Goal: Task Accomplishment & Management: Manage account settings

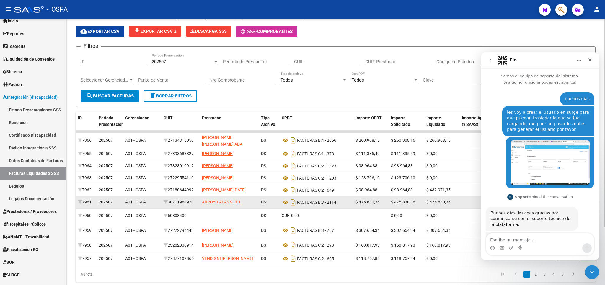
scroll to position [224, 0]
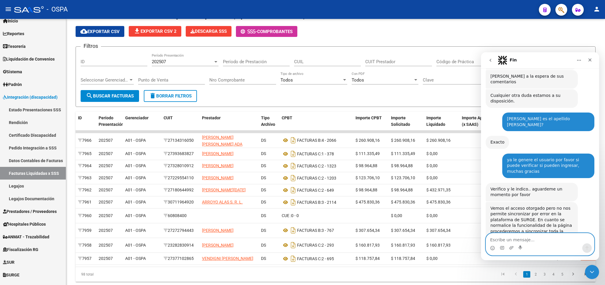
click at [524, 240] on textarea "Escribe un mensaje..." at bounding box center [540, 238] width 108 height 10
type textarea "genial"
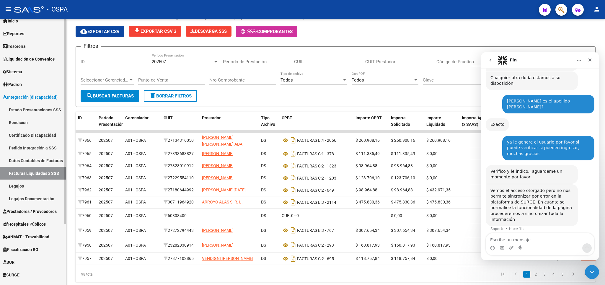
click at [41, 212] on span "Prestadores / Proveedores" at bounding box center [30, 211] width 54 height 6
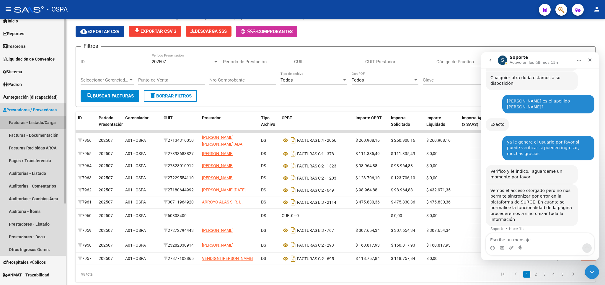
drag, startPoint x: 27, startPoint y: 120, endPoint x: 51, endPoint y: 119, distance: 24.8
click at [27, 119] on link "Facturas - Listado/Carga" at bounding box center [33, 122] width 66 height 13
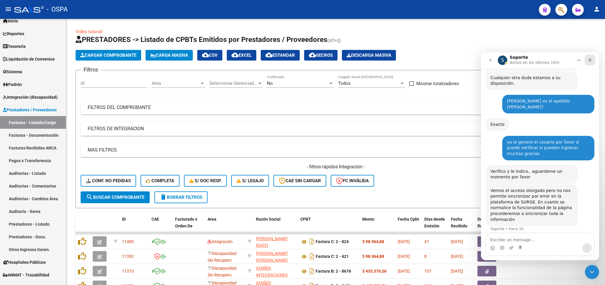
click at [587, 60] on div "Cerrar" at bounding box center [589, 60] width 11 height 11
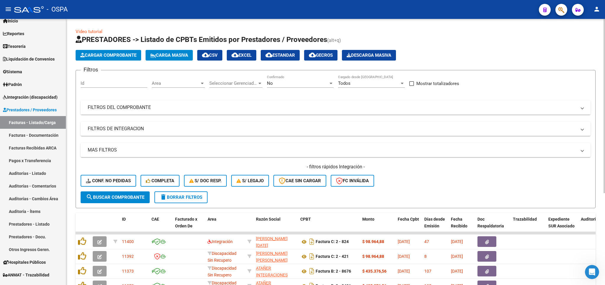
click at [328, 107] on mat-panel-title "FILTROS DEL COMPROBANTE" at bounding box center [332, 107] width 488 height 6
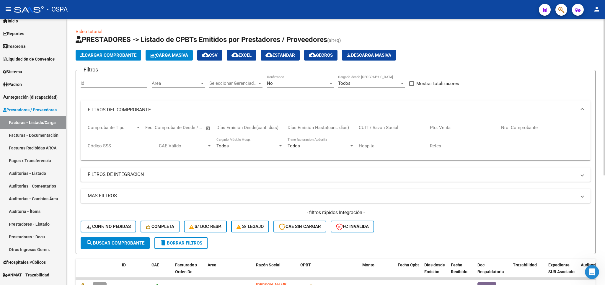
scroll to position [242, 0]
click at [532, 128] on input "Nro. Comprobante" at bounding box center [534, 127] width 67 height 5
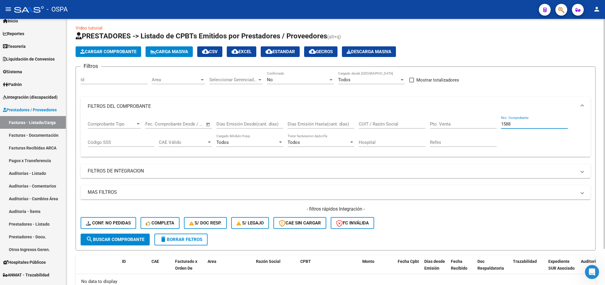
scroll to position [0, 0]
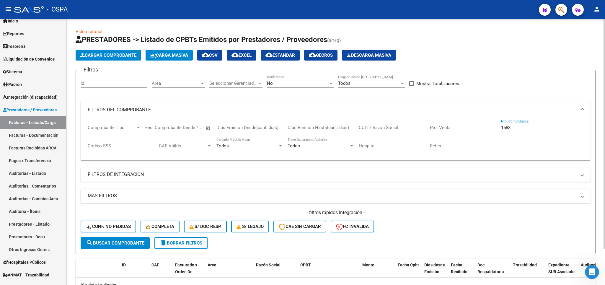
type input "1588"
click at [289, 83] on div "No" at bounding box center [297, 83] width 61 height 5
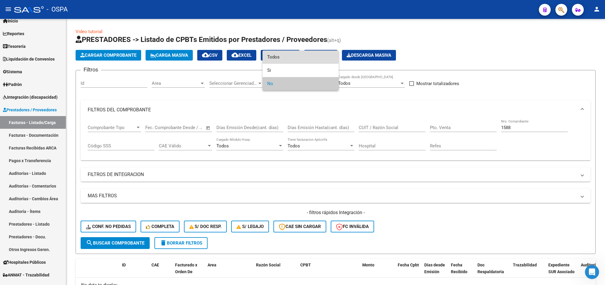
click at [284, 56] on span "Todos" at bounding box center [300, 56] width 67 height 13
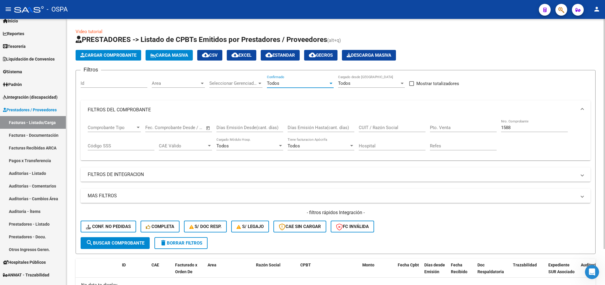
click at [93, 248] on button "search Buscar Comprobante" at bounding box center [115, 243] width 69 height 12
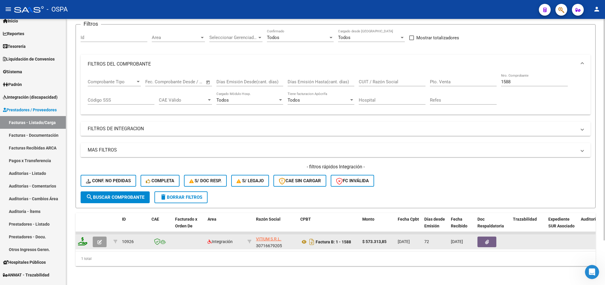
scroll to position [54, 0]
click at [100, 240] on icon "button" at bounding box center [99, 242] width 4 height 4
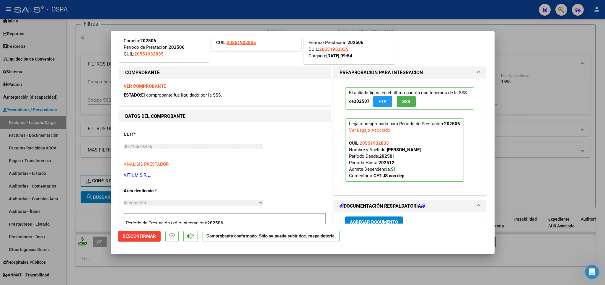
scroll to position [69, 0]
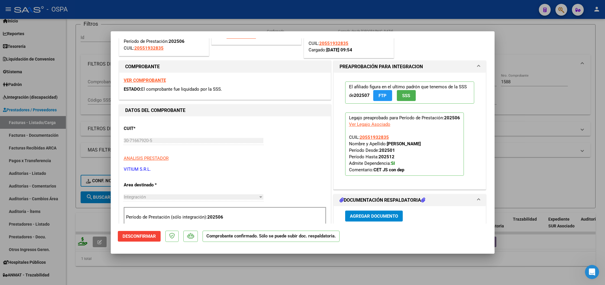
click at [517, 28] on div at bounding box center [302, 142] width 605 height 285
type input "$ 0,00"
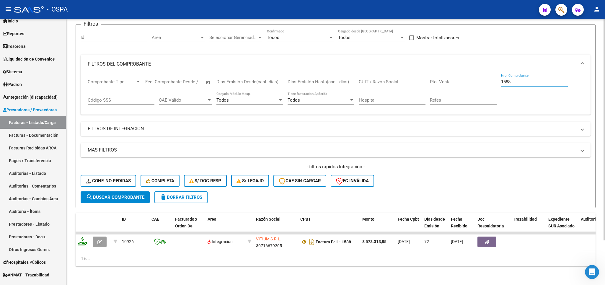
drag, startPoint x: 516, startPoint y: 71, endPoint x: 356, endPoint y: 104, distance: 163.6
click at [501, 84] on input "1588" at bounding box center [534, 81] width 67 height 5
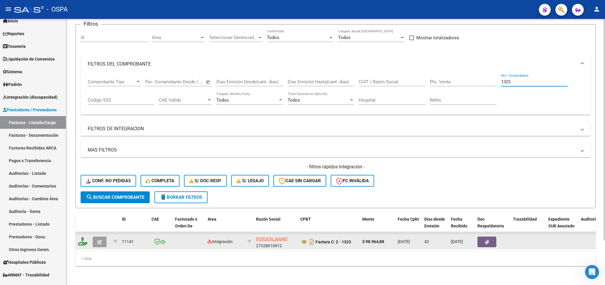
type input "1323"
click at [102, 240] on icon "button" at bounding box center [99, 242] width 4 height 4
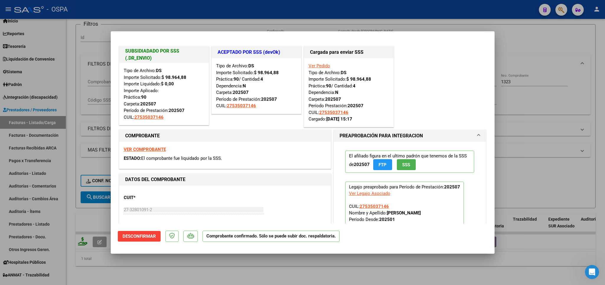
click at [561, 38] on div at bounding box center [302, 142] width 605 height 285
type input "$ 0,00"
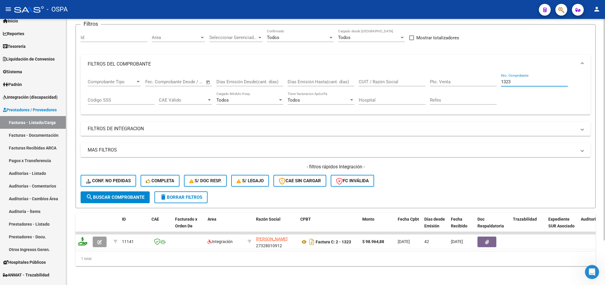
drag, startPoint x: 527, startPoint y: 75, endPoint x: 396, endPoint y: 78, distance: 131.0
click at [501, 79] on input "1323" at bounding box center [534, 81] width 67 height 5
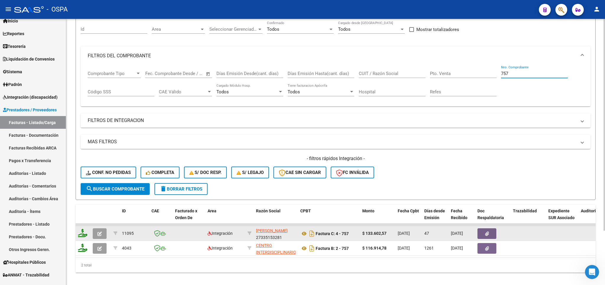
type input "757"
click at [100, 235] on icon "button" at bounding box center [99, 233] width 4 height 4
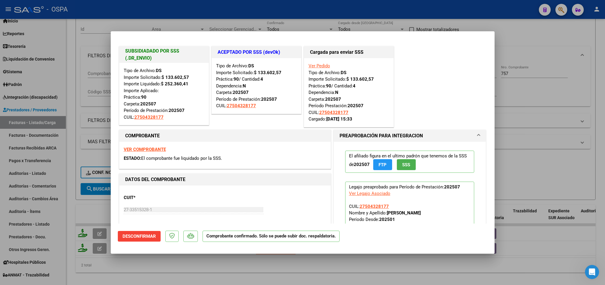
click at [524, 38] on div at bounding box center [302, 142] width 605 height 285
type input "$ 0,00"
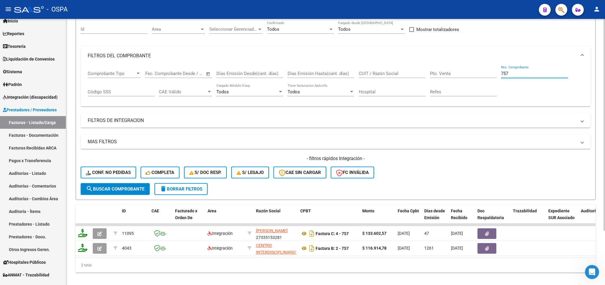
drag, startPoint x: 520, startPoint y: 75, endPoint x: 395, endPoint y: 86, distance: 125.3
click at [501, 76] on input "757" at bounding box center [534, 73] width 67 height 5
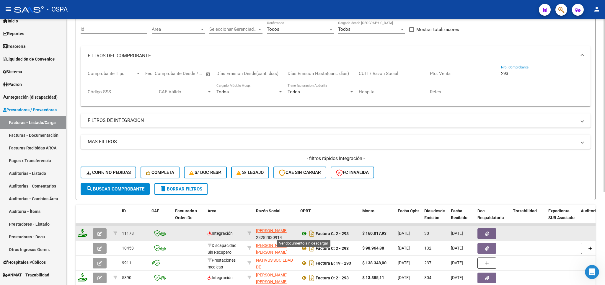
click at [305, 235] on icon at bounding box center [304, 233] width 8 height 7
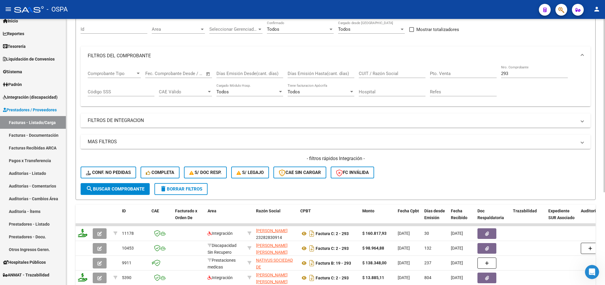
drag, startPoint x: 521, startPoint y: 70, endPoint x: 517, endPoint y: 74, distance: 5.7
click at [518, 73] on div "293 Nro. Comprobante" at bounding box center [534, 71] width 67 height 13
drag, startPoint x: 517, startPoint y: 74, endPoint x: 462, endPoint y: 81, distance: 55.0
click at [501, 76] on input "293" at bounding box center [534, 73] width 67 height 5
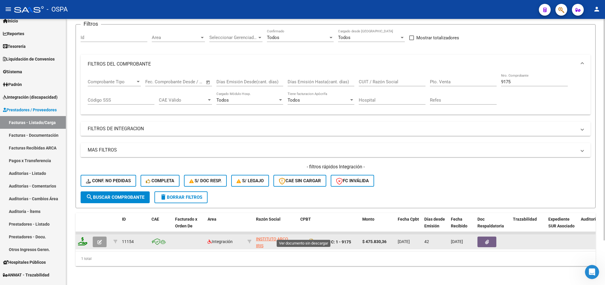
click at [303, 238] on icon at bounding box center [304, 241] width 8 height 7
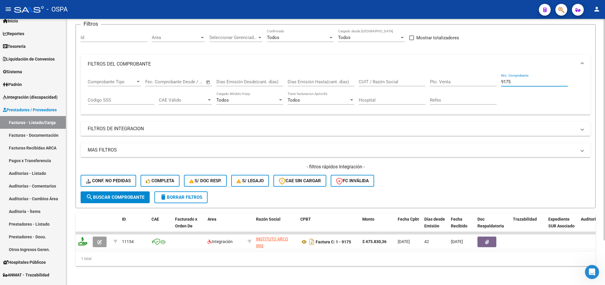
drag, startPoint x: 517, startPoint y: 74, endPoint x: 424, endPoint y: 71, distance: 93.0
click at [501, 79] on input "9175" at bounding box center [534, 81] width 67 height 5
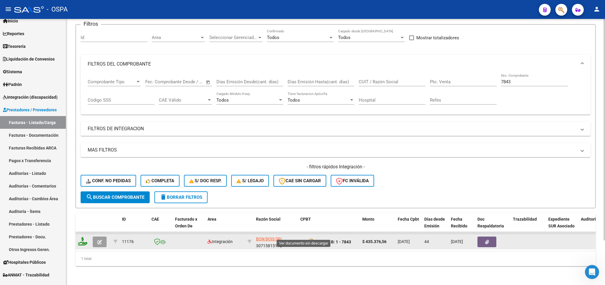
click at [305, 238] on icon at bounding box center [304, 241] width 8 height 7
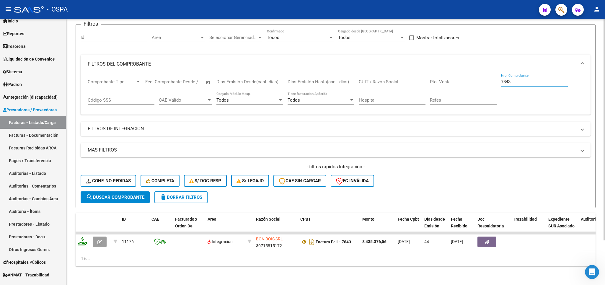
drag, startPoint x: 527, startPoint y: 72, endPoint x: 394, endPoint y: 79, distance: 133.9
click at [501, 79] on input "7843" at bounding box center [534, 81] width 67 height 5
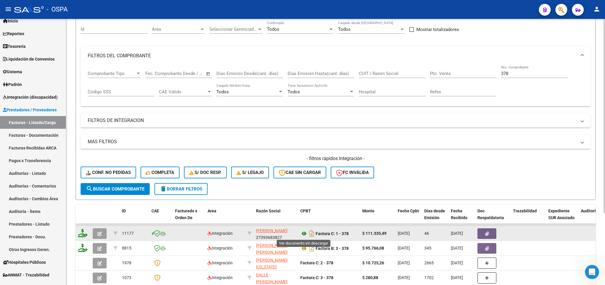
click at [304, 233] on icon at bounding box center [304, 233] width 8 height 7
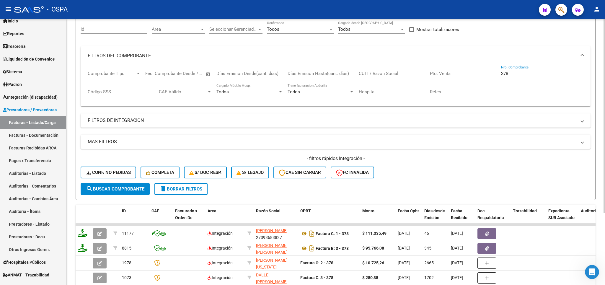
drag, startPoint x: 511, startPoint y: 73, endPoint x: 549, endPoint y: 55, distance: 42.1
click at [501, 74] on input "378" at bounding box center [534, 73] width 67 height 5
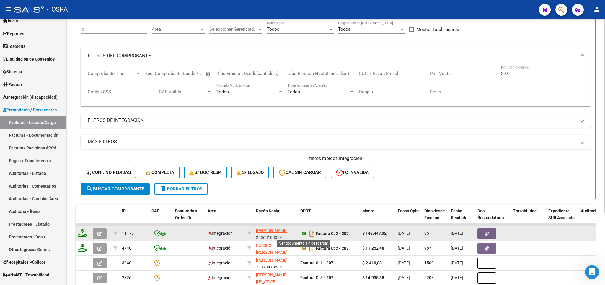
click at [302, 235] on icon at bounding box center [304, 233] width 8 height 7
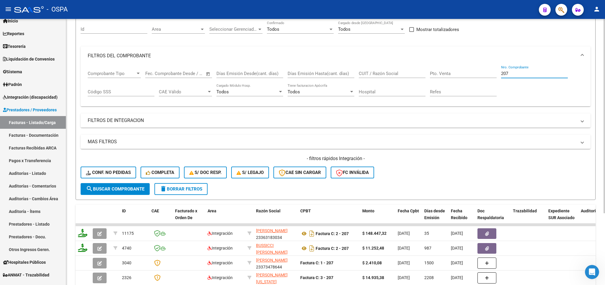
drag, startPoint x: 524, startPoint y: 73, endPoint x: 463, endPoint y: 73, distance: 61.1
click at [501, 73] on input "207" at bounding box center [534, 73] width 67 height 5
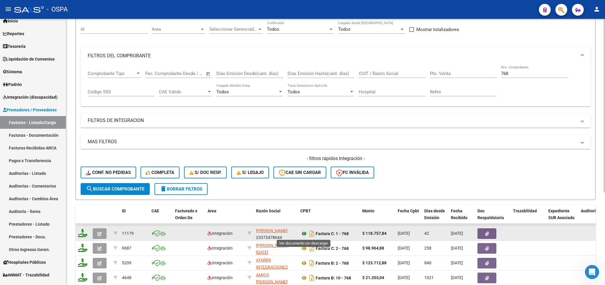
click at [304, 235] on icon at bounding box center [304, 233] width 8 height 7
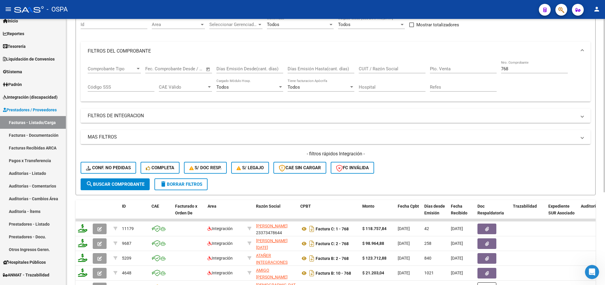
scroll to position [19, 0]
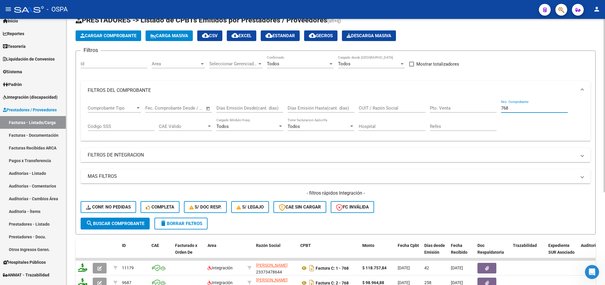
drag, startPoint x: 518, startPoint y: 110, endPoint x: 293, endPoint y: 110, distance: 224.8
click at [501, 110] on input "768" at bounding box center [534, 107] width 67 height 5
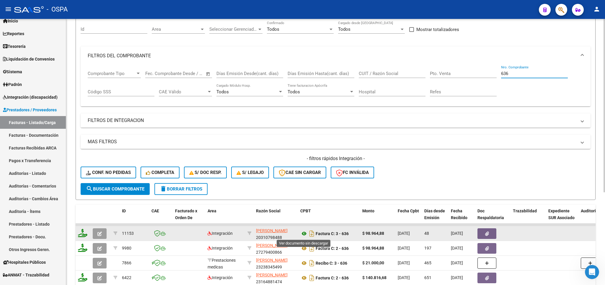
type input "636"
click at [303, 235] on icon at bounding box center [304, 233] width 8 height 7
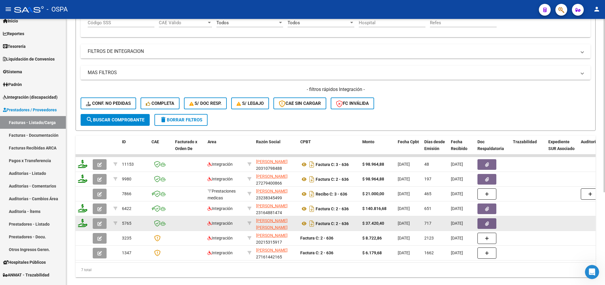
scroll to position [143, 0]
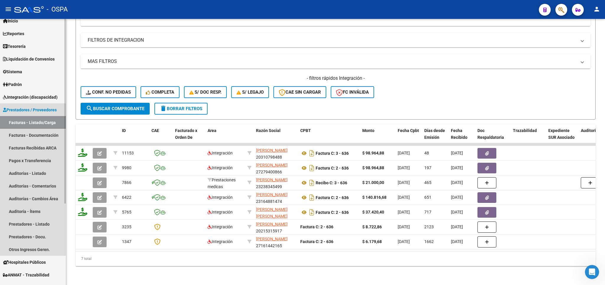
click at [21, 122] on link "Facturas - Listado/Carga" at bounding box center [33, 122] width 66 height 13
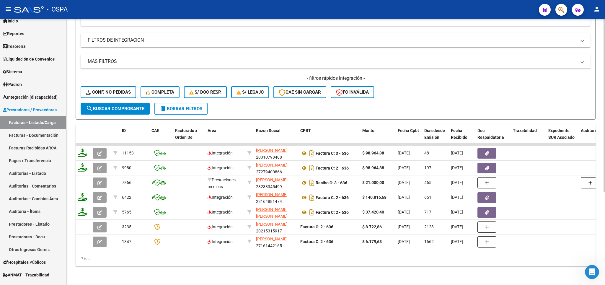
click at [181, 106] on span "delete Borrar Filtros" at bounding box center [181, 108] width 42 height 5
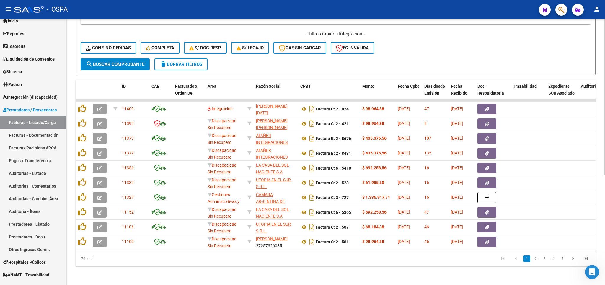
scroll to position [49, 0]
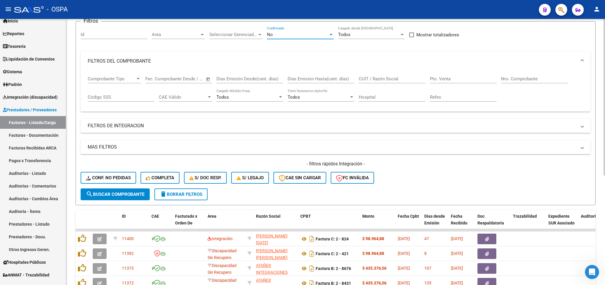
click at [275, 37] on div "No" at bounding box center [297, 34] width 61 height 5
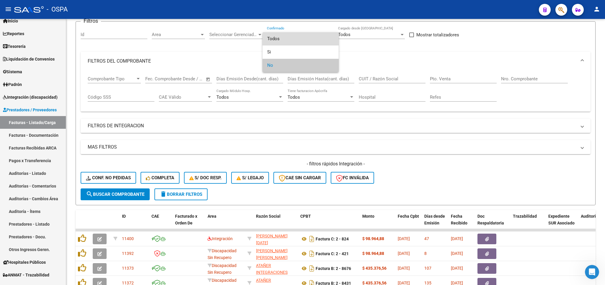
click at [276, 43] on span "Todos" at bounding box center [300, 38] width 67 height 13
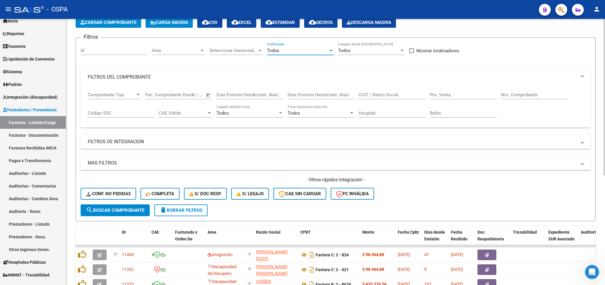
scroll to position [14, 0]
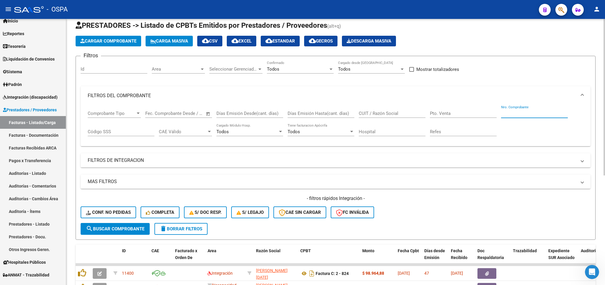
click at [525, 114] on input "Nro. Comprobante" at bounding box center [534, 113] width 67 height 5
click at [381, 109] on div "CUIT / Razón Social" at bounding box center [392, 111] width 67 height 13
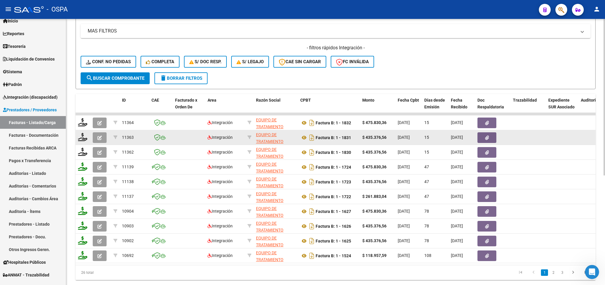
scroll to position [187, 0]
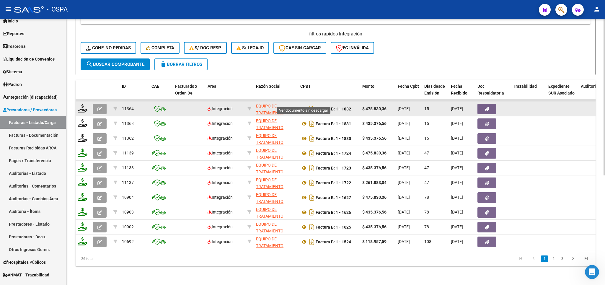
type input "equipo"
click at [303, 105] on icon at bounding box center [304, 108] width 8 height 7
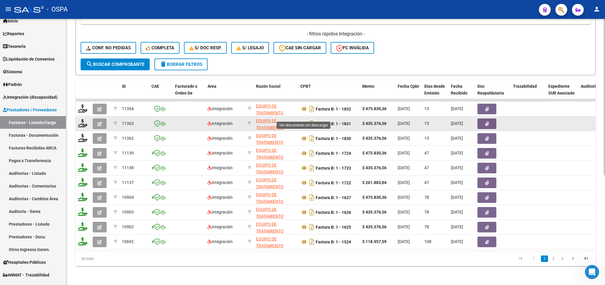
click at [304, 120] on icon at bounding box center [304, 123] width 8 height 7
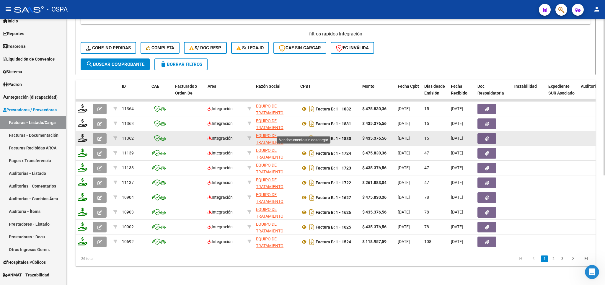
click at [304, 135] on icon at bounding box center [304, 138] width 8 height 7
click at [100, 136] on icon "button" at bounding box center [99, 138] width 4 height 4
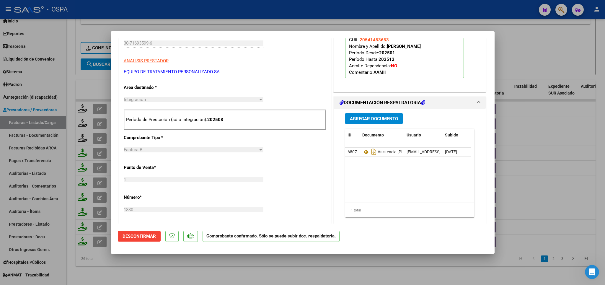
scroll to position [173, 0]
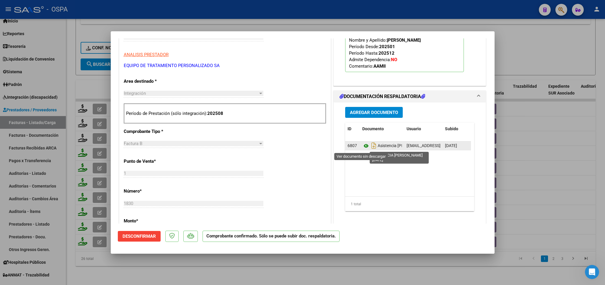
click at [363, 147] on icon at bounding box center [366, 145] width 8 height 7
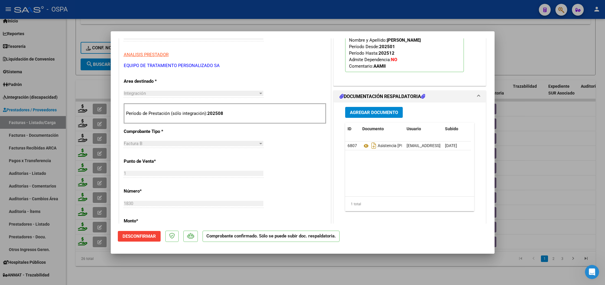
click at [542, 46] on div at bounding box center [302, 142] width 605 height 285
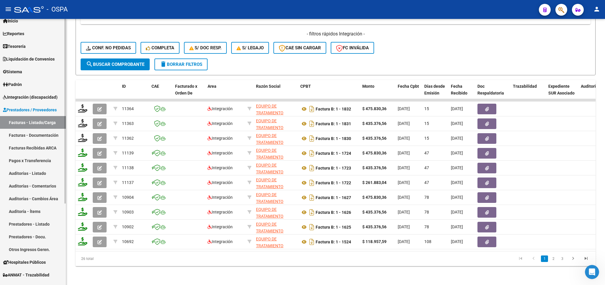
click at [25, 92] on link "Integración (discapacidad)" at bounding box center [33, 97] width 66 height 13
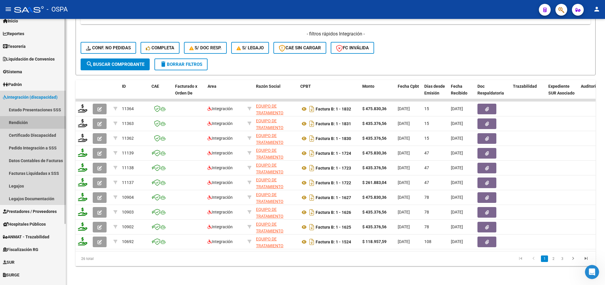
click at [17, 125] on link "Rendición" at bounding box center [33, 122] width 66 height 13
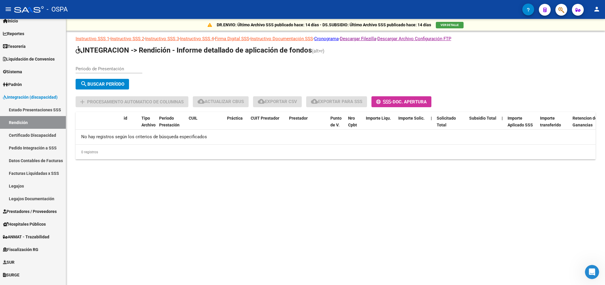
click at [121, 66] on input "Periodo de Presentación" at bounding box center [109, 68] width 67 height 5
type input "202506"
click at [102, 84] on span "search Buscar Período" at bounding box center [102, 83] width 44 height 5
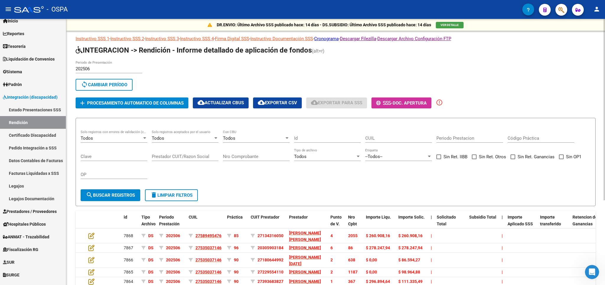
click at [123, 103] on span "Procesamiento automatico de columnas" at bounding box center [135, 102] width 96 height 5
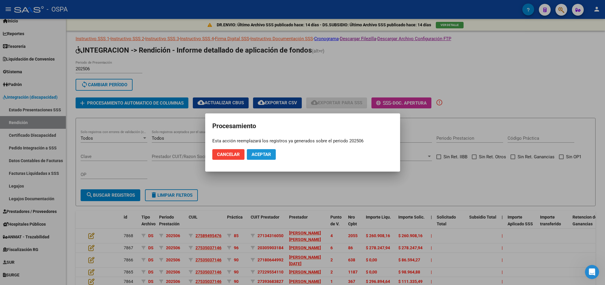
click at [257, 156] on span "Aceptar" at bounding box center [260, 154] width 19 height 5
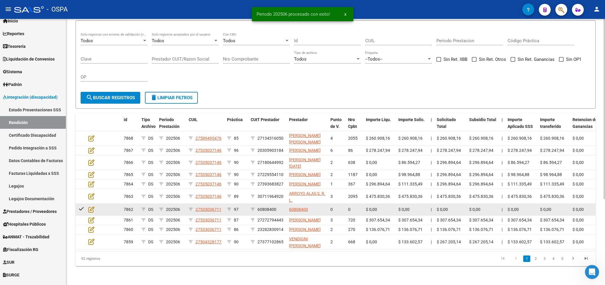
scroll to position [104, 0]
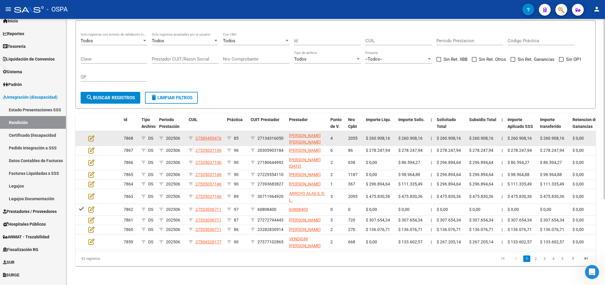
click at [88, 135] on datatable-body-cell at bounding box center [96, 138] width 21 height 14
click at [89, 135] on icon at bounding box center [91, 138] width 6 height 6
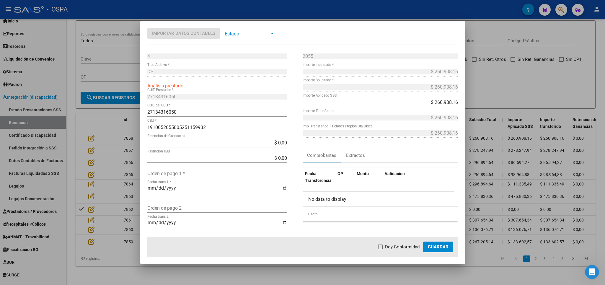
click at [201, 173] on input "Orden de pago 1 *" at bounding box center [217, 174] width 140 height 6
click at [513, 75] on div at bounding box center [302, 142] width 605 height 285
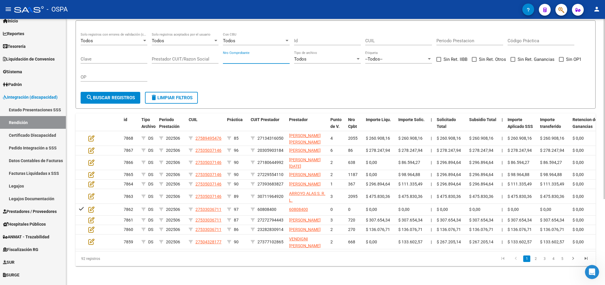
click at [253, 56] on input "Nro Comprobante" at bounding box center [256, 58] width 67 height 5
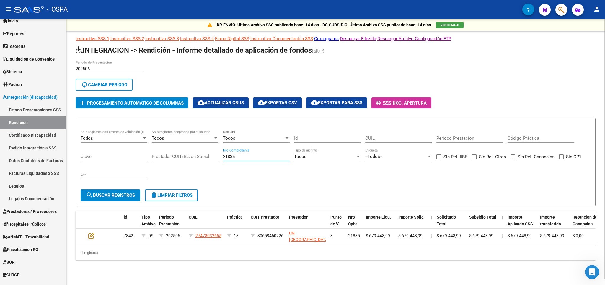
scroll to position [2, 0]
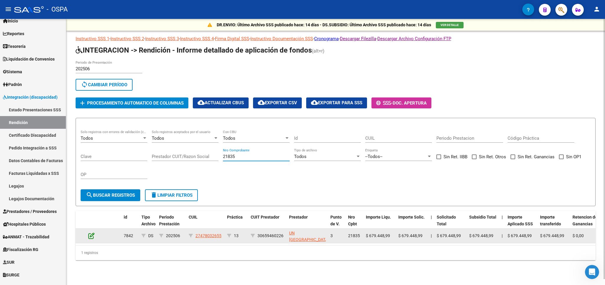
type input "21835"
click at [93, 233] on icon at bounding box center [91, 235] width 6 height 6
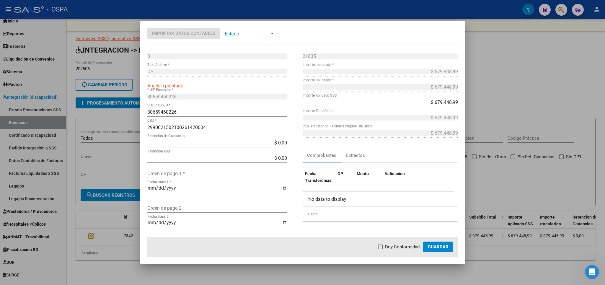
click at [384, 246] on label "Doy Conformidad" at bounding box center [399, 246] width 42 height 7
click at [380, 249] on input "Doy Conformidad" at bounding box center [380, 249] width 0 height 0
checkbox input "true"
click at [218, 174] on input "Orden de pago 1 *" at bounding box center [217, 174] width 140 height 6
type input "21232"
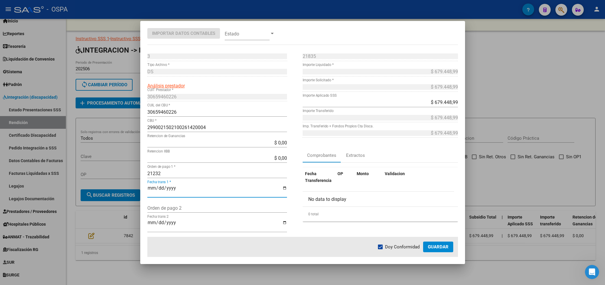
type input "[DATE]"
click at [433, 248] on span "Guardar" at bounding box center [438, 246] width 21 height 5
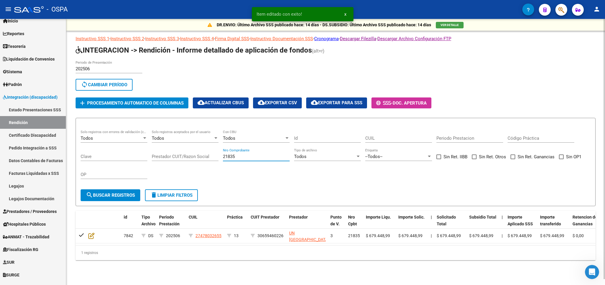
drag, startPoint x: 249, startPoint y: 153, endPoint x: 0, endPoint y: 198, distance: 252.8
click at [223, 159] on input "21835" at bounding box center [256, 156] width 67 height 5
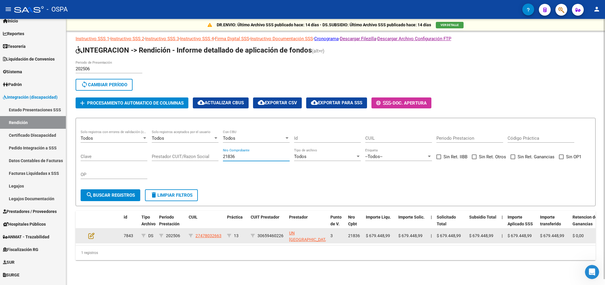
type input "21836"
click at [88, 237] on datatable-body-cell at bounding box center [96, 235] width 21 height 14
click at [91, 237] on icon at bounding box center [91, 235] width 6 height 6
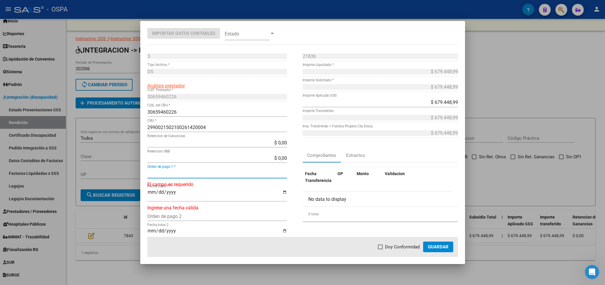
click at [198, 173] on input "Orden de pago 1 *" at bounding box center [217, 174] width 140 height 6
type input "21233"
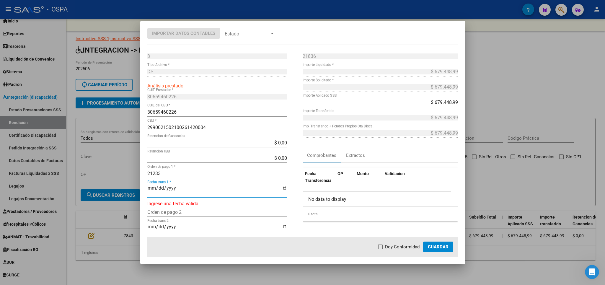
type input "[DATE]"
click at [389, 249] on span "Doy Conformidad" at bounding box center [402, 246] width 35 height 7
click at [380, 249] on input "Doy Conformidad" at bounding box center [380, 249] width 0 height 0
checkbox input "true"
click at [441, 249] on span "Guardar" at bounding box center [438, 246] width 21 height 5
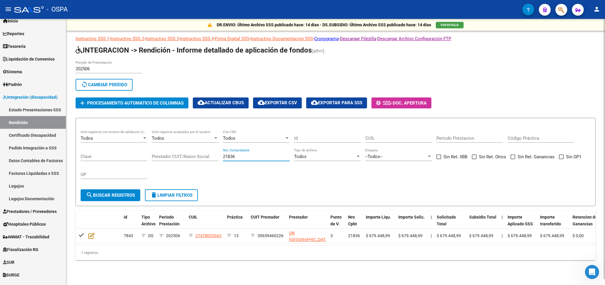
drag, startPoint x: 251, startPoint y: 155, endPoint x: 117, endPoint y: 154, distance: 133.7
click at [223, 154] on input "21836" at bounding box center [256, 156] width 67 height 5
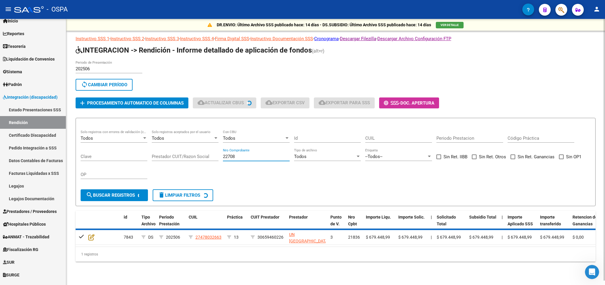
scroll to position [0, 0]
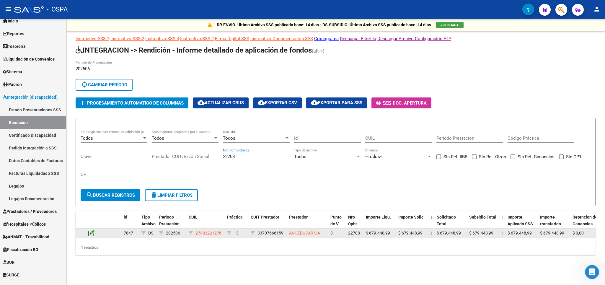
type input "22708"
click at [94, 235] on icon at bounding box center [91, 233] width 6 height 6
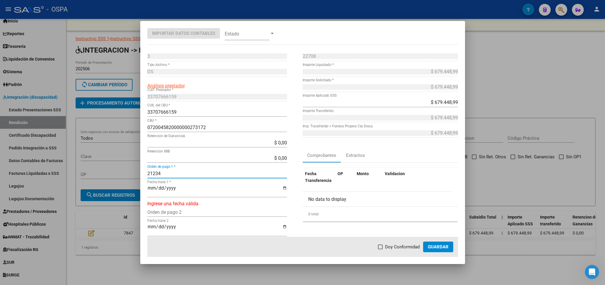
type input "21234"
type input "[DATE]"
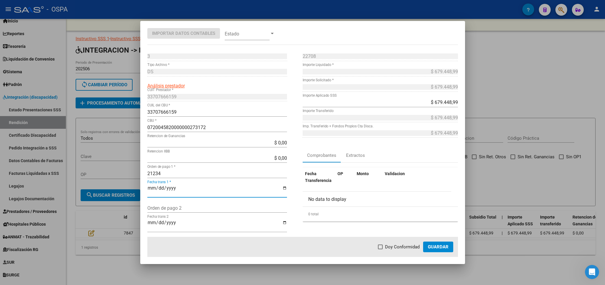
drag, startPoint x: 184, startPoint y: 176, endPoint x: 323, endPoint y: 174, distance: 139.3
click at [184, 175] on input "21234" at bounding box center [217, 174] width 140 height 6
click at [385, 248] on label "Doy Conformidad" at bounding box center [399, 246] width 42 height 7
click at [380, 249] on input "Doy Conformidad" at bounding box center [380, 249] width 0 height 0
checkbox input "true"
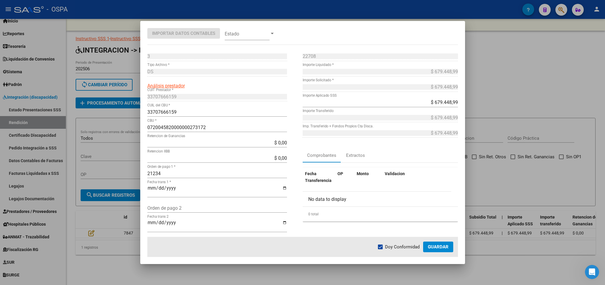
click at [437, 251] on button "Guardar" at bounding box center [438, 246] width 30 height 11
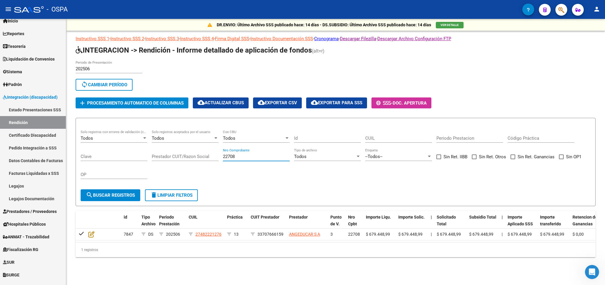
drag, startPoint x: 256, startPoint y: 157, endPoint x: 119, endPoint y: 157, distance: 136.6
click at [223, 157] on input "22708" at bounding box center [256, 156] width 67 height 5
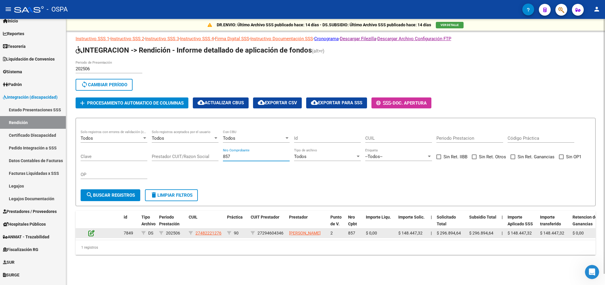
type input "857"
click at [93, 236] on icon at bounding box center [91, 233] width 6 height 6
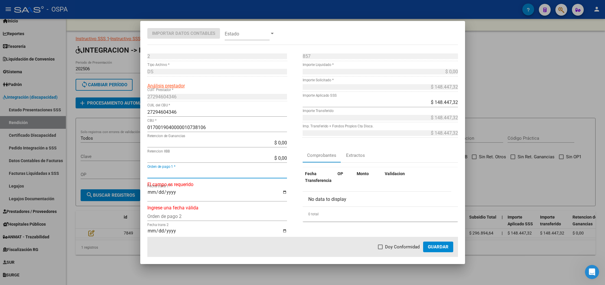
click at [181, 171] on input "Orden de pago 1 *" at bounding box center [217, 174] width 140 height 6
type input "2"
type input "21235"
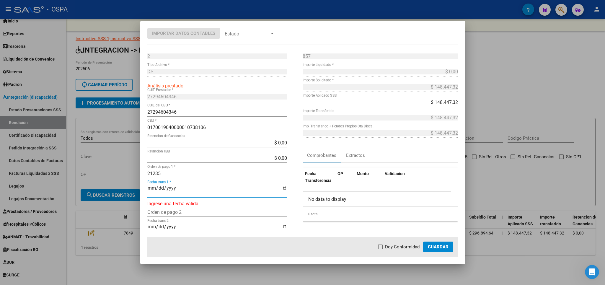
drag, startPoint x: 153, startPoint y: 190, endPoint x: 148, endPoint y: 202, distance: 12.5
click at [152, 191] on input "Fecha trans 1 *" at bounding box center [217, 190] width 140 height 10
type input "[DATE]"
click at [392, 246] on span "Doy Conformidad" at bounding box center [402, 246] width 35 height 7
click at [380, 249] on input "Doy Conformidad" at bounding box center [380, 249] width 0 height 0
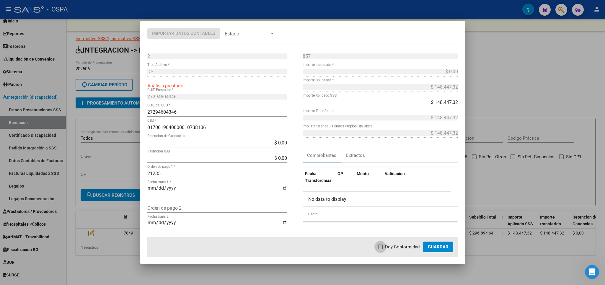
checkbox input "true"
click at [428, 249] on button "Guardar" at bounding box center [438, 246] width 30 height 11
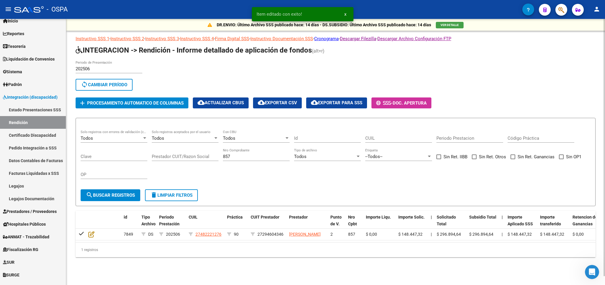
drag, startPoint x: 260, startPoint y: 159, endPoint x: 63, endPoint y: 159, distance: 197.7
click at [223, 159] on input "857" at bounding box center [256, 156] width 67 height 5
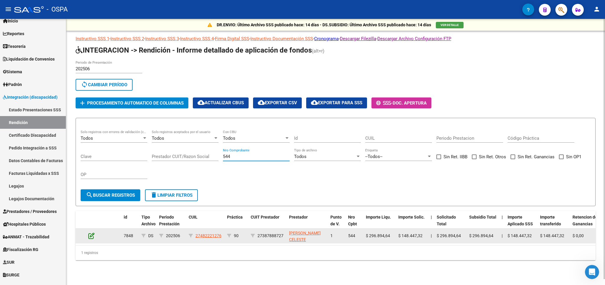
type input "544"
click at [92, 238] on icon at bounding box center [91, 235] width 6 height 6
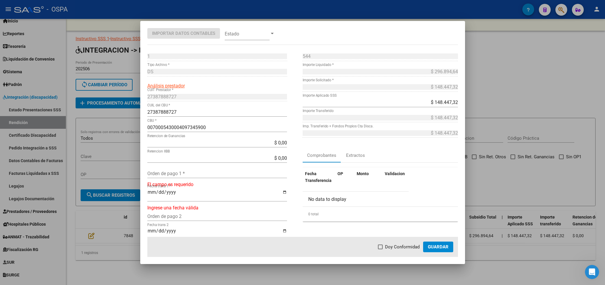
drag, startPoint x: 161, startPoint y: 171, endPoint x: 162, endPoint y: 175, distance: 4.8
click at [161, 171] on div "Orden de pago 1 *" at bounding box center [217, 172] width 140 height 9
click at [162, 175] on input "Orden de pago 1 *" at bounding box center [217, 174] width 140 height 6
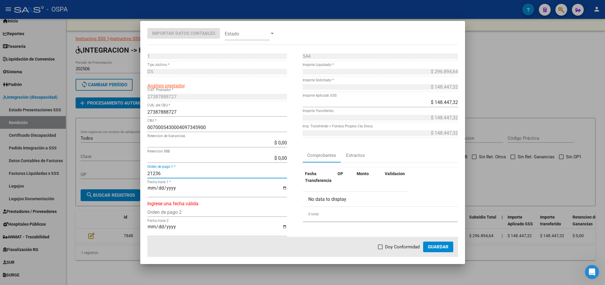
type input "21236"
click at [149, 188] on input "Fecha trans 1 *" at bounding box center [217, 190] width 140 height 10
type input "[DATE]"
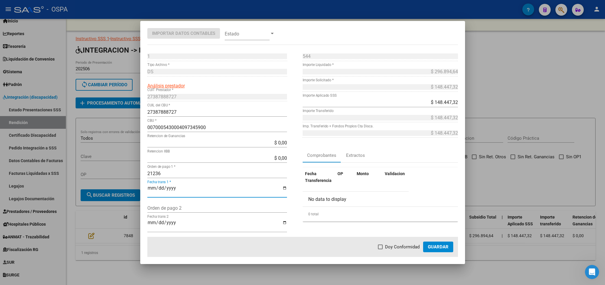
click at [391, 248] on span "Doy Conformidad" at bounding box center [402, 246] width 35 height 7
click at [380, 249] on input "Doy Conformidad" at bounding box center [380, 249] width 0 height 0
checkbox input "true"
click at [440, 249] on span "Guardar" at bounding box center [438, 246] width 21 height 5
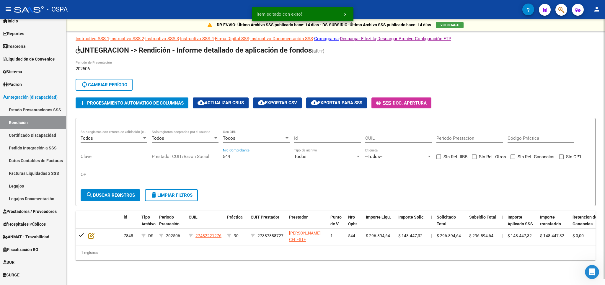
drag, startPoint x: 243, startPoint y: 156, endPoint x: 129, endPoint y: 156, distance: 113.9
click at [223, 156] on input "544" at bounding box center [256, 156] width 67 height 5
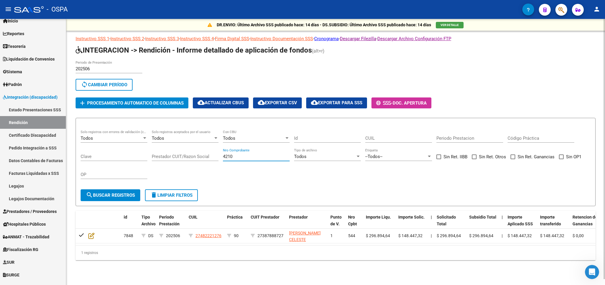
type input "4210"
click at [110, 196] on span "search Buscar registros" at bounding box center [110, 194] width 49 height 5
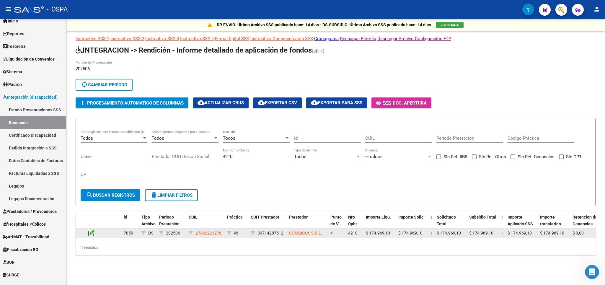
click at [92, 236] on icon at bounding box center [91, 233] width 6 height 6
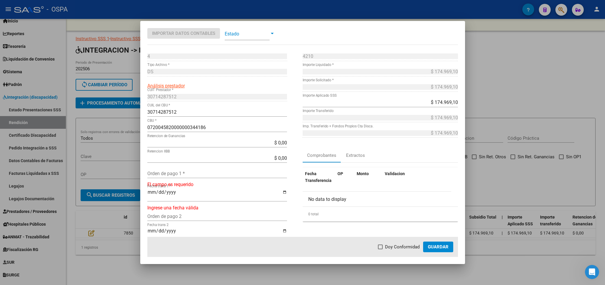
click at [220, 176] on input "Orden de pago 1 *" at bounding box center [217, 174] width 140 height 6
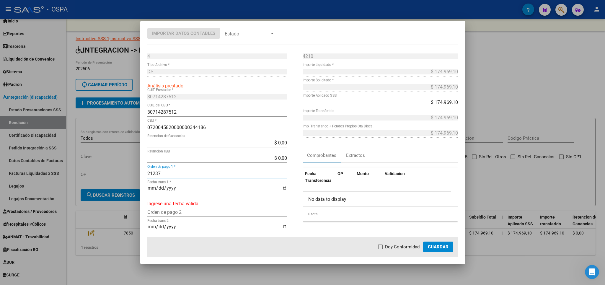
type input "21237"
type input "[DATE]"
click at [381, 246] on span at bounding box center [380, 246] width 5 height 5
click at [380, 249] on input "Doy Conformidad" at bounding box center [380, 249] width 0 height 0
checkbox input "true"
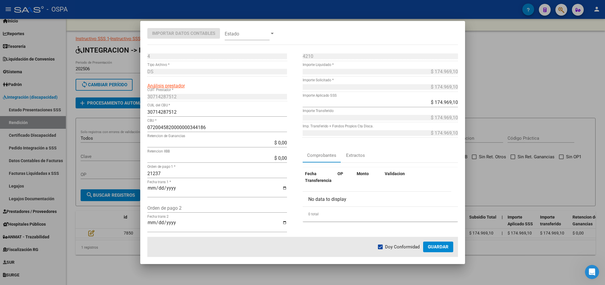
click at [447, 250] on button "Guardar" at bounding box center [438, 246] width 30 height 11
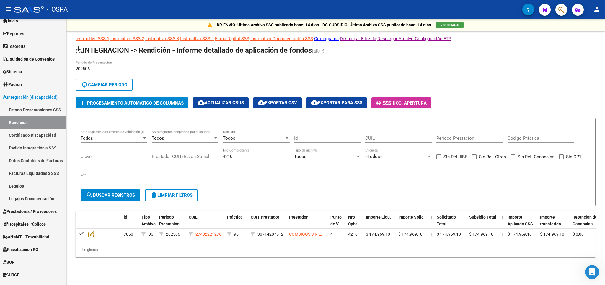
click at [113, 257] on div "1 registros" at bounding box center [336, 249] width 520 height 15
drag, startPoint x: 262, startPoint y: 158, endPoint x: 21, endPoint y: 158, distance: 240.8
click at [223, 158] on input "4210" at bounding box center [256, 156] width 67 height 5
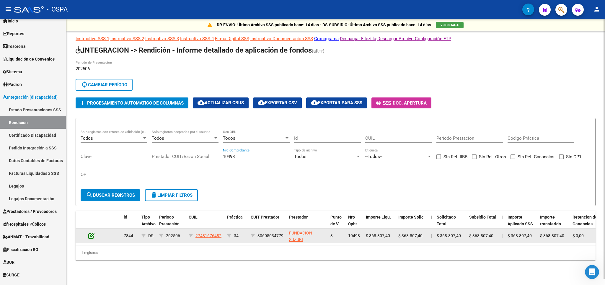
type input "10498"
click at [92, 236] on icon at bounding box center [91, 235] width 6 height 6
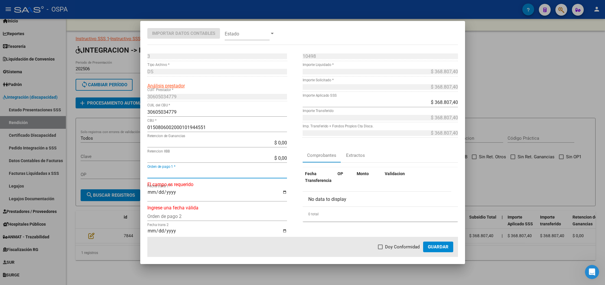
click at [180, 174] on input "Orden de pago 1 *" at bounding box center [217, 174] width 140 height 6
type input "21238"
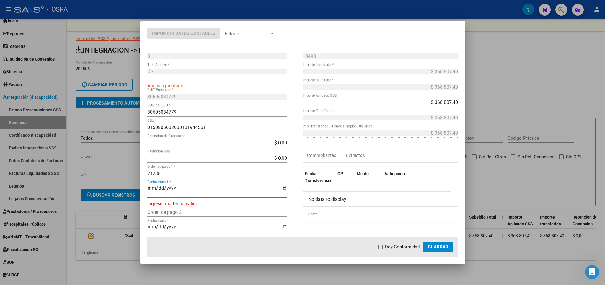
type input "[DATE]"
click at [382, 245] on span at bounding box center [380, 246] width 5 height 5
click at [380, 249] on input "Doy Conformidad" at bounding box center [380, 249] width 0 height 0
checkbox input "true"
click at [426, 245] on button "Guardar" at bounding box center [438, 246] width 30 height 11
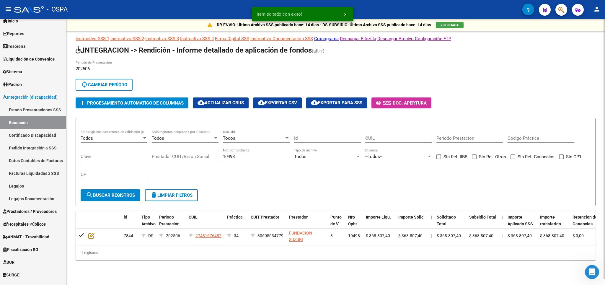
click at [252, 162] on div "10498 Nro Comprobante" at bounding box center [256, 157] width 67 height 18
drag, startPoint x: 249, startPoint y: 156, endPoint x: 161, endPoint y: 153, distance: 87.7
click at [223, 154] on input "10498" at bounding box center [256, 156] width 67 height 5
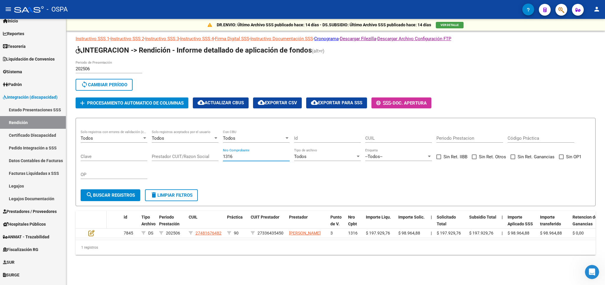
type input "1316"
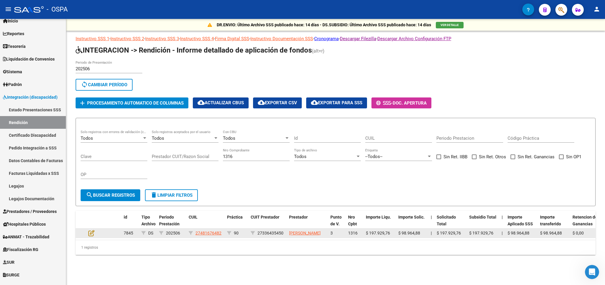
click at [93, 227] on datatable-header-cell at bounding box center [96, 224] width 21 height 26
click at [88, 238] on datatable-body-cell at bounding box center [96, 232] width 21 height 9
click at [90, 232] on icon at bounding box center [91, 233] width 6 height 6
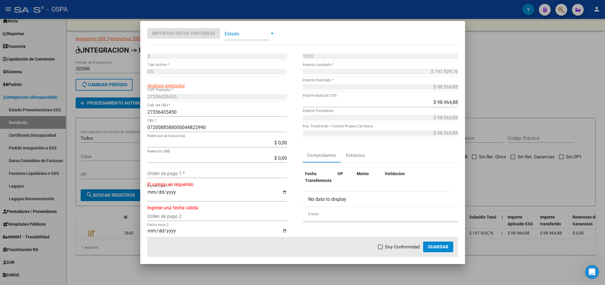
click at [177, 175] on input "Orden de pago 1 *" at bounding box center [217, 174] width 140 height 6
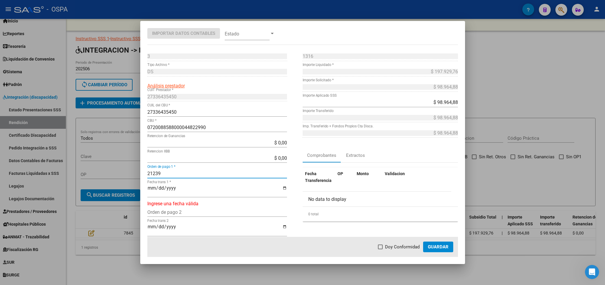
type input "21239"
type input "[DATE]"
click at [402, 246] on span "Doy Conformidad" at bounding box center [402, 246] width 35 height 7
click at [380, 249] on input "Doy Conformidad" at bounding box center [380, 249] width 0 height 0
checkbox input "true"
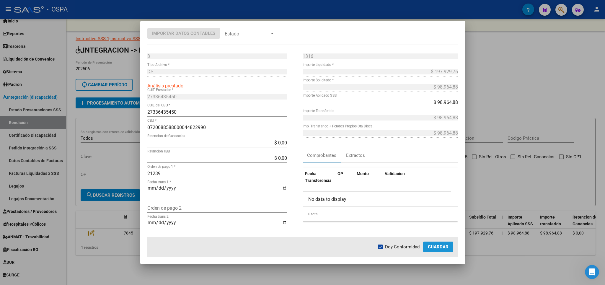
click at [434, 246] on span "Guardar" at bounding box center [438, 246] width 21 height 5
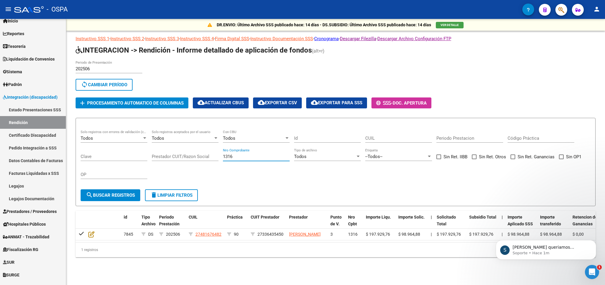
drag, startPoint x: 248, startPoint y: 158, endPoint x: 94, endPoint y: 158, distance: 154.0
click at [223, 158] on input "1316" at bounding box center [256, 156] width 67 height 5
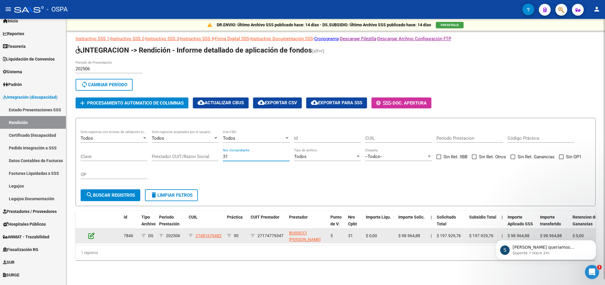
type input "31"
click at [92, 237] on icon at bounding box center [91, 235] width 6 height 6
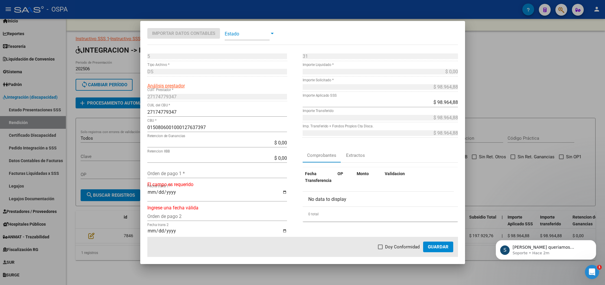
click at [236, 176] on input "Orden de pago 1 *" at bounding box center [217, 174] width 140 height 6
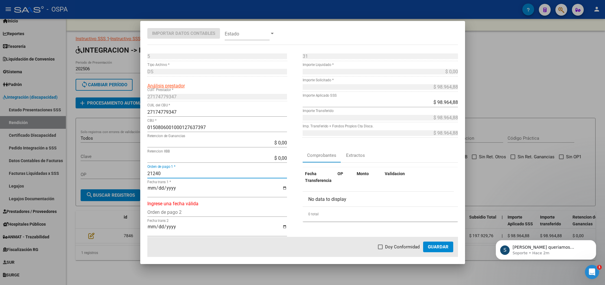
type input "21240"
type input "[DATE]"
click at [382, 248] on span at bounding box center [380, 246] width 5 height 5
click at [380, 249] on input "Doy Conformidad" at bounding box center [380, 249] width 0 height 0
checkbox input "true"
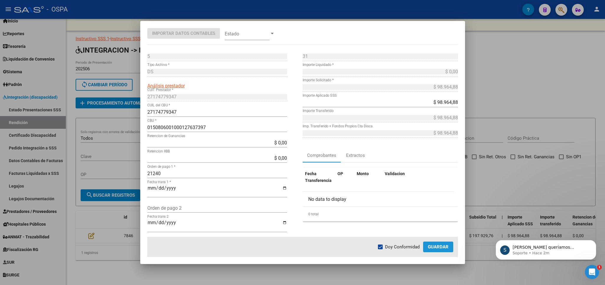
click at [434, 248] on span "Guardar" at bounding box center [438, 246] width 21 height 5
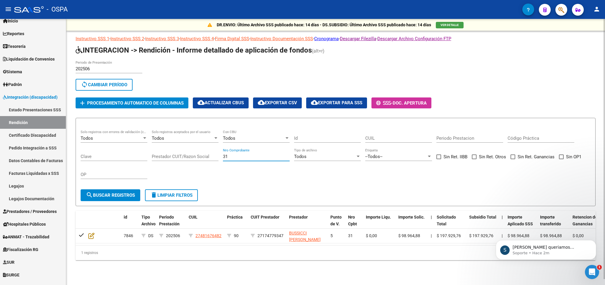
drag, startPoint x: 271, startPoint y: 157, endPoint x: 156, endPoint y: 157, distance: 114.8
click at [223, 157] on input "31" at bounding box center [256, 156] width 67 height 5
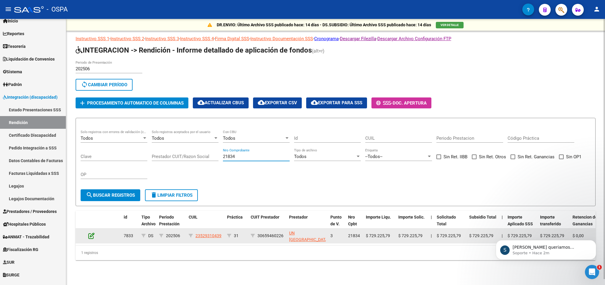
type input "21834"
click at [90, 235] on icon at bounding box center [91, 235] width 6 height 6
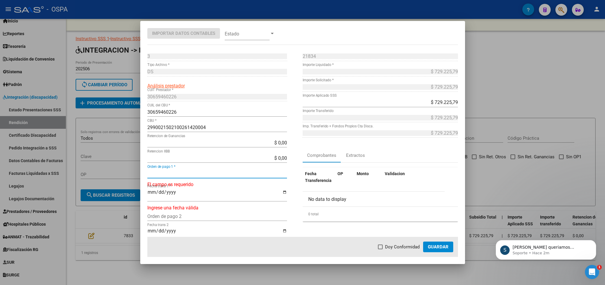
click at [197, 171] on input "Orden de pago 1 *" at bounding box center [217, 174] width 140 height 6
type input "21241"
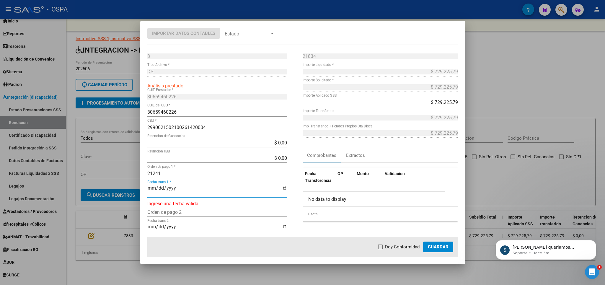
type input "[DATE]"
click at [392, 249] on span "Doy Conformidad" at bounding box center [402, 246] width 35 height 7
click at [380, 249] on input "Doy Conformidad" at bounding box center [380, 249] width 0 height 0
checkbox input "true"
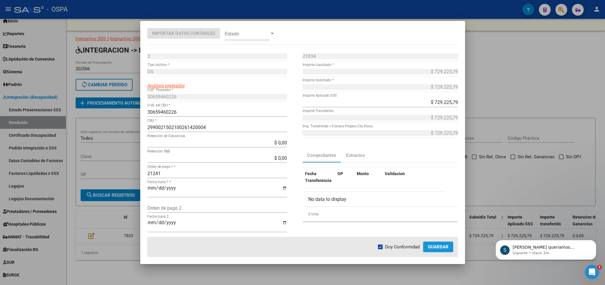
click at [433, 247] on span "Guardar" at bounding box center [438, 246] width 21 height 5
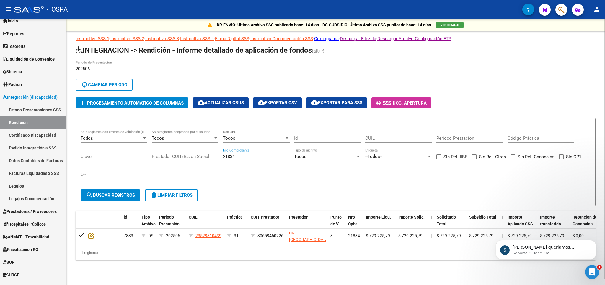
drag, startPoint x: 244, startPoint y: 157, endPoint x: 174, endPoint y: 157, distance: 70.2
click at [223, 157] on input "21834" at bounding box center [256, 156] width 67 height 5
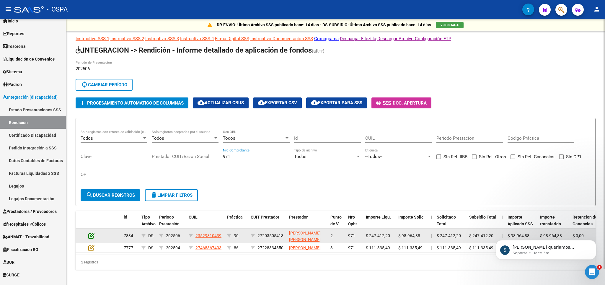
type input "971"
click at [91, 238] on icon at bounding box center [91, 235] width 6 height 6
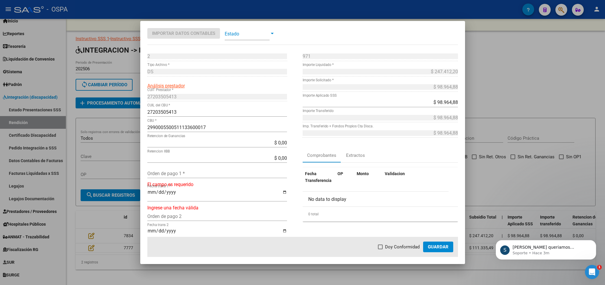
click at [173, 174] on input "Orden de pago 1 *" at bounding box center [217, 174] width 140 height 6
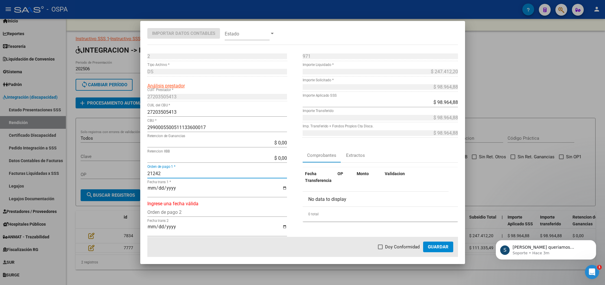
type input "21242"
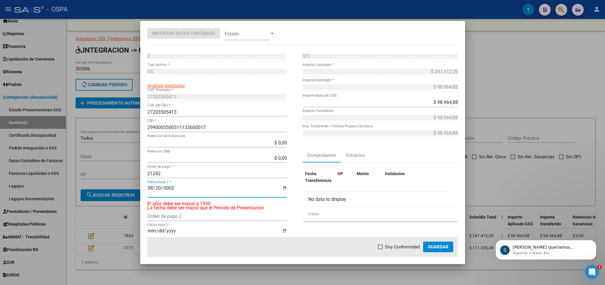
type input "[DATE]"
click at [389, 246] on span "Doy Conformidad" at bounding box center [402, 246] width 35 height 7
click at [380, 249] on input "Doy Conformidad" at bounding box center [380, 249] width 0 height 0
checkbox input "true"
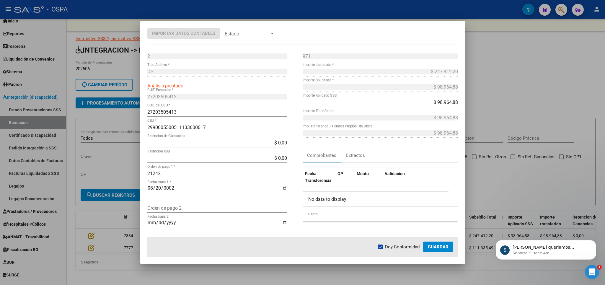
click at [431, 245] on span "Guardar" at bounding box center [438, 246] width 21 height 5
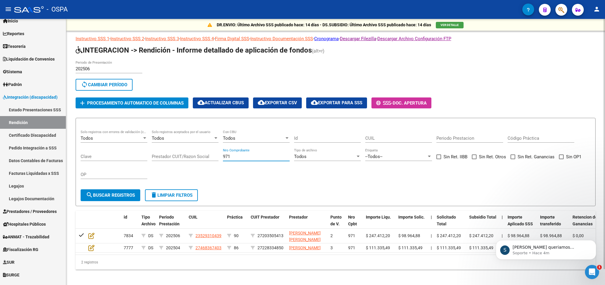
drag, startPoint x: 239, startPoint y: 157, endPoint x: 202, endPoint y: 156, distance: 37.2
click at [223, 156] on input "971" at bounding box center [256, 156] width 67 height 5
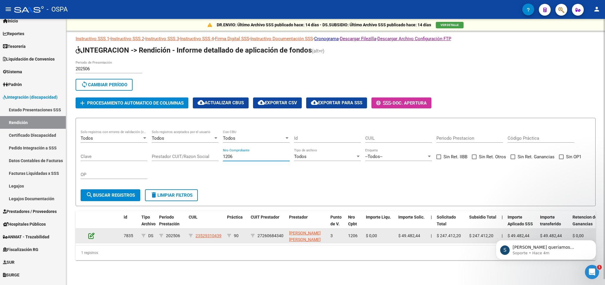
type input "1206"
click at [94, 235] on icon at bounding box center [91, 235] width 6 height 6
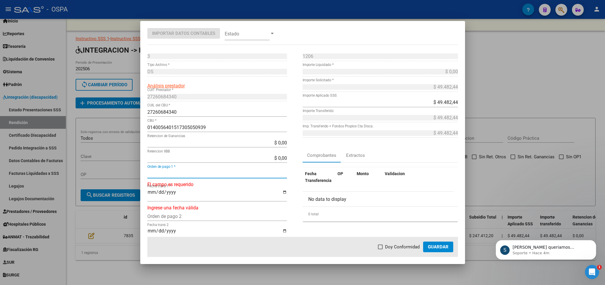
click at [188, 173] on input "Orden de pago 1 *" at bounding box center [217, 174] width 140 height 6
type input "21243"
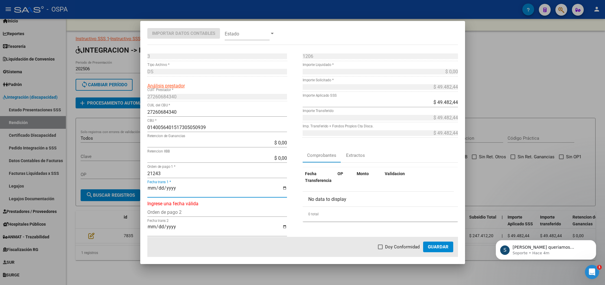
type input "[DATE]"
click at [389, 247] on span "Doy Conformidad" at bounding box center [402, 246] width 35 height 7
click at [380, 249] on input "Doy Conformidad" at bounding box center [380, 249] width 0 height 0
checkbox input "true"
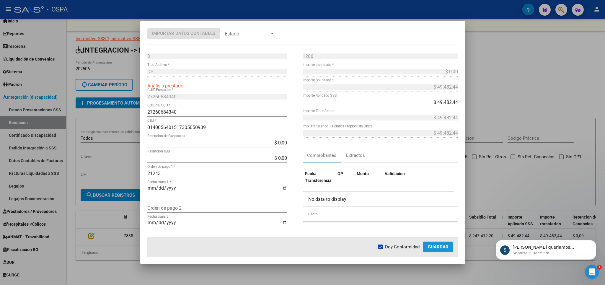
click at [443, 245] on span "Guardar" at bounding box center [438, 246] width 21 height 5
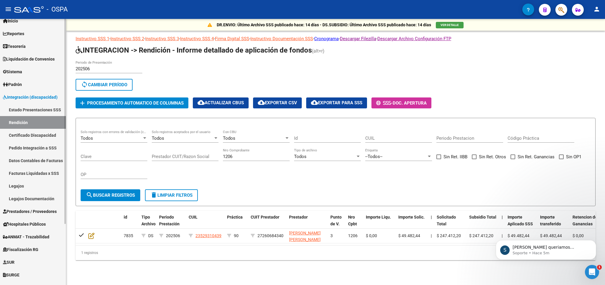
drag, startPoint x: 174, startPoint y: 159, endPoint x: 53, endPoint y: 177, distance: 122.6
click at [66, 177] on ng-scrollbar "DR.ENVIO: Último Archivo SSS publicado hace: 14 días - DS.SUBSIDIO: Último Arch…" at bounding box center [335, 149] width 539 height 260
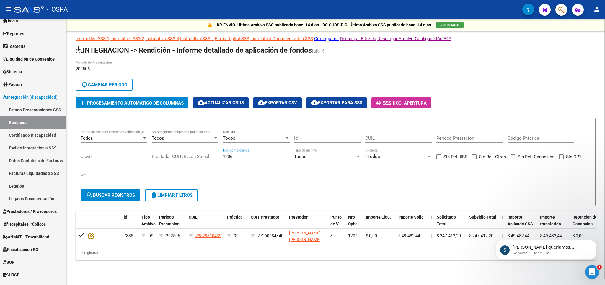
drag, startPoint x: 235, startPoint y: 155, endPoint x: 147, endPoint y: 179, distance: 91.4
click at [223, 159] on input "1206" at bounding box center [256, 156] width 67 height 5
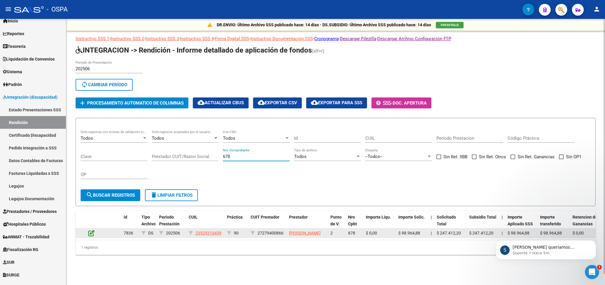
type input "678"
click at [93, 236] on icon at bounding box center [91, 233] width 6 height 6
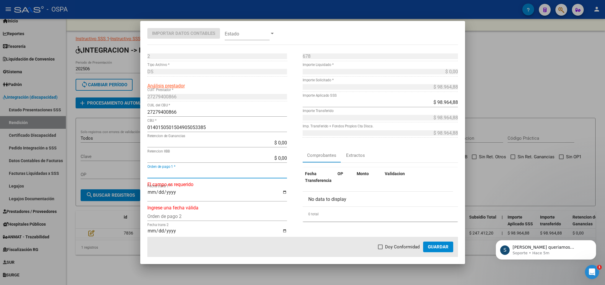
click at [197, 173] on input "Orden de pago 1 *" at bounding box center [217, 174] width 140 height 6
type input "21244"
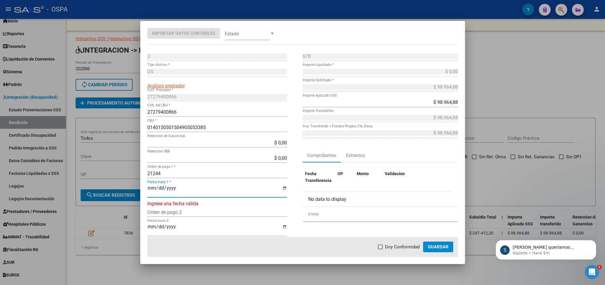
type input "[DATE]"
click at [380, 248] on span at bounding box center [380, 246] width 5 height 5
click at [380, 249] on input "Doy Conformidad" at bounding box center [380, 249] width 0 height 0
checkbox input "true"
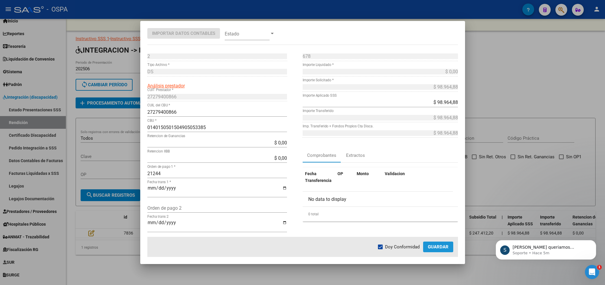
click at [442, 249] on span "Guardar" at bounding box center [438, 246] width 21 height 5
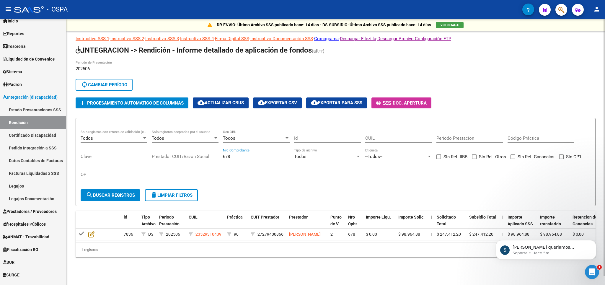
drag, startPoint x: 251, startPoint y: 157, endPoint x: 181, endPoint y: 166, distance: 70.7
click at [223, 159] on input "678" at bounding box center [256, 156] width 67 height 5
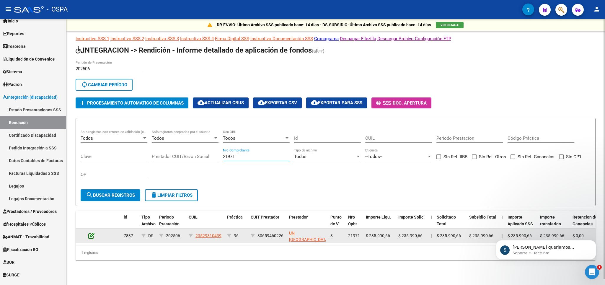
type input "21971"
click at [90, 235] on icon at bounding box center [91, 235] width 6 height 6
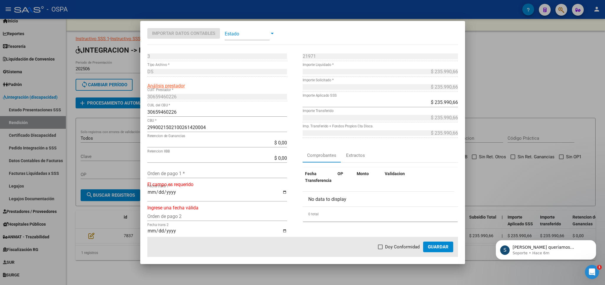
click at [229, 178] on div "Orden de pago 1 *" at bounding box center [217, 172] width 140 height 9
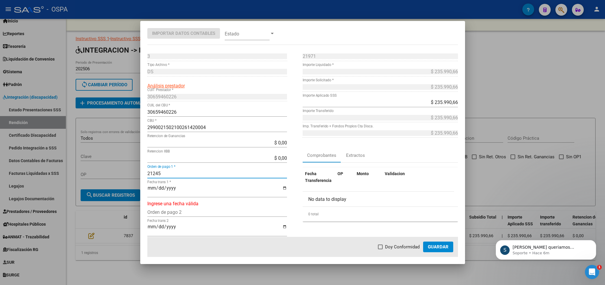
type input "21245"
type input "[DATE]"
click at [393, 250] on span "Doy Conformidad" at bounding box center [402, 246] width 35 height 7
click at [380, 249] on input "Doy Conformidad" at bounding box center [380, 249] width 0 height 0
checkbox input "true"
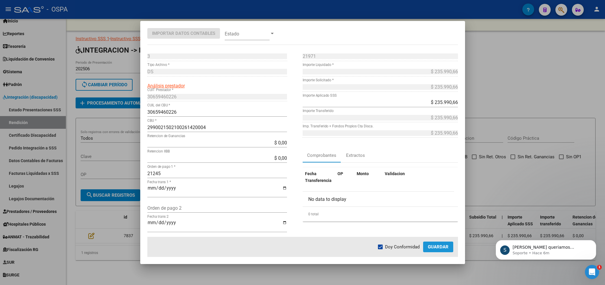
click at [428, 244] on button "Guardar" at bounding box center [438, 246] width 30 height 11
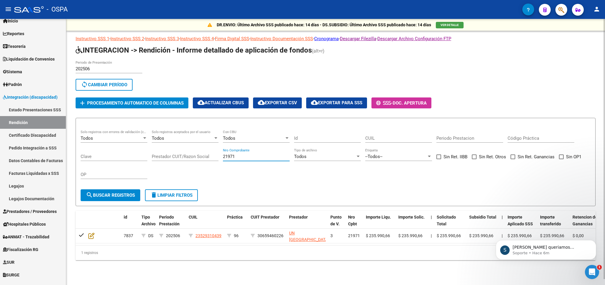
drag, startPoint x: 247, startPoint y: 154, endPoint x: 182, endPoint y: 156, distance: 64.6
click at [223, 156] on input "21971" at bounding box center [256, 156] width 67 height 5
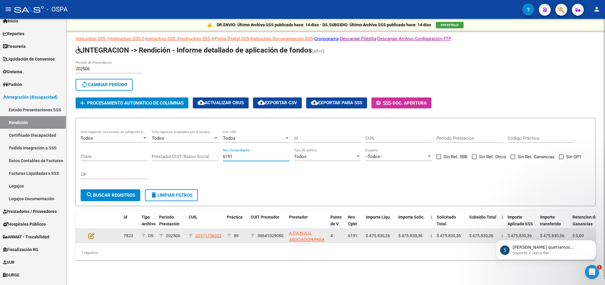
type input "6191"
click at [92, 240] on datatable-body-cell at bounding box center [96, 235] width 21 height 14
click at [90, 238] on icon at bounding box center [91, 235] width 6 height 6
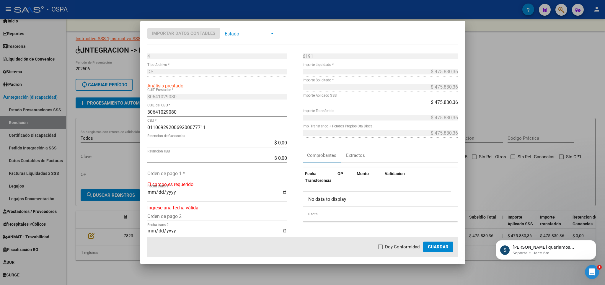
click at [197, 171] on input "Orden de pago 1 *" at bounding box center [217, 174] width 140 height 6
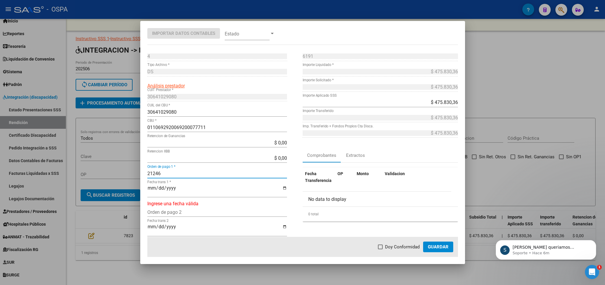
type input "21246"
type input "[DATE]"
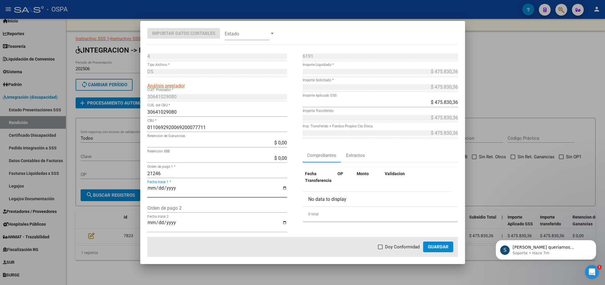
click at [402, 249] on span "Doy Conformidad" at bounding box center [402, 246] width 35 height 7
click at [380, 249] on input "Doy Conformidad" at bounding box center [380, 249] width 0 height 0
checkbox input "true"
click at [436, 247] on span "Guardar" at bounding box center [438, 246] width 21 height 5
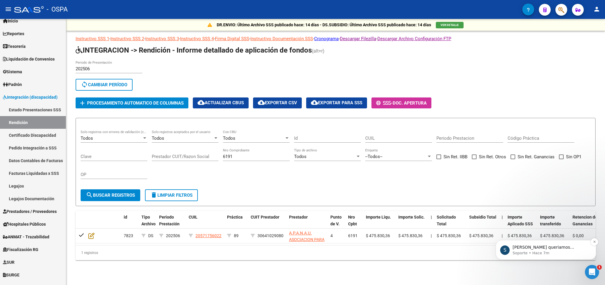
click at [546, 253] on p "Soporte • Hace 7m" at bounding box center [550, 252] width 76 height 5
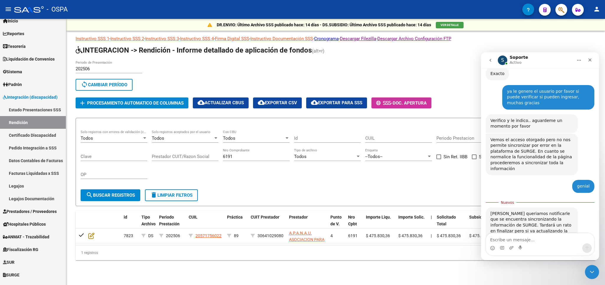
scroll to position [292, 0]
click at [529, 240] on textarea "Escribe un mensaje..." at bounding box center [540, 238] width 108 height 10
type textarea "muchsimas gracias"
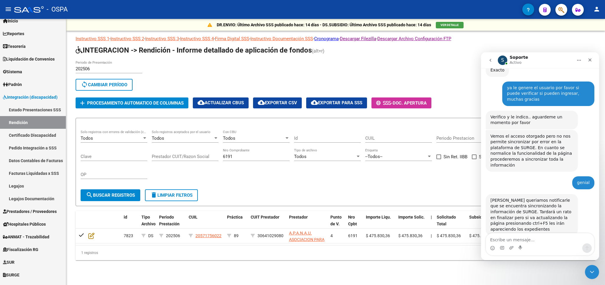
scroll to position [300, 0]
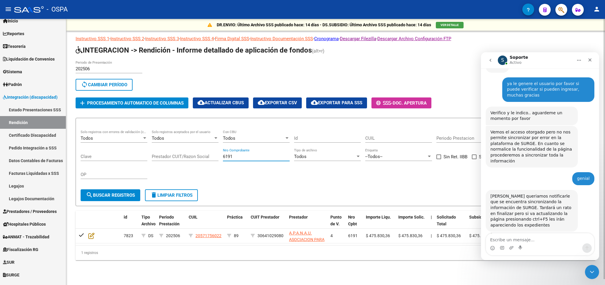
drag, startPoint x: 278, startPoint y: 159, endPoint x: 98, endPoint y: 170, distance: 180.0
click at [223, 159] on input "6191" at bounding box center [256, 156] width 67 height 5
type input "4381"
click at [116, 200] on button "search Buscar registros" at bounding box center [111, 195] width 60 height 12
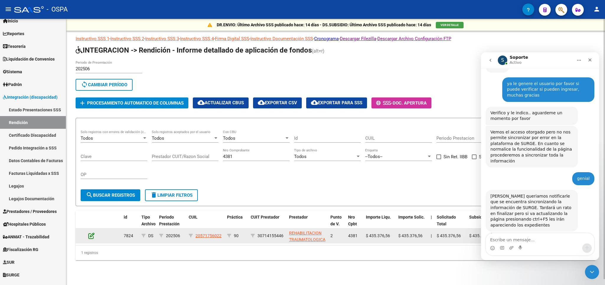
click at [94, 238] on icon at bounding box center [91, 235] width 6 height 6
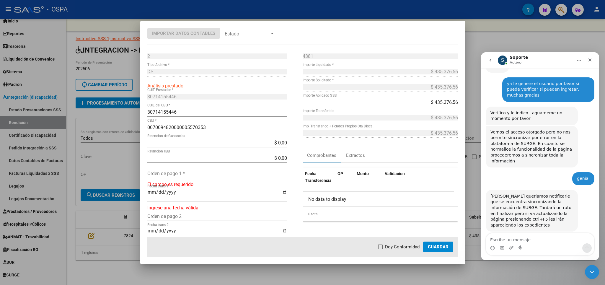
click at [164, 169] on div "Orden de pago 1 *" at bounding box center [217, 172] width 140 height 9
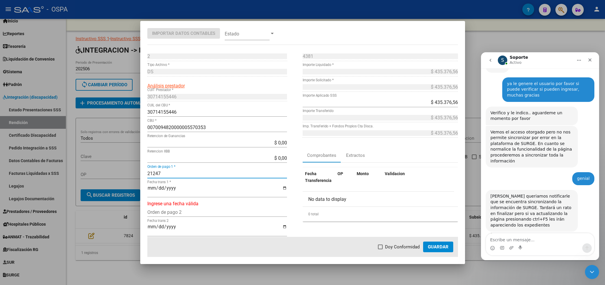
type input "21247"
type input "[DATE]"
click at [388, 246] on span "Doy Conformidad" at bounding box center [402, 246] width 35 height 7
click at [380, 249] on input "Doy Conformidad" at bounding box center [380, 249] width 0 height 0
checkbox input "true"
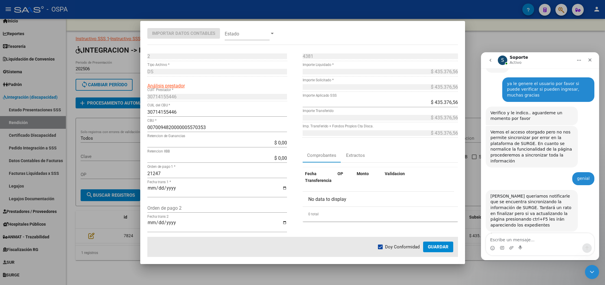
click at [440, 247] on span "Guardar" at bounding box center [438, 246] width 21 height 5
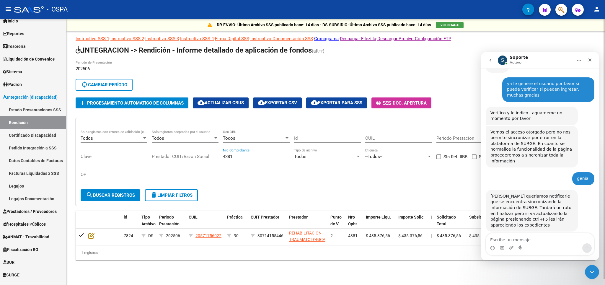
drag, startPoint x: 250, startPoint y: 159, endPoint x: 112, endPoint y: 158, distance: 137.8
click at [223, 158] on input "4381" at bounding box center [256, 156] width 67 height 5
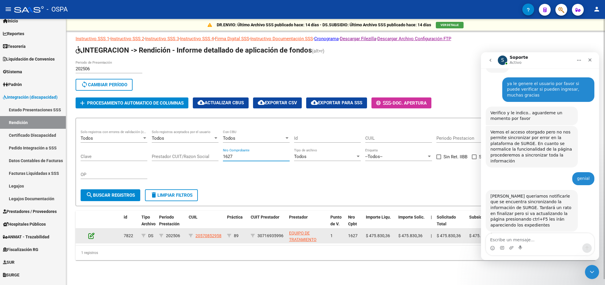
type input "1627"
click at [90, 235] on icon at bounding box center [91, 235] width 6 height 6
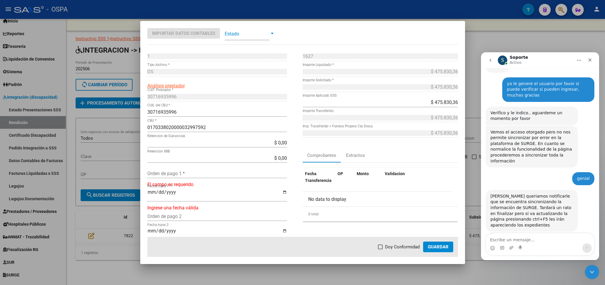
click at [202, 171] on input "Orden de pago 1 *" at bounding box center [217, 174] width 140 height 6
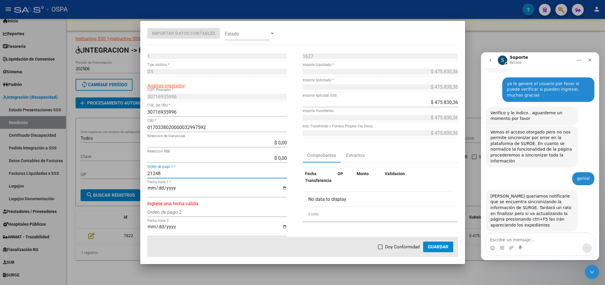
type input "21248"
type input "[DATE]"
click at [380, 246] on span at bounding box center [380, 246] width 5 height 5
click at [380, 249] on input "Doy Conformidad" at bounding box center [380, 249] width 0 height 0
checkbox input "true"
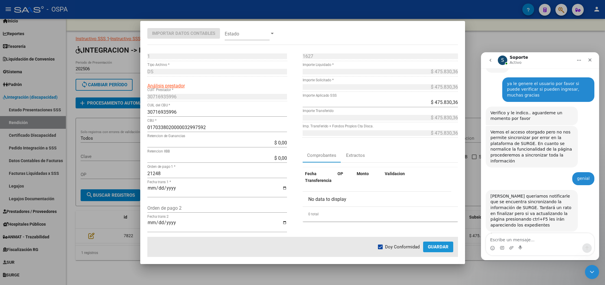
click at [431, 248] on span "Guardar" at bounding box center [438, 246] width 21 height 5
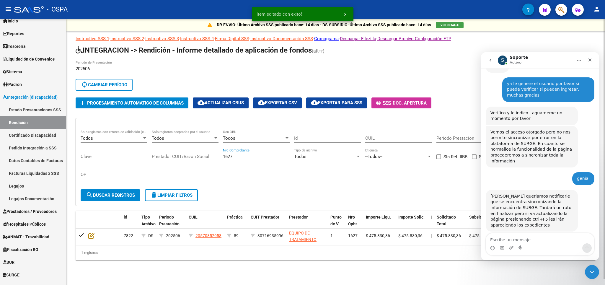
drag, startPoint x: 256, startPoint y: 158, endPoint x: 159, endPoint y: 159, distance: 96.5
click at [223, 159] on input "1627" at bounding box center [256, 156] width 67 height 5
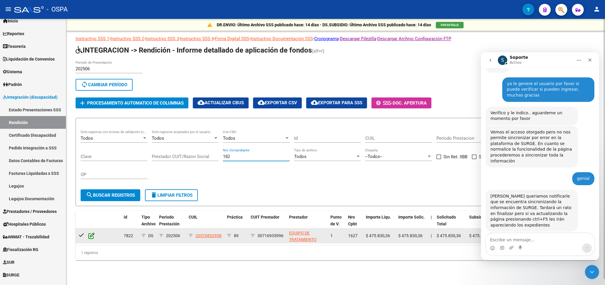
type input "182"
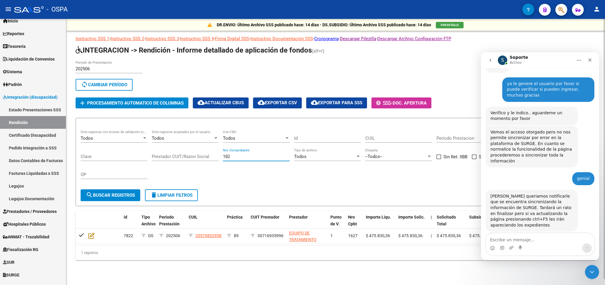
click at [236, 156] on input "182" at bounding box center [256, 156] width 67 height 5
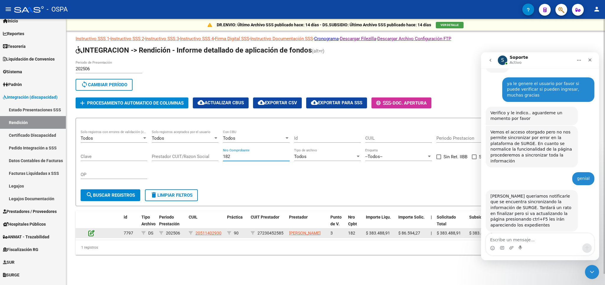
click at [89, 236] on icon at bounding box center [91, 233] width 6 height 6
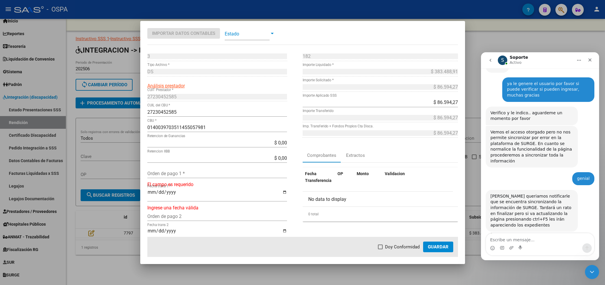
click at [254, 174] on input "Orden de pago 1 *" at bounding box center [217, 174] width 140 height 6
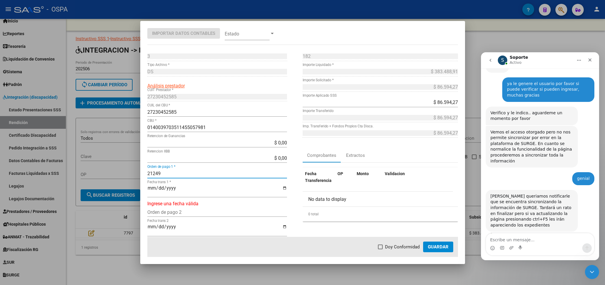
type input "21249"
type input "[DATE]"
click at [409, 251] on mat-dialog-actions "Doy Conformidad Guardar" at bounding box center [302, 247] width 310 height 20
click at [410, 243] on mat-dialog-actions "Doy Conformidad Guardar" at bounding box center [302, 247] width 310 height 20
click at [407, 244] on span "Doy Conformidad" at bounding box center [402, 246] width 35 height 7
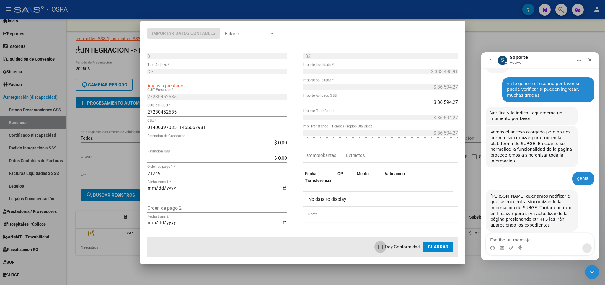
click at [380, 249] on input "Doy Conformidad" at bounding box center [380, 249] width 0 height 0
checkbox input "true"
click at [440, 247] on span "Guardar" at bounding box center [438, 246] width 21 height 5
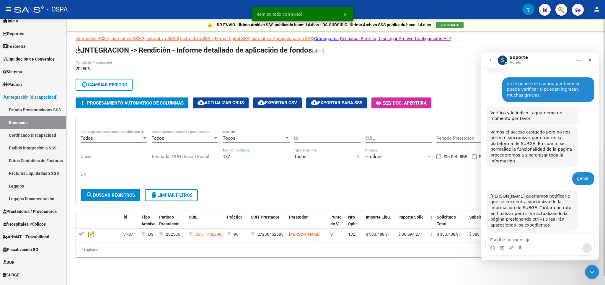
drag, startPoint x: 253, startPoint y: 156, endPoint x: 227, endPoint y: 162, distance: 27.1
click at [227, 159] on input "182" at bounding box center [256, 156] width 67 height 5
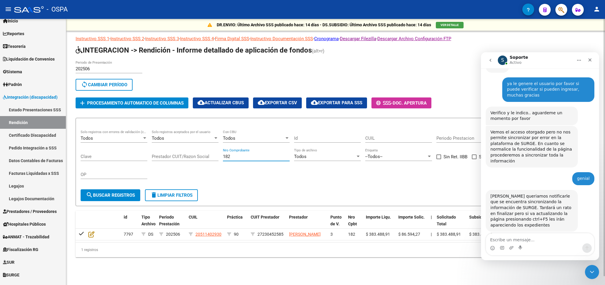
type input "1"
type input "1325"
click at [110, 195] on span "search Buscar registros" at bounding box center [110, 194] width 49 height 5
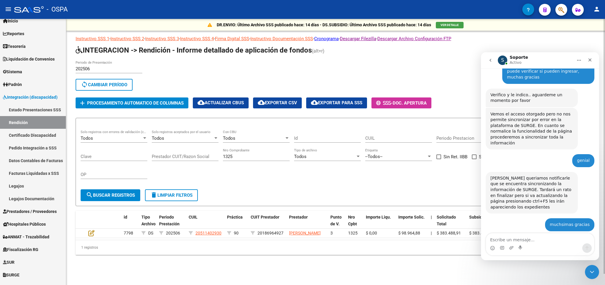
scroll to position [318, 0]
click at [589, 61] on icon "Cerrar" at bounding box center [589, 59] width 3 height 3
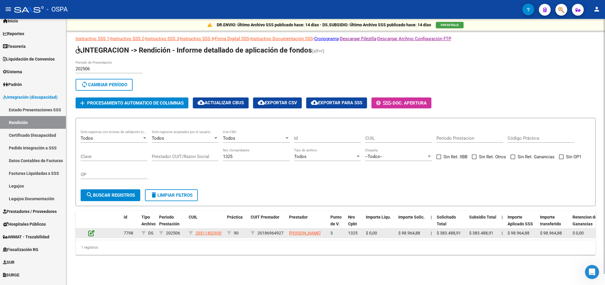
click at [91, 236] on icon at bounding box center [91, 233] width 6 height 6
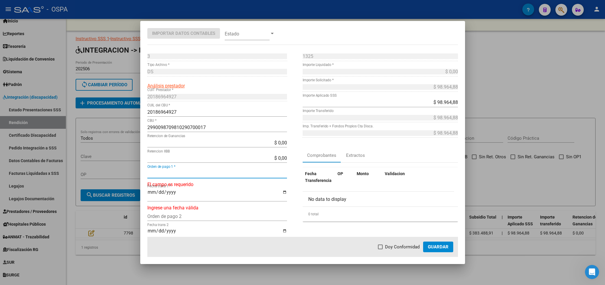
click at [204, 175] on input "Orden de pago 1 *" at bounding box center [217, 174] width 140 height 6
click at [209, 175] on input "Orden de pago 1 *" at bounding box center [217, 174] width 140 height 6
type input "21250"
click at [151, 186] on input "Fecha trans 1 *" at bounding box center [217, 190] width 140 height 10
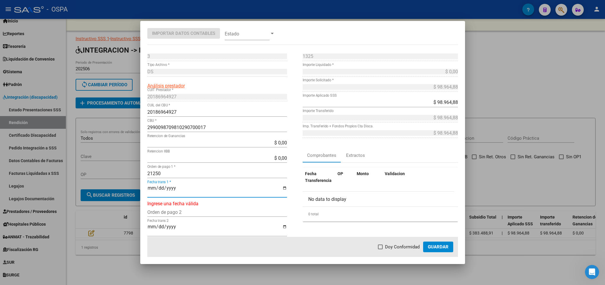
type input "[DATE]"
click at [398, 246] on span "Doy Conformidad" at bounding box center [402, 246] width 35 height 7
click at [380, 249] on input "Doy Conformidad" at bounding box center [380, 249] width 0 height 0
checkbox input "true"
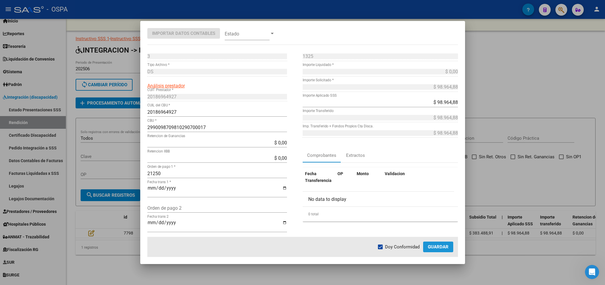
click at [441, 250] on button "Guardar" at bounding box center [438, 246] width 30 height 11
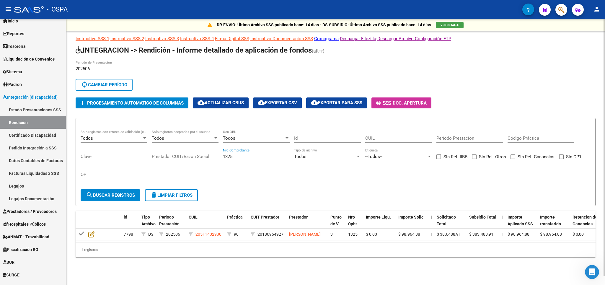
drag, startPoint x: 239, startPoint y: 158, endPoint x: 150, endPoint y: 161, distance: 88.9
click at [223, 159] on input "1325" at bounding box center [256, 156] width 67 height 5
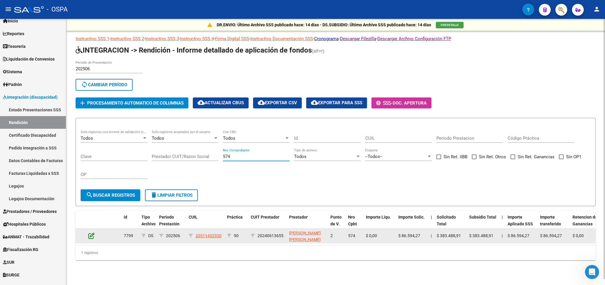
type input "574"
click at [94, 236] on icon at bounding box center [91, 235] width 6 height 6
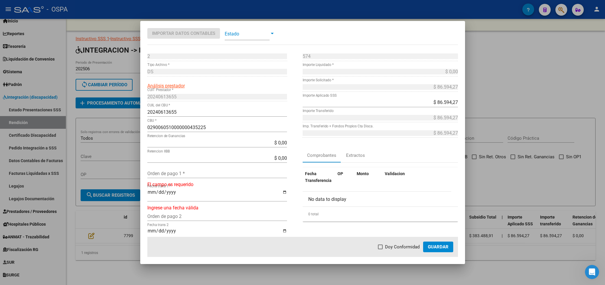
click at [204, 178] on div "Orden de pago 1 *" at bounding box center [217, 172] width 140 height 9
click at [207, 170] on div "Orden de pago 1 *" at bounding box center [217, 172] width 140 height 9
click at [201, 175] on input "Orden de pago 1 *" at bounding box center [217, 174] width 140 height 6
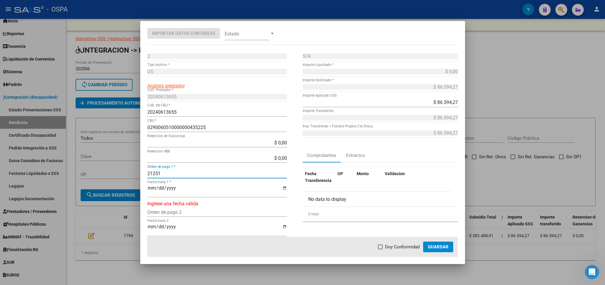
type input "21251"
type input "[DATE]"
click at [395, 249] on span "Doy Conformidad" at bounding box center [402, 246] width 35 height 7
click at [380, 249] on input "Doy Conformidad" at bounding box center [380, 249] width 0 height 0
checkbox input "true"
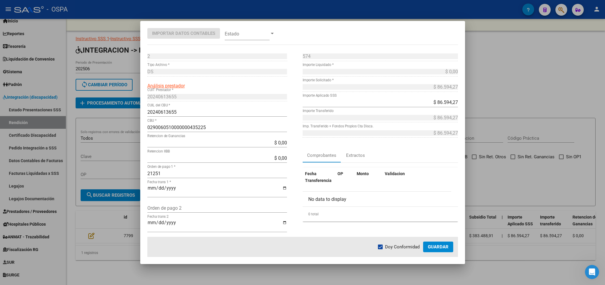
click at [434, 245] on span "Guardar" at bounding box center [438, 246] width 21 height 5
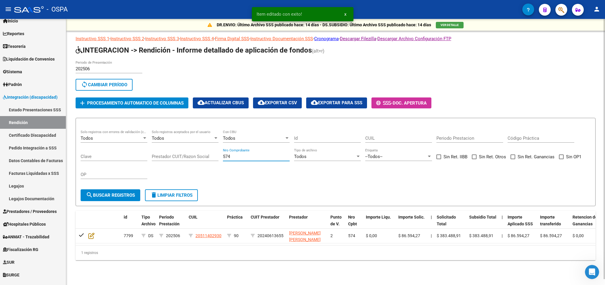
drag, startPoint x: 249, startPoint y: 157, endPoint x: 183, endPoint y: 157, distance: 65.8
click at [223, 157] on input "574" at bounding box center [256, 156] width 67 height 5
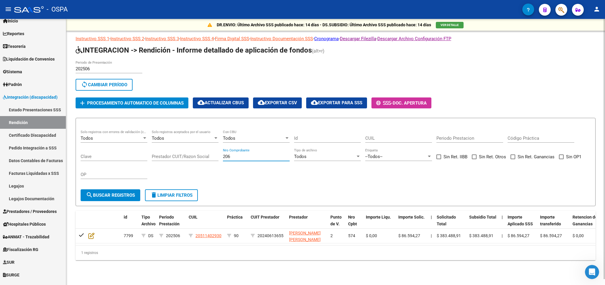
type input "206"
click at [107, 194] on span "search Buscar registros" at bounding box center [110, 194] width 49 height 5
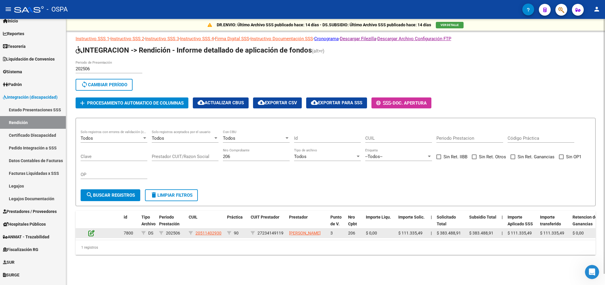
click at [90, 234] on icon at bounding box center [91, 233] width 6 height 6
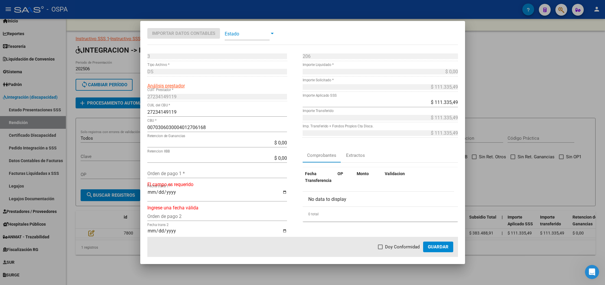
click at [181, 172] on input "Orden de pago 1 *" at bounding box center [217, 174] width 140 height 6
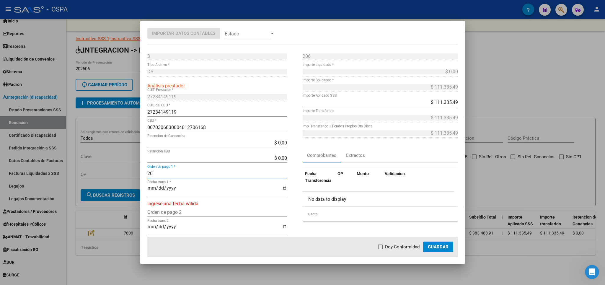
type input "2"
type input "21252"
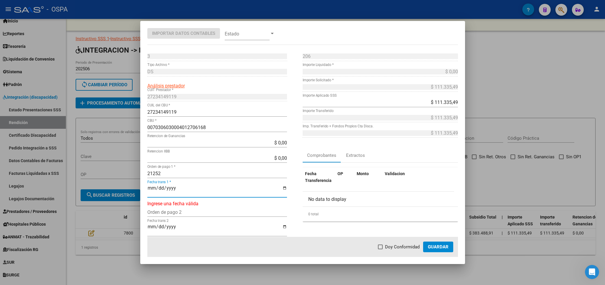
type input "[DATE]"
click at [382, 248] on span at bounding box center [380, 246] width 5 height 5
click at [380, 249] on input "Doy Conformidad" at bounding box center [380, 249] width 0 height 0
checkbox input "true"
click at [435, 251] on button "Guardar" at bounding box center [438, 246] width 30 height 11
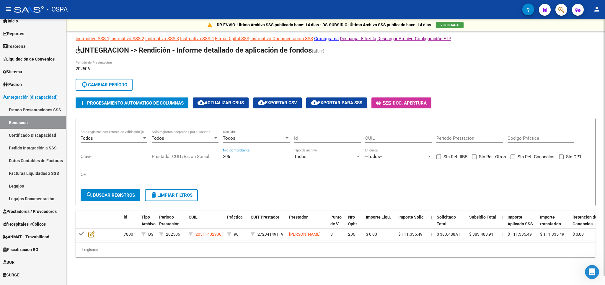
drag, startPoint x: 249, startPoint y: 158, endPoint x: 74, endPoint y: 185, distance: 176.8
click at [223, 159] on input "206" at bounding box center [256, 156] width 67 height 5
type input "2206"
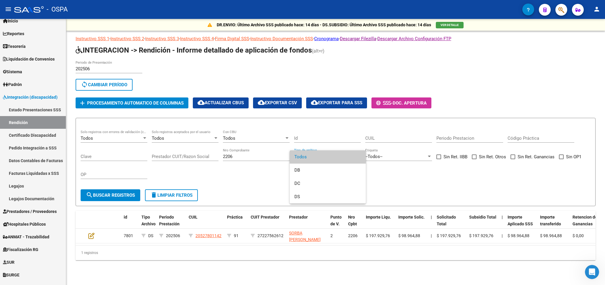
click at [92, 236] on div at bounding box center [302, 142] width 605 height 285
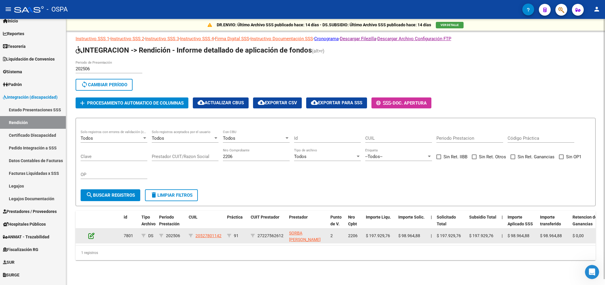
click at [92, 235] on icon at bounding box center [91, 235] width 6 height 6
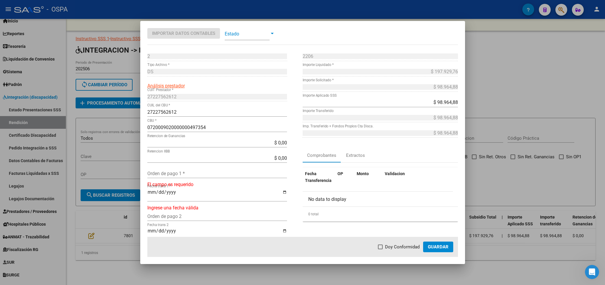
click at [188, 170] on div "Orden de pago 1 *" at bounding box center [217, 172] width 140 height 9
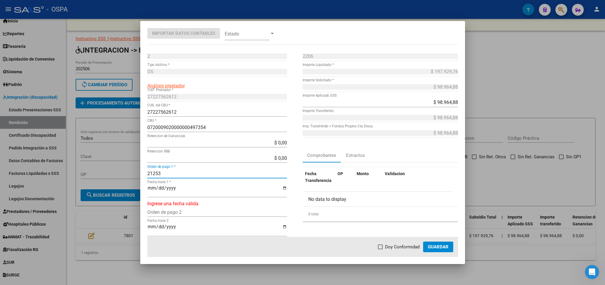
type input "21253"
click at [151, 185] on div "Fecha trans 1 *" at bounding box center [217, 190] width 140 height 13
type input "[DATE]"
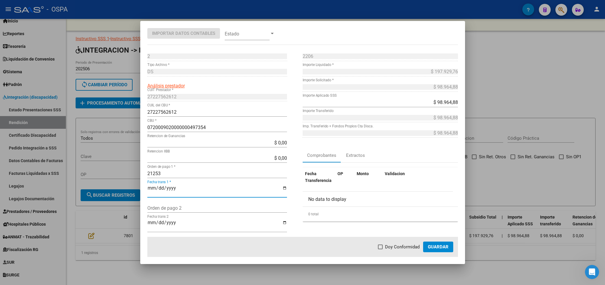
click at [388, 248] on span "Doy Conformidad" at bounding box center [402, 246] width 35 height 7
click at [380, 249] on input "Doy Conformidad" at bounding box center [380, 249] width 0 height 0
checkbox input "true"
click at [433, 250] on button "Guardar" at bounding box center [438, 246] width 30 height 11
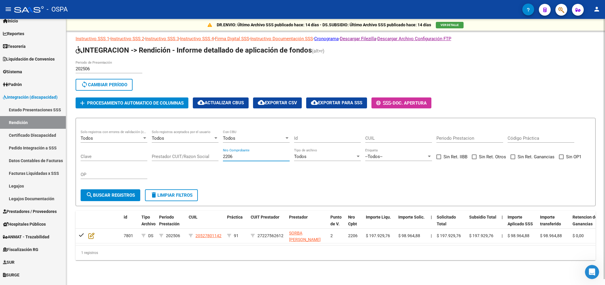
drag, startPoint x: 248, startPoint y: 156, endPoint x: 41, endPoint y: 156, distance: 207.7
click at [223, 156] on input "2206" at bounding box center [256, 156] width 67 height 5
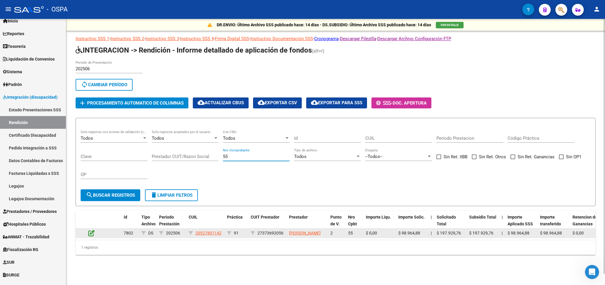
type input "55"
click at [89, 236] on icon at bounding box center [91, 233] width 6 height 6
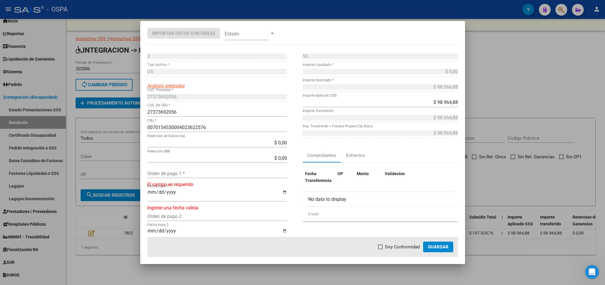
click at [173, 169] on div "Orden de pago 1 *" at bounding box center [217, 172] width 140 height 9
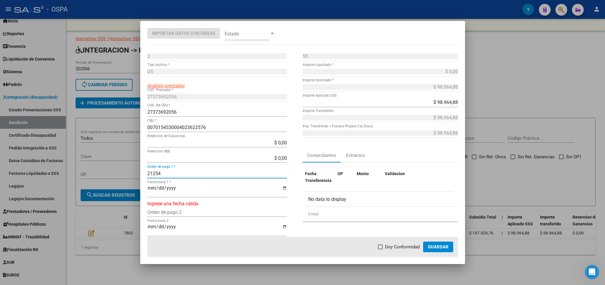
type input "21254"
type input "[DATE]"
click at [383, 248] on label "Doy Conformidad" at bounding box center [399, 246] width 42 height 7
click at [380, 249] on input "Doy Conformidad" at bounding box center [380, 249] width 0 height 0
checkbox input "true"
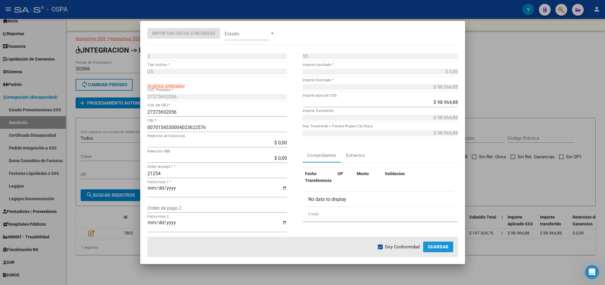
click at [446, 246] on span "Guardar" at bounding box center [438, 246] width 21 height 5
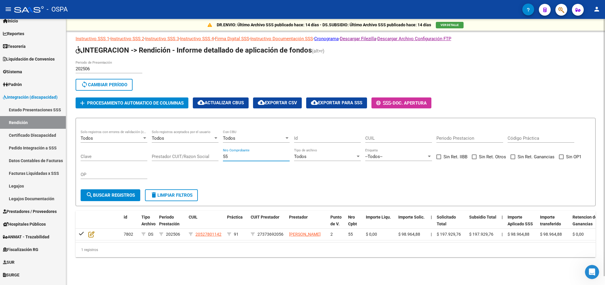
drag, startPoint x: 233, startPoint y: 159, endPoint x: 194, endPoint y: 159, distance: 39.2
click at [223, 159] on input "55" at bounding box center [256, 156] width 67 height 5
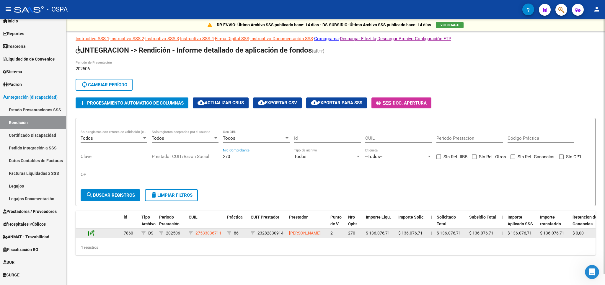
type input "270"
click at [94, 235] on icon at bounding box center [91, 233] width 6 height 6
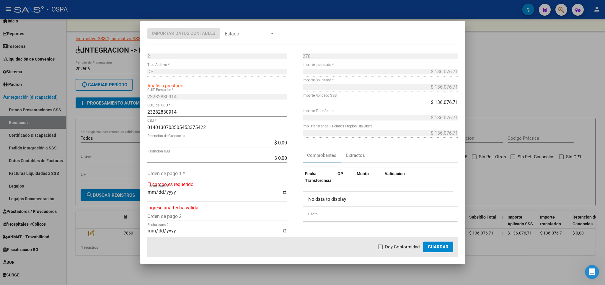
click at [175, 170] on div "Orden de pago 1 *" at bounding box center [217, 172] width 140 height 9
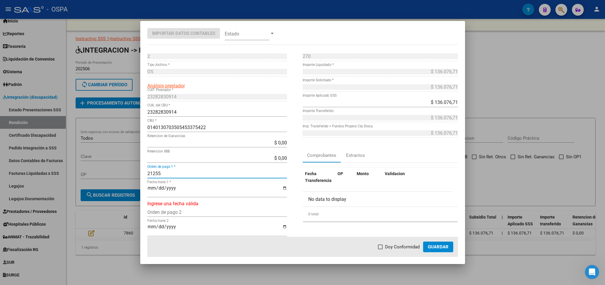
type input "21255"
type input "[DATE]"
click at [380, 247] on span at bounding box center [380, 246] width 5 height 5
click at [380, 249] on input "Doy Conformidad" at bounding box center [380, 249] width 0 height 0
checkbox input "true"
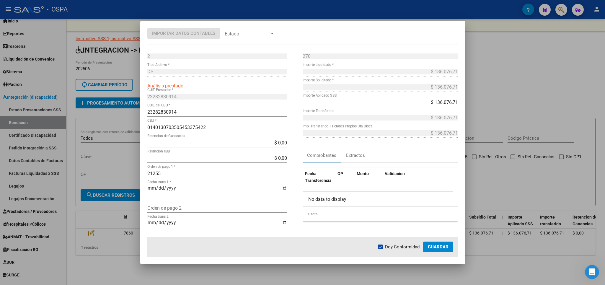
click at [443, 252] on mat-dialog-actions "Doy Conformidad Guardar" at bounding box center [302, 247] width 310 height 20
click at [437, 246] on span "Guardar" at bounding box center [438, 246] width 21 height 5
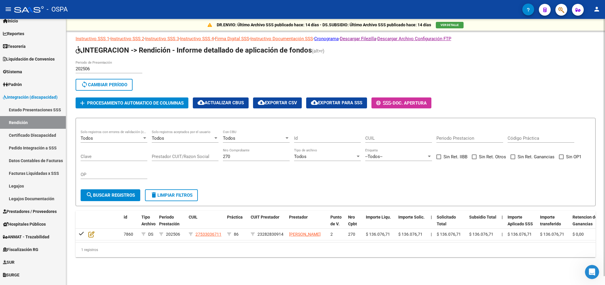
click at [252, 152] on div "270 Nro Comprobante" at bounding box center [256, 154] width 67 height 13
drag, startPoint x: 252, startPoint y: 155, endPoint x: 186, endPoint y: 158, distance: 65.9
click at [223, 158] on input "270" at bounding box center [256, 156] width 67 height 5
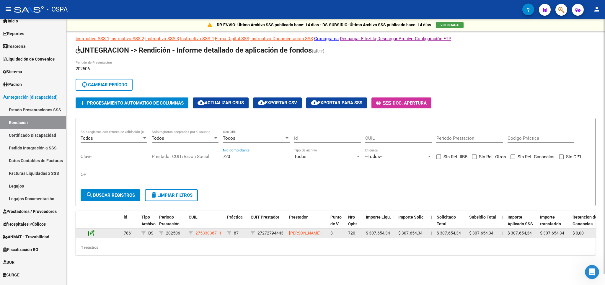
type input "720"
click at [94, 236] on icon at bounding box center [91, 233] width 6 height 6
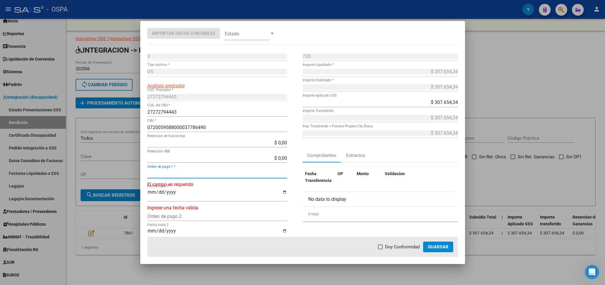
click at [174, 172] on input "Orden de pago 1 *" at bounding box center [217, 174] width 140 height 6
type input "21256"
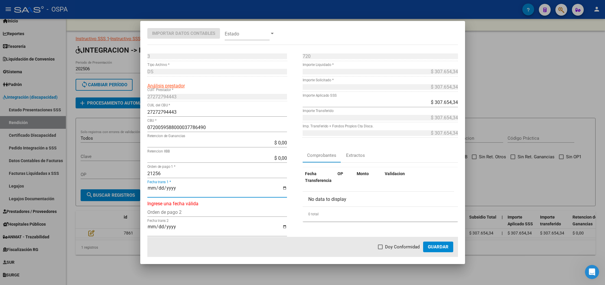
type input "[DATE]"
click at [397, 252] on mat-dialog-actions "Doy Conformidad Guardar" at bounding box center [302, 247] width 310 height 20
click at [397, 246] on span "Doy Conformidad" at bounding box center [402, 246] width 35 height 7
click at [380, 249] on input "Doy Conformidad" at bounding box center [380, 249] width 0 height 0
checkbox input "true"
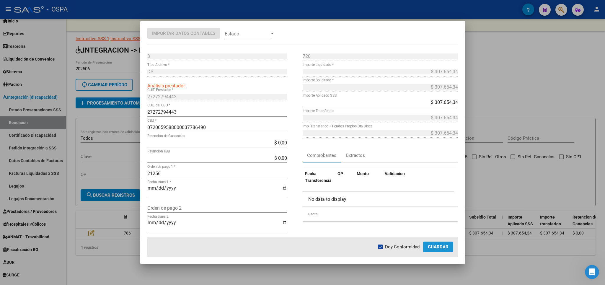
click at [449, 242] on button "Guardar" at bounding box center [438, 246] width 30 height 11
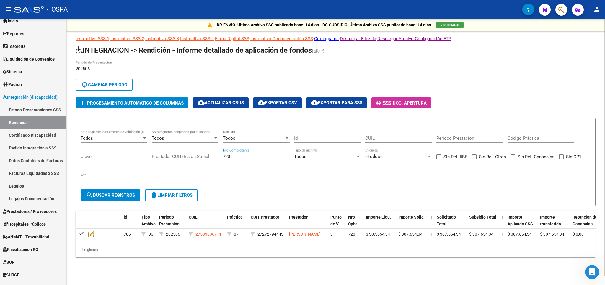
drag, startPoint x: 258, startPoint y: 157, endPoint x: 155, endPoint y: 163, distance: 103.1
click at [223, 159] on input "720" at bounding box center [256, 156] width 67 height 5
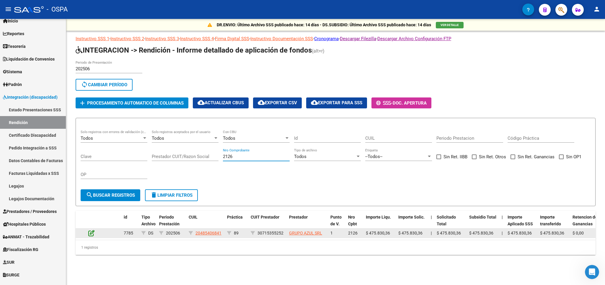
type input "2126"
click at [91, 233] on icon at bounding box center [91, 233] width 6 height 6
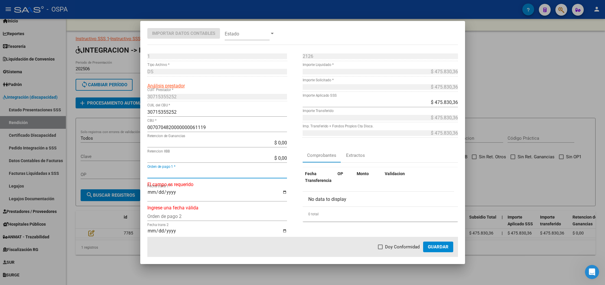
click at [169, 174] on input "Orden de pago 1 *" at bounding box center [217, 174] width 140 height 6
click at [171, 171] on input "Orden de pago 1 *" at bounding box center [217, 174] width 140 height 6
click at [169, 174] on input "Orden de pago 1 *" at bounding box center [217, 174] width 140 height 6
type input "21257"
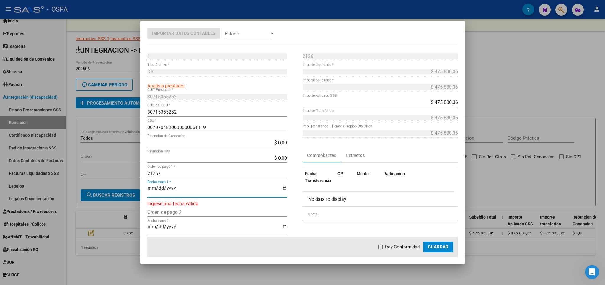
type input "[DATE]"
drag, startPoint x: 396, startPoint y: 246, endPoint x: 397, endPoint y: 253, distance: 7.3
click at [396, 250] on span "Doy Conformidad" at bounding box center [402, 246] width 35 height 7
click at [433, 245] on span "Guardar" at bounding box center [438, 246] width 21 height 5
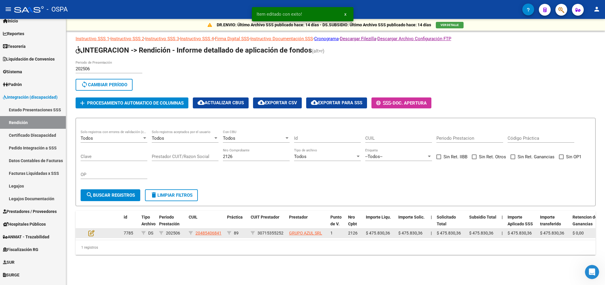
click at [85, 233] on datatable-body-cell at bounding box center [81, 232] width 10 height 9
click at [90, 232] on icon at bounding box center [91, 233] width 6 height 6
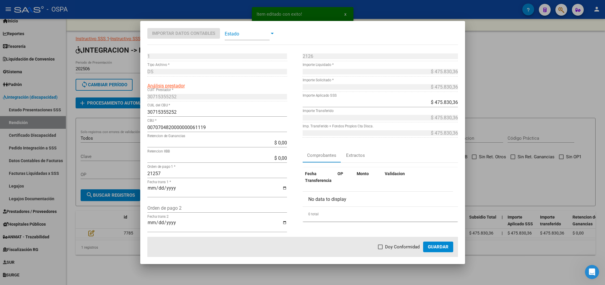
click at [402, 248] on span "Doy Conformidad" at bounding box center [402, 246] width 35 height 7
click at [380, 249] on input "Doy Conformidad" at bounding box center [380, 249] width 0 height 0
checkbox input "true"
click at [449, 248] on button "Guardar" at bounding box center [438, 246] width 30 height 11
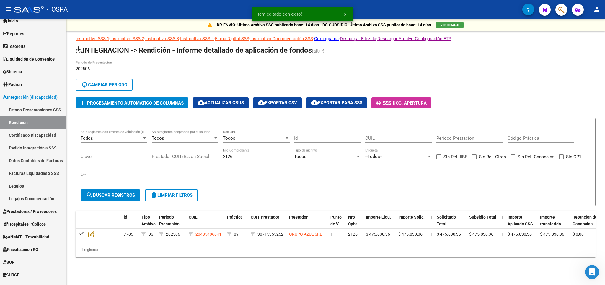
click at [256, 153] on div "2126 Nro Comprobante" at bounding box center [256, 154] width 67 height 13
drag, startPoint x: 252, startPoint y: 156, endPoint x: 165, endPoint y: 154, distance: 87.1
click at [223, 154] on input "2126" at bounding box center [256, 156] width 67 height 5
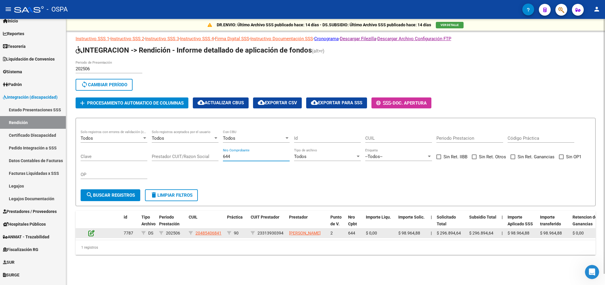
type input "644"
click at [89, 235] on icon at bounding box center [91, 233] width 6 height 6
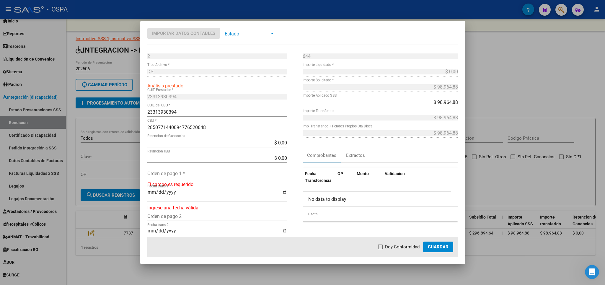
click at [210, 175] on input "Orden de pago 1 *" at bounding box center [217, 174] width 140 height 6
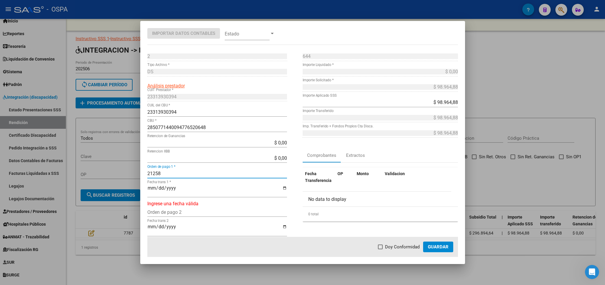
type input "21258"
type input "[DATE]"
click at [406, 243] on span "Doy Conformidad" at bounding box center [402, 246] width 35 height 7
click at [380, 249] on input "Doy Conformidad" at bounding box center [380, 249] width 0 height 0
checkbox input "true"
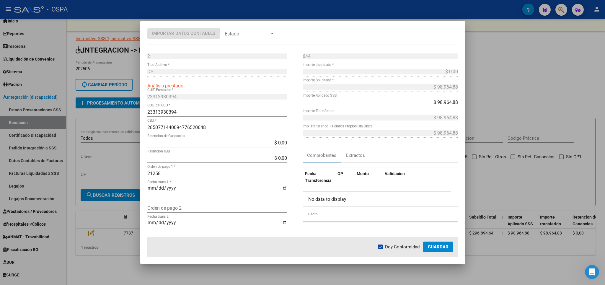
click at [427, 248] on button "Guardar" at bounding box center [438, 246] width 30 height 11
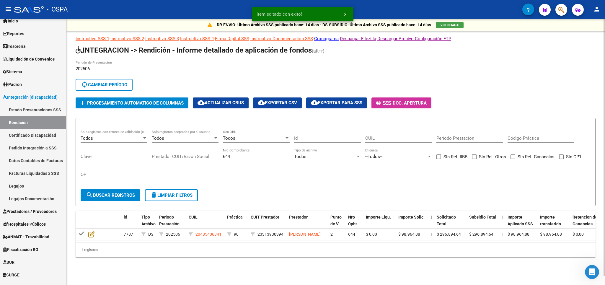
click at [252, 152] on div "644 Nro Comprobante" at bounding box center [256, 154] width 67 height 13
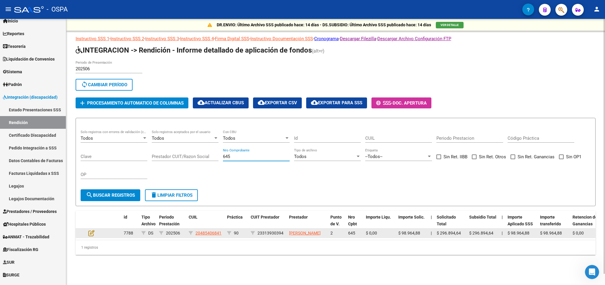
type input "645"
click at [86, 236] on datatable-body-cell at bounding box center [96, 232] width 21 height 9
click at [94, 235] on icon at bounding box center [91, 233] width 6 height 6
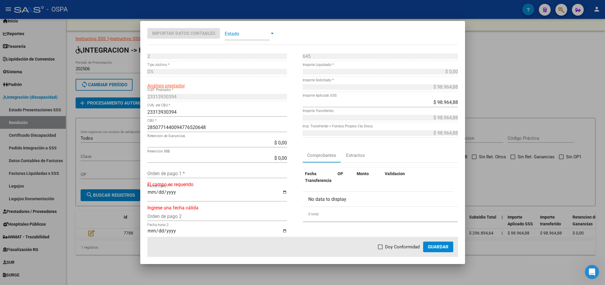
click at [201, 172] on input "Orden de pago 1 *" at bounding box center [217, 174] width 140 height 6
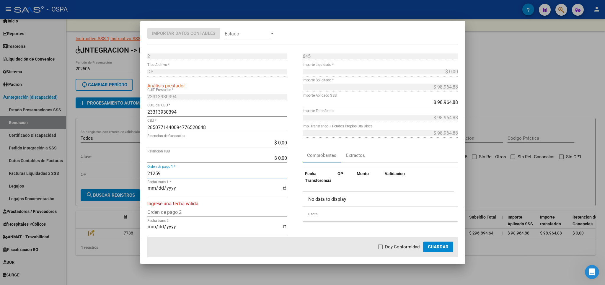
type input "21259"
type input "[DATE]"
click at [404, 247] on span "Doy Conformidad" at bounding box center [402, 246] width 35 height 7
click at [380, 249] on input "Doy Conformidad" at bounding box center [380, 249] width 0 height 0
checkbox input "true"
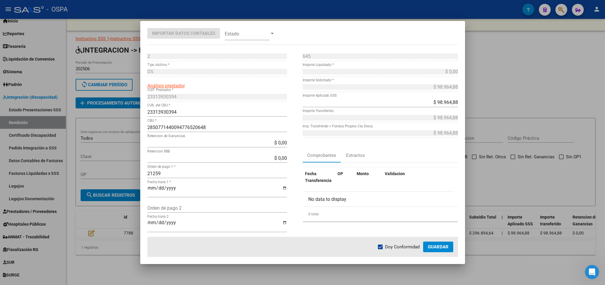
click at [441, 246] on span "Guardar" at bounding box center [438, 246] width 21 height 5
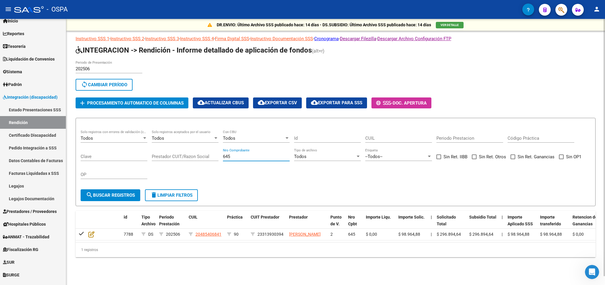
drag, startPoint x: 236, startPoint y: 158, endPoint x: 143, endPoint y: 159, distance: 93.8
click at [223, 159] on input "645" at bounding box center [256, 156] width 67 height 5
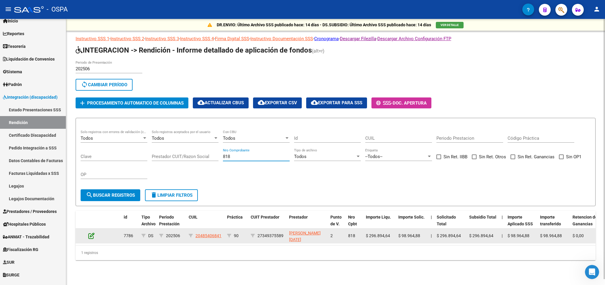
type input "818"
click at [91, 238] on icon at bounding box center [91, 235] width 6 height 6
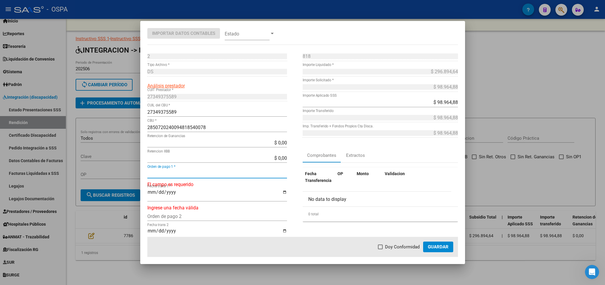
click at [175, 173] on input "Orden de pago 1 *" at bounding box center [217, 174] width 140 height 6
type input "21260"
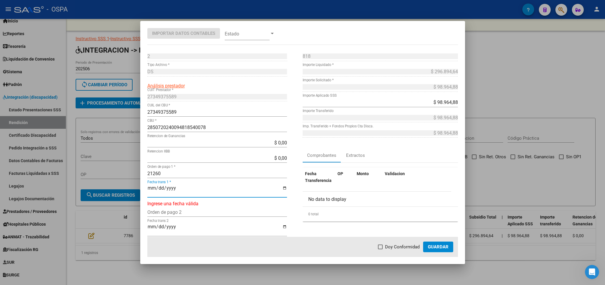
type input "[DATE]"
click at [403, 248] on span "Doy Conformidad" at bounding box center [402, 246] width 35 height 7
click at [380, 249] on input "Doy Conformidad" at bounding box center [380, 249] width 0 height 0
checkbox input "true"
click at [432, 243] on button "Guardar" at bounding box center [438, 246] width 30 height 11
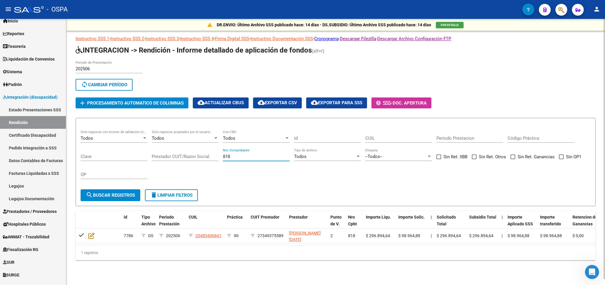
drag, startPoint x: 240, startPoint y: 156, endPoint x: 90, endPoint y: 156, distance: 149.6
click at [223, 156] on input "818" at bounding box center [256, 156] width 67 height 5
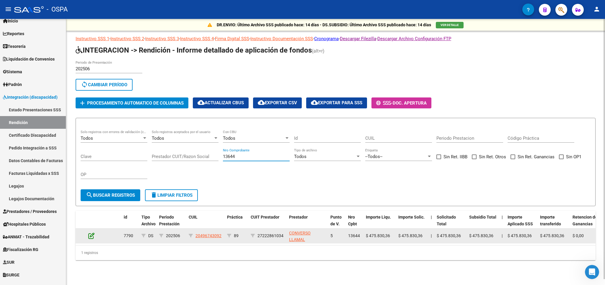
type input "13644"
click at [89, 235] on icon at bounding box center [91, 235] width 6 height 6
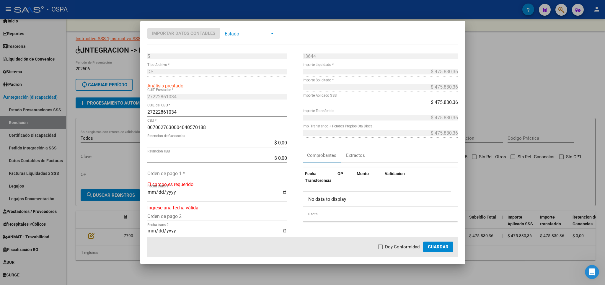
click at [181, 174] on input "Orden de pago 1 *" at bounding box center [217, 174] width 140 height 6
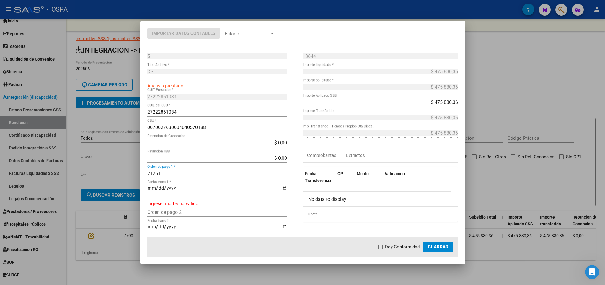
type input "21261"
type input "[DATE]"
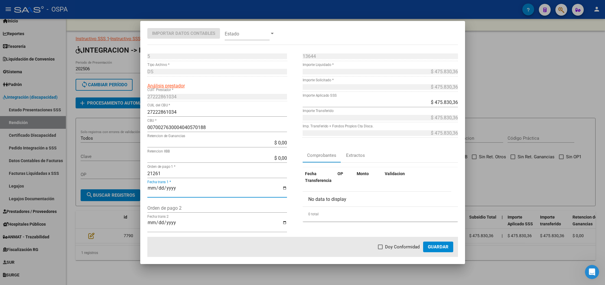
click at [384, 250] on label "Doy Conformidad" at bounding box center [399, 246] width 42 height 7
click at [380, 249] on input "Doy Conformidad" at bounding box center [380, 249] width 0 height 0
checkbox input "true"
click at [423, 247] on mat-dialog-actions "Doy Conformidad Guardar" at bounding box center [302, 247] width 310 height 20
click at [427, 248] on button "Guardar" at bounding box center [438, 246] width 30 height 11
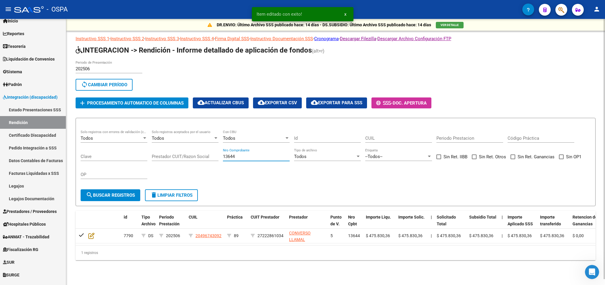
drag, startPoint x: 263, startPoint y: 158, endPoint x: 189, endPoint y: 158, distance: 73.2
click at [223, 158] on input "13644" at bounding box center [256, 156] width 67 height 5
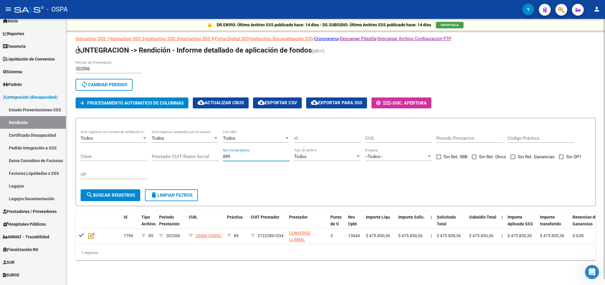
type input "899"
click at [120, 194] on span "search Buscar registros" at bounding box center [110, 194] width 49 height 5
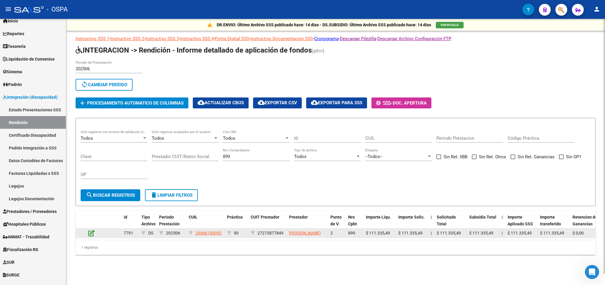
click at [94, 236] on icon at bounding box center [91, 233] width 6 height 6
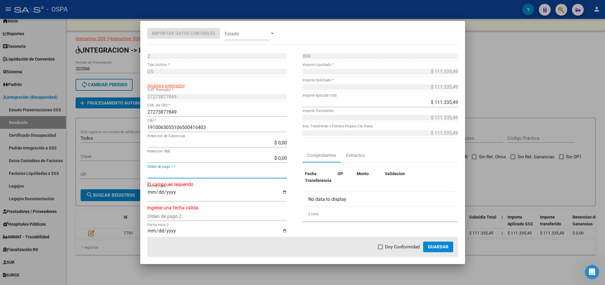
click at [213, 172] on input "Orden de pago 1 *" at bounding box center [217, 174] width 140 height 6
type input "2"
type input "21262"
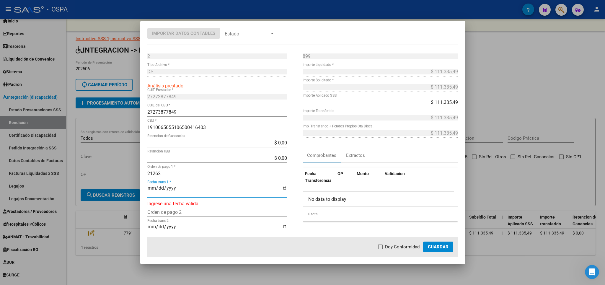
type input "[DATE]"
click at [402, 248] on span "Doy Conformidad" at bounding box center [402, 246] width 35 height 7
click at [380, 249] on input "Doy Conformidad" at bounding box center [380, 249] width 0 height 0
checkbox input "true"
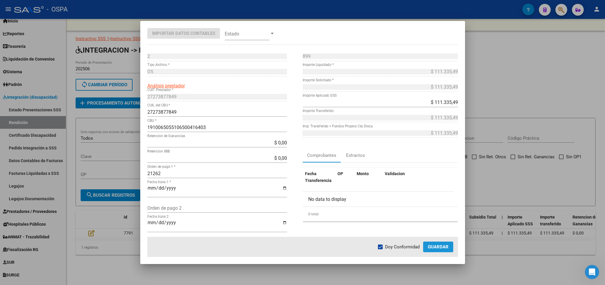
click at [443, 247] on span "Guardar" at bounding box center [438, 246] width 21 height 5
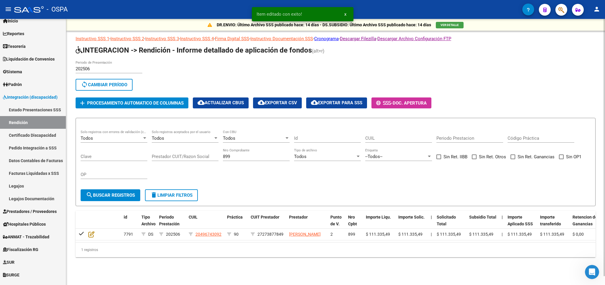
click at [267, 151] on div "899 Nro Comprobante" at bounding box center [256, 154] width 67 height 13
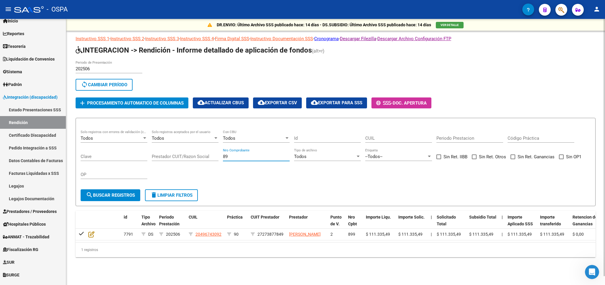
type input "8"
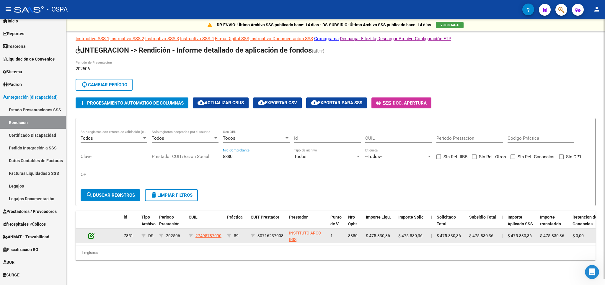
type input "8880"
click at [92, 235] on icon at bounding box center [91, 235] width 6 height 6
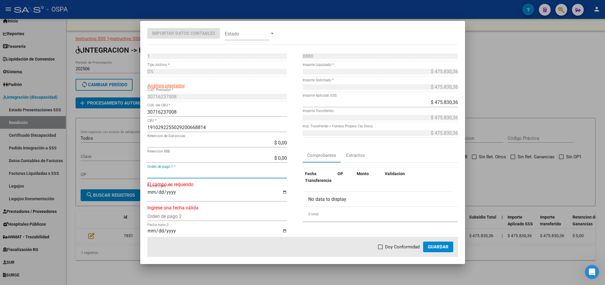
click at [188, 175] on input "Orden de pago 1 *" at bounding box center [217, 174] width 140 height 6
type input "21263"
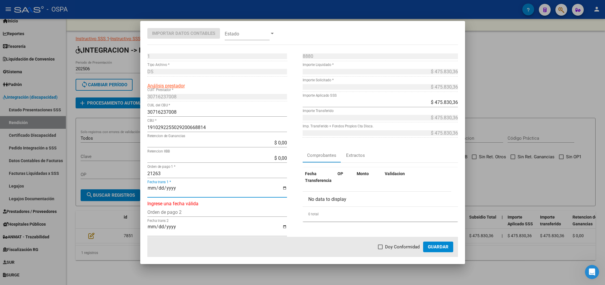
type input "[DATE]"
click at [401, 245] on span "Doy Conformidad" at bounding box center [402, 246] width 35 height 7
click at [380, 249] on input "Doy Conformidad" at bounding box center [380, 249] width 0 height 0
checkbox input "true"
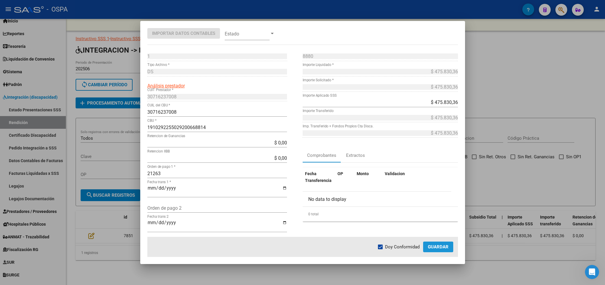
click at [436, 248] on span "Guardar" at bounding box center [438, 246] width 21 height 5
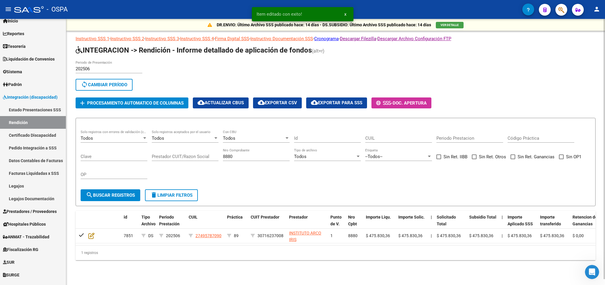
drag, startPoint x: 258, startPoint y: 160, endPoint x: 138, endPoint y: 160, distance: 119.8
click at [138, 160] on div "Todos Solo registros con errores de validación (control 623 instructivo de rend…" at bounding box center [336, 157] width 510 height 55
drag, startPoint x: 257, startPoint y: 157, endPoint x: 175, endPoint y: 157, distance: 81.7
click at [223, 157] on input "8880" at bounding box center [256, 156] width 67 height 5
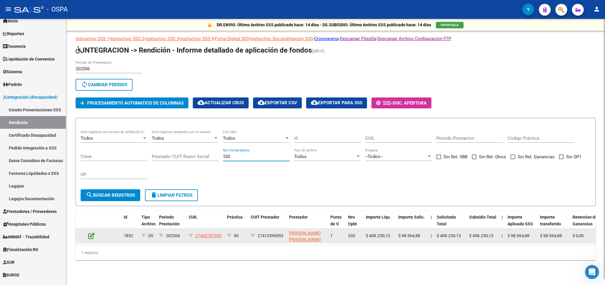
type input "330"
click at [93, 237] on icon at bounding box center [91, 235] width 6 height 6
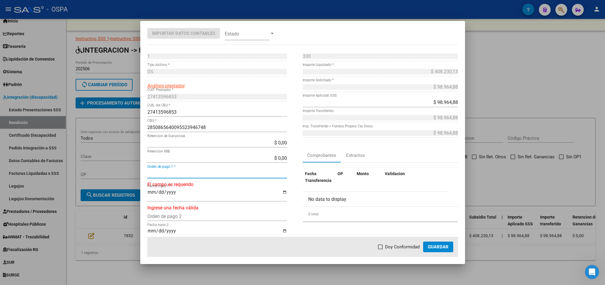
click at [169, 175] on input "Orden de pago 1 *" at bounding box center [217, 174] width 140 height 6
type input "21264"
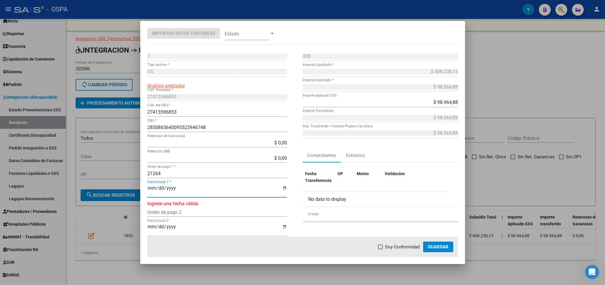
type input "[DATE]"
click at [405, 246] on span "Doy Conformidad" at bounding box center [402, 246] width 35 height 7
click at [380, 249] on input "Doy Conformidad" at bounding box center [380, 249] width 0 height 0
checkbox input "true"
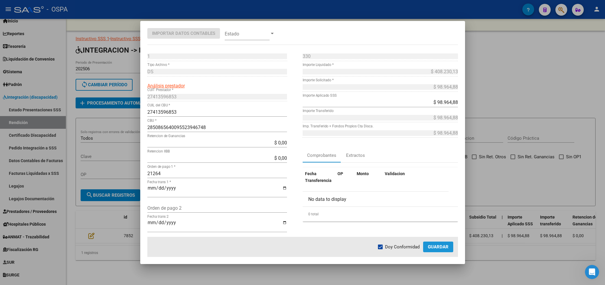
click at [441, 246] on span "Guardar" at bounding box center [438, 246] width 21 height 5
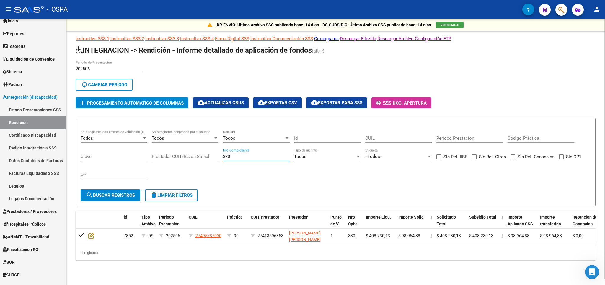
drag, startPoint x: 250, startPoint y: 157, endPoint x: 163, endPoint y: 157, distance: 86.2
click at [223, 157] on input "330" at bounding box center [256, 156] width 67 height 5
type input "1042"
click at [118, 196] on span "search Buscar registros" at bounding box center [110, 194] width 49 height 5
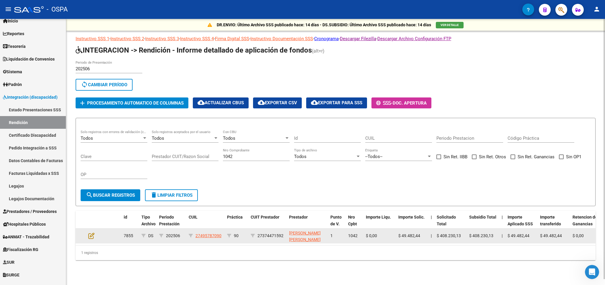
click at [88, 239] on datatable-body-cell at bounding box center [96, 235] width 21 height 14
click at [90, 237] on icon at bounding box center [91, 235] width 6 height 6
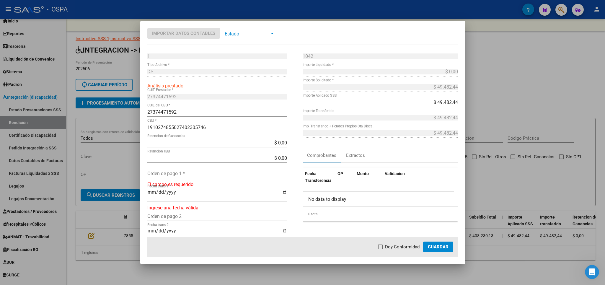
click at [163, 176] on input "Orden de pago 1 *" at bounding box center [217, 174] width 140 height 6
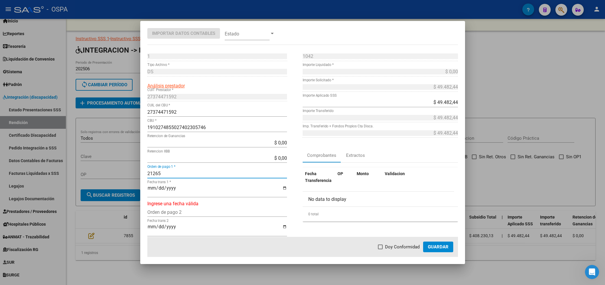
type input "21265"
type input "[DATE]"
click at [405, 251] on mat-dialog-actions "Doy Conformidad Guardar" at bounding box center [302, 247] width 310 height 20
click at [408, 246] on span "Doy Conformidad" at bounding box center [402, 246] width 35 height 7
click at [380, 249] on input "Doy Conformidad" at bounding box center [380, 249] width 0 height 0
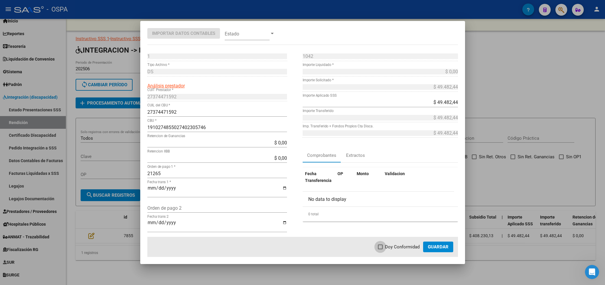
checkbox input "true"
click at [436, 248] on span "Guardar" at bounding box center [438, 246] width 21 height 5
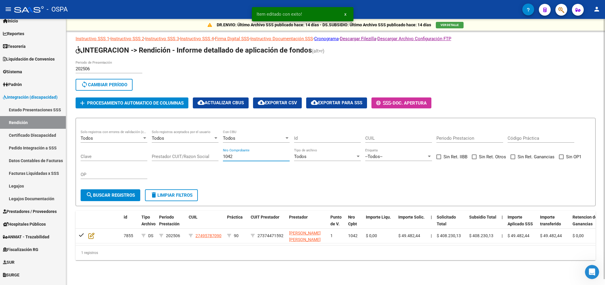
drag, startPoint x: 246, startPoint y: 157, endPoint x: 154, endPoint y: 157, distance: 91.8
click at [223, 157] on input "1042" at bounding box center [256, 156] width 67 height 5
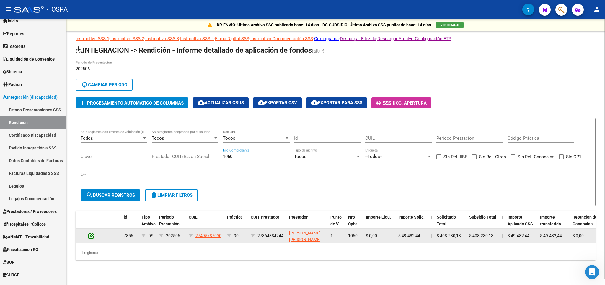
type input "1060"
click at [90, 238] on icon at bounding box center [91, 235] width 6 height 6
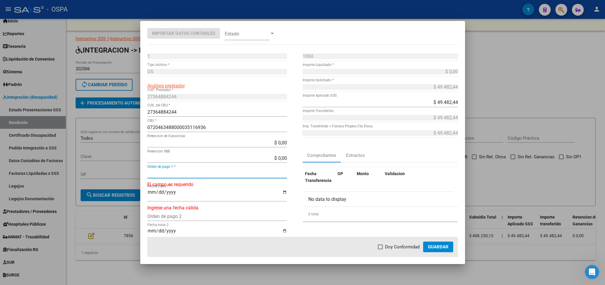
click at [188, 173] on input "Orden de pago 1 *" at bounding box center [217, 174] width 140 height 6
type input "21266"
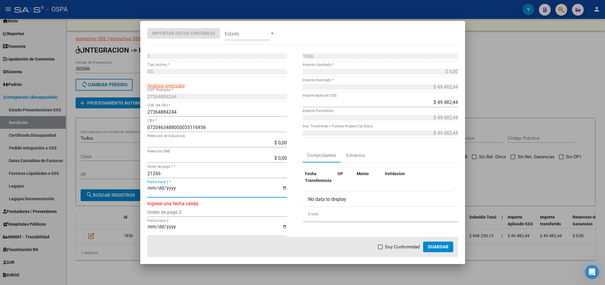
type input "[DATE]"
click at [386, 247] on span "Doy Conformidad" at bounding box center [402, 246] width 35 height 7
click at [380, 249] on input "Doy Conformidad" at bounding box center [380, 249] width 0 height 0
checkbox input "true"
click at [438, 249] on span "Guardar" at bounding box center [438, 246] width 21 height 5
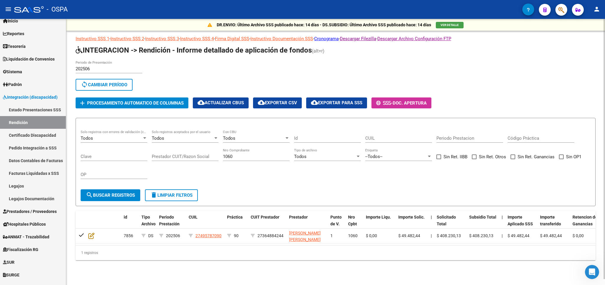
drag, startPoint x: 251, startPoint y: 153, endPoint x: 119, endPoint y: 153, distance: 132.2
click at [119, 153] on div "Todos Solo registros con errores de validación (control 623 instructivo de rend…" at bounding box center [336, 157] width 510 height 55
drag, startPoint x: 256, startPoint y: 156, endPoint x: 150, endPoint y: 156, distance: 105.6
click at [223, 156] on input "1060" at bounding box center [256, 156] width 67 height 5
type input "689"
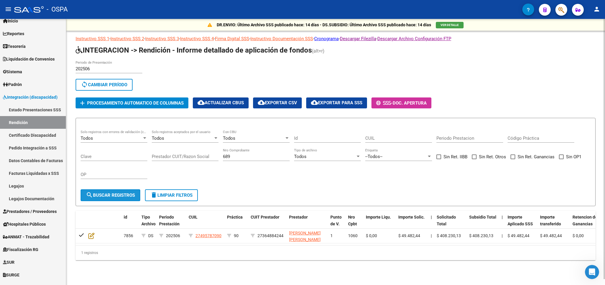
click at [122, 196] on span "search Buscar registros" at bounding box center [110, 194] width 49 height 5
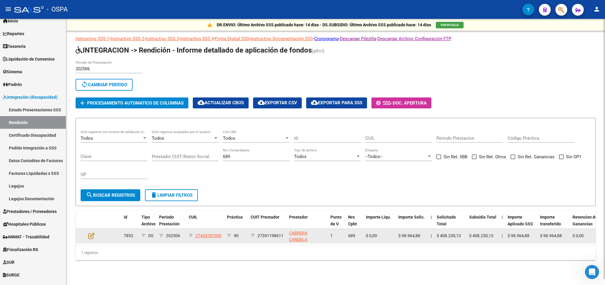
click at [88, 235] on datatable-body-cell at bounding box center [96, 235] width 21 height 14
click at [92, 234] on icon at bounding box center [91, 235] width 6 height 6
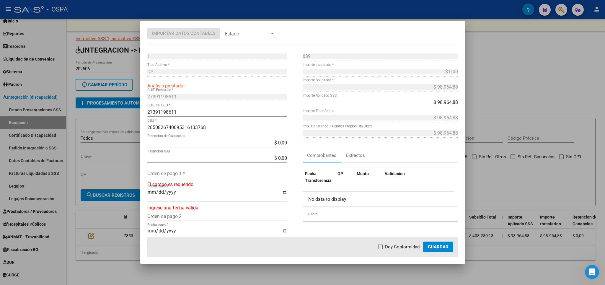
click at [180, 174] on div "Orden de pago 1 *" at bounding box center [217, 172] width 140 height 9
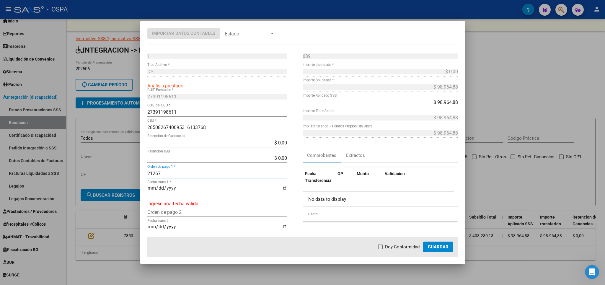
type input "21267"
type input "[DATE]"
click at [384, 245] on label "Doy Conformidad" at bounding box center [399, 246] width 42 height 7
click at [380, 249] on input "Doy Conformidad" at bounding box center [380, 249] width 0 height 0
checkbox input "true"
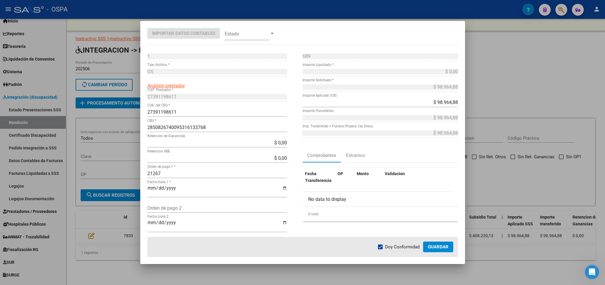
click at [439, 248] on span "Guardar" at bounding box center [438, 246] width 21 height 5
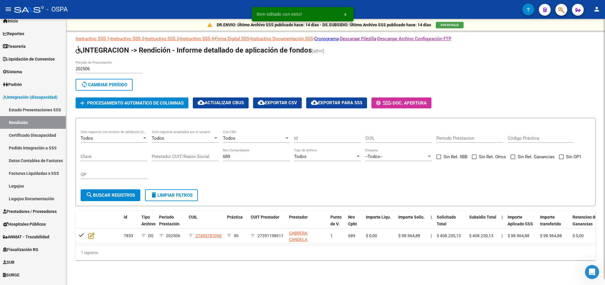
click at [256, 160] on div "689 Nro Comprobante" at bounding box center [256, 154] width 67 height 13
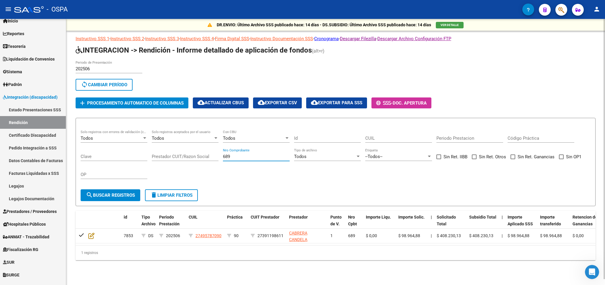
drag, startPoint x: 253, startPoint y: 155, endPoint x: 101, endPoint y: 156, distance: 152.3
click at [223, 156] on input "689" at bounding box center [256, 156] width 67 height 5
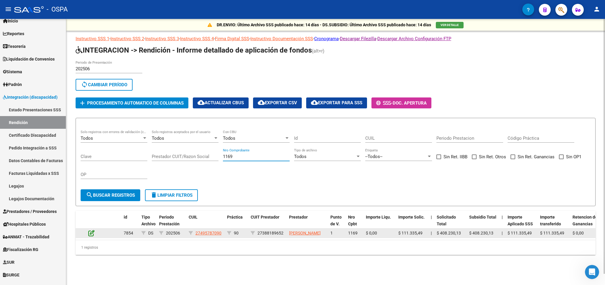
type input "1169"
click at [93, 236] on icon at bounding box center [91, 233] width 6 height 6
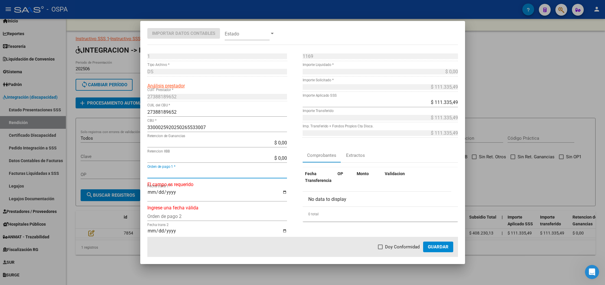
click at [170, 172] on input "Orden de pago 1 *" at bounding box center [217, 174] width 140 height 6
type input "21268"
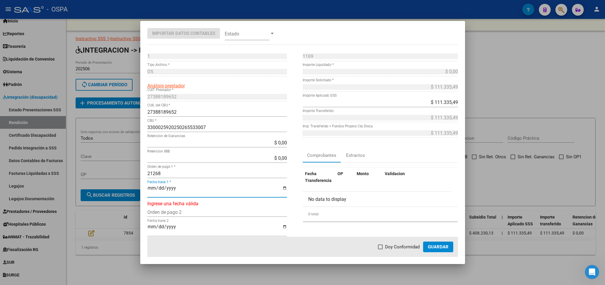
type input "[DATE]"
click at [406, 245] on span "Doy Conformidad" at bounding box center [402, 246] width 35 height 7
click at [380, 249] on input "Doy Conformidad" at bounding box center [380, 249] width 0 height 0
checkbox input "true"
click at [434, 245] on span "Guardar" at bounding box center [438, 246] width 21 height 5
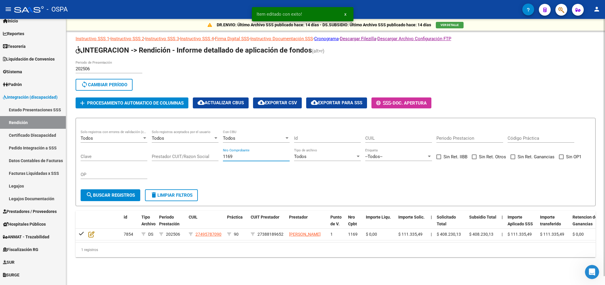
drag, startPoint x: 247, startPoint y: 158, endPoint x: 164, endPoint y: 157, distance: 82.6
click at [223, 157] on input "1169" at bounding box center [256, 156] width 67 height 5
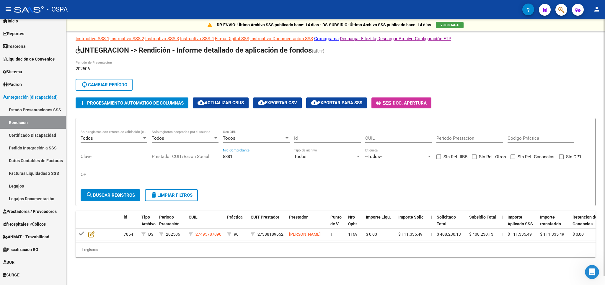
type input "8881"
click at [112, 184] on div "OP" at bounding box center [114, 175] width 67 height 18
click at [114, 195] on span "search Buscar registros" at bounding box center [110, 194] width 49 height 5
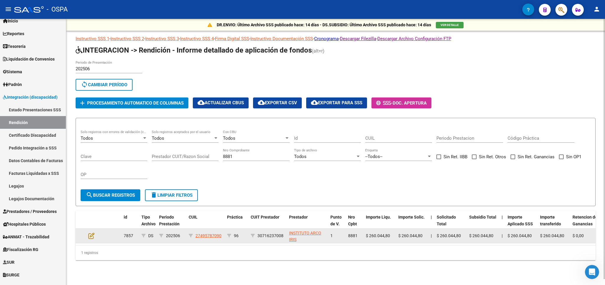
click at [88, 237] on datatable-body-cell at bounding box center [96, 235] width 21 height 14
click at [89, 237] on icon at bounding box center [91, 235] width 6 height 6
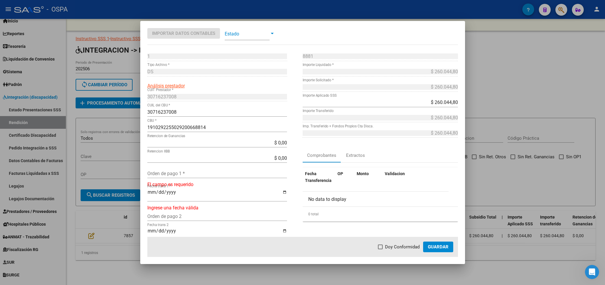
click at [240, 174] on input "Orden de pago 1 *" at bounding box center [217, 174] width 140 height 6
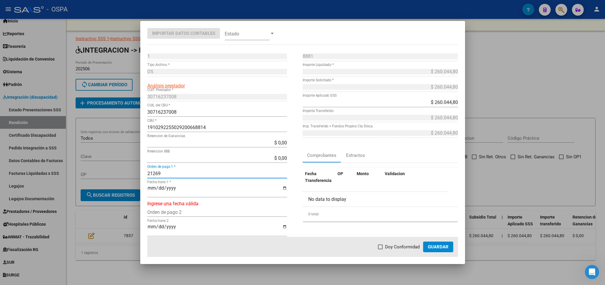
type input "21269"
type input "[DATE]"
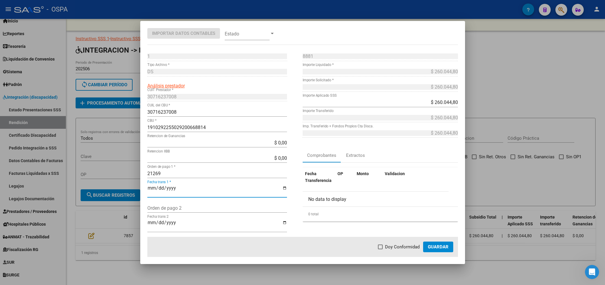
click at [398, 244] on span "Doy Conformidad" at bounding box center [402, 246] width 35 height 7
click at [380, 249] on input "Doy Conformidad" at bounding box center [380, 249] width 0 height 0
checkbox input "true"
click at [441, 252] on mat-dialog-actions "Doy Conformidad Guardar" at bounding box center [302, 247] width 310 height 20
click at [438, 243] on button "Guardar" at bounding box center [438, 246] width 30 height 11
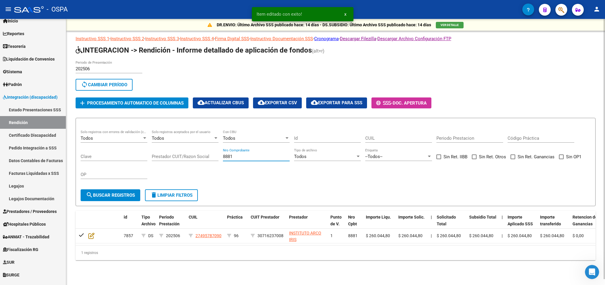
drag, startPoint x: 248, startPoint y: 159, endPoint x: 169, endPoint y: 159, distance: 79.1
click at [223, 159] on input "8881" at bounding box center [256, 156] width 67 height 5
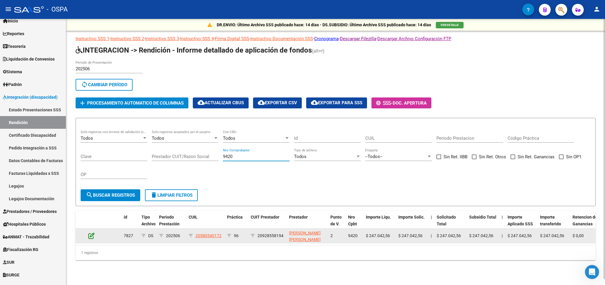
type input "9420"
click at [92, 238] on icon at bounding box center [91, 235] width 6 height 6
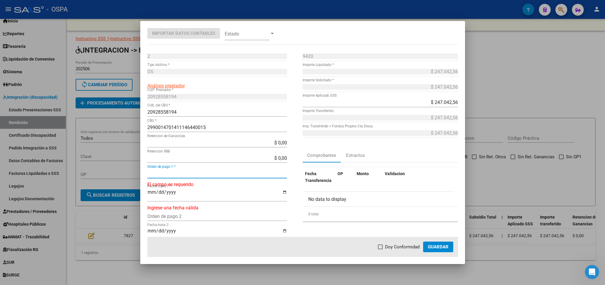
click at [189, 174] on input "Orden de pago 1 *" at bounding box center [217, 174] width 140 height 6
type input "21270"
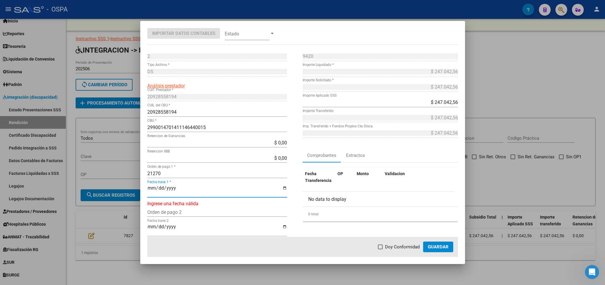
type input "[DATE]"
click at [387, 250] on span "Doy Conformidad" at bounding box center [402, 246] width 35 height 7
click at [380, 249] on input "Doy Conformidad" at bounding box center [380, 249] width 0 height 0
checkbox input "true"
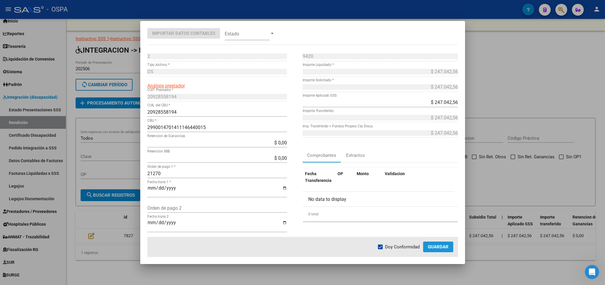
click at [441, 248] on span "Guardar" at bounding box center [438, 246] width 21 height 5
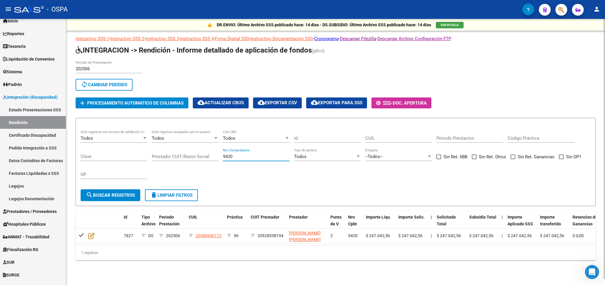
drag, startPoint x: 254, startPoint y: 159, endPoint x: 157, endPoint y: 159, distance: 97.1
click at [223, 159] on input "9420" at bounding box center [256, 156] width 67 height 5
type input "9421"
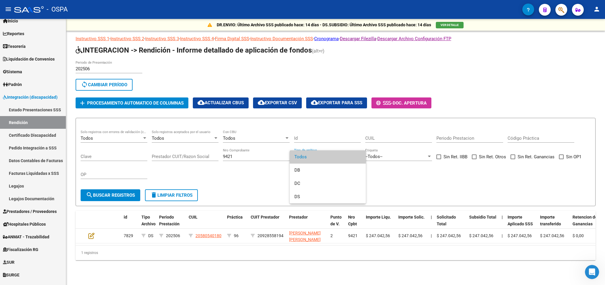
click at [93, 235] on div at bounding box center [302, 142] width 605 height 285
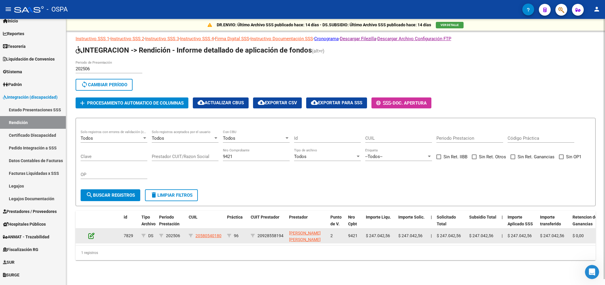
click at [89, 237] on icon at bounding box center [91, 235] width 6 height 6
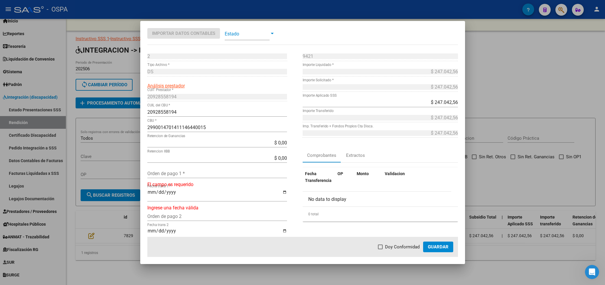
click at [158, 176] on input "Orden de pago 1 *" at bounding box center [217, 174] width 140 height 6
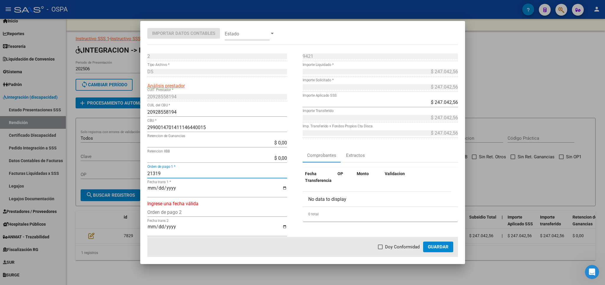
type input "21319"
click at [151, 190] on input "Fecha trans 1 *" at bounding box center [217, 190] width 140 height 10
type input "[DATE]"
click at [384, 243] on mat-checkbox "Doy Conformidad" at bounding box center [399, 246] width 42 height 7
click at [381, 246] on span at bounding box center [380, 246] width 5 height 5
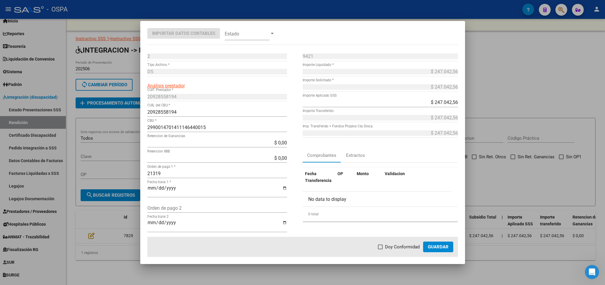
click at [380, 249] on input "Doy Conformidad" at bounding box center [380, 249] width 0 height 0
checkbox input "true"
click at [435, 251] on button "Guardar" at bounding box center [438, 246] width 30 height 11
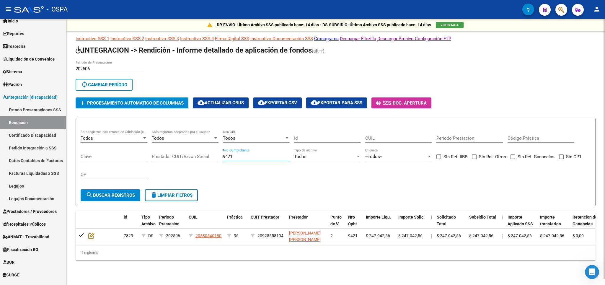
drag, startPoint x: 239, startPoint y: 156, endPoint x: 176, endPoint y: 156, distance: 62.8
click at [223, 156] on input "9421" at bounding box center [256, 156] width 67 height 5
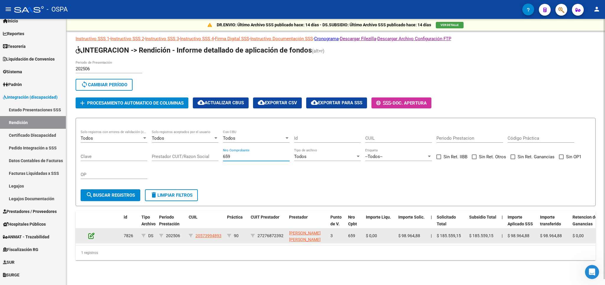
type input "659"
click at [90, 237] on icon at bounding box center [91, 235] width 6 height 6
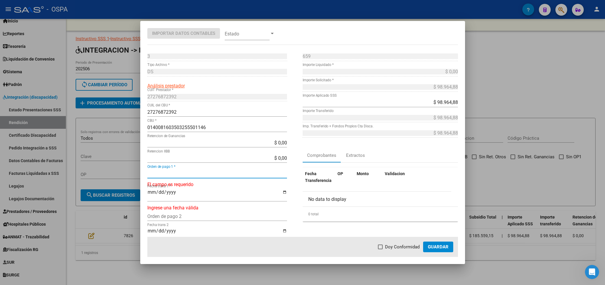
click at [183, 171] on input "Orden de pago 1 *" at bounding box center [217, 174] width 140 height 6
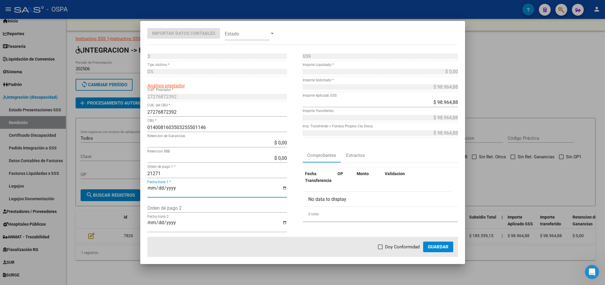
click at [394, 246] on span "Doy Conformidad" at bounding box center [402, 246] width 35 height 7
click at [380, 249] on input "Doy Conformidad" at bounding box center [380, 249] width 0 height 0
click at [433, 248] on span "Guardar" at bounding box center [438, 246] width 21 height 5
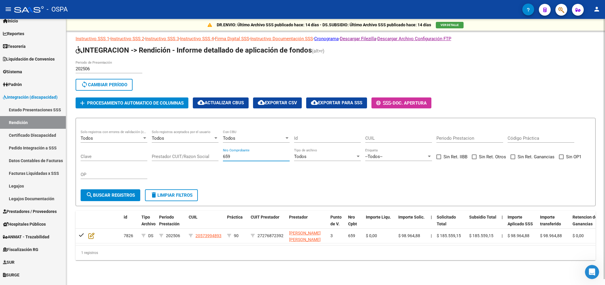
drag, startPoint x: 240, startPoint y: 156, endPoint x: 120, endPoint y: 155, distance: 120.1
click at [223, 155] on input "659" at bounding box center [256, 156] width 67 height 5
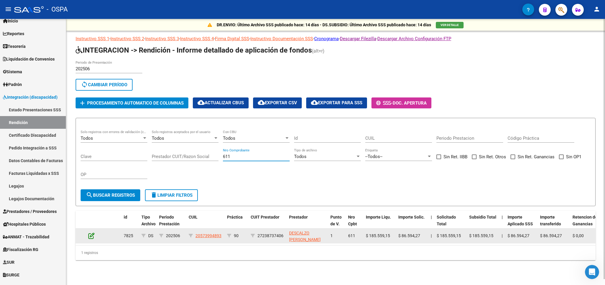
click at [92, 235] on icon at bounding box center [91, 235] width 6 height 6
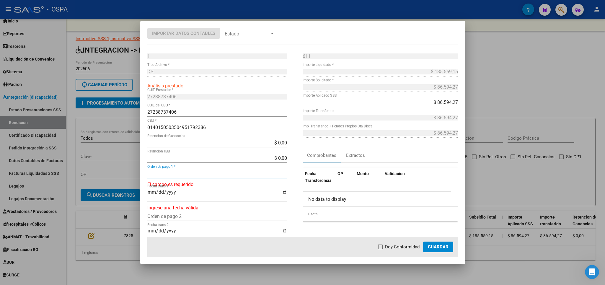
click at [181, 173] on input "Orden de pago 1 *" at bounding box center [217, 174] width 140 height 6
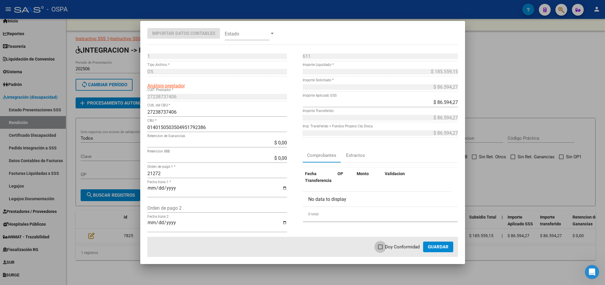
drag, startPoint x: 389, startPoint y: 245, endPoint x: 408, endPoint y: 251, distance: 19.5
click at [389, 245] on span "Doy Conformidad" at bounding box center [402, 246] width 35 height 7
click at [380, 249] on input "Doy Conformidad" at bounding box center [380, 249] width 0 height 0
click at [433, 249] on span "Guardar" at bounding box center [438, 246] width 21 height 5
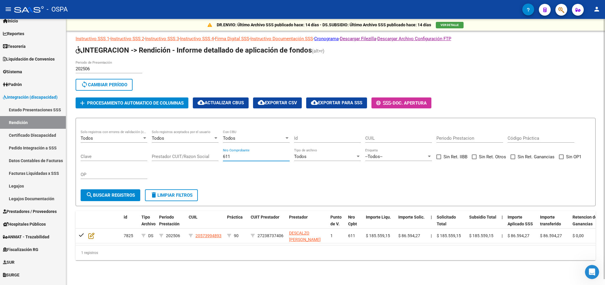
drag, startPoint x: 247, startPoint y: 154, endPoint x: 215, endPoint y: 156, distance: 31.9
click at [223, 156] on input "611" at bounding box center [256, 156] width 67 height 5
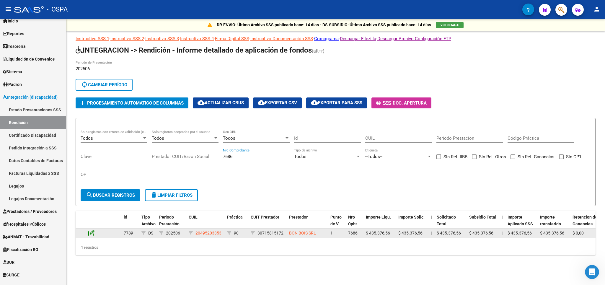
click at [93, 235] on icon at bounding box center [91, 233] width 6 height 6
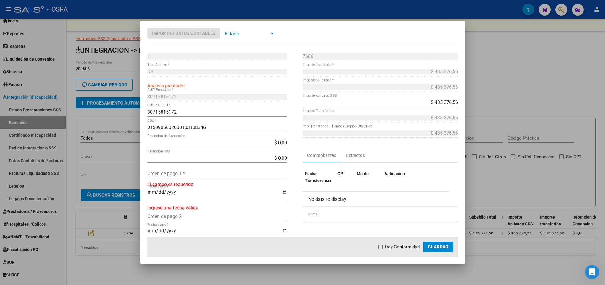
click at [170, 175] on input "Orden de pago 1 *" at bounding box center [217, 174] width 140 height 6
click at [386, 247] on label "Doy Conformidad" at bounding box center [399, 246] width 42 height 7
click at [380, 249] on input "Doy Conformidad" at bounding box center [380, 249] width 0 height 0
click at [434, 248] on span "Guardar" at bounding box center [438, 246] width 21 height 5
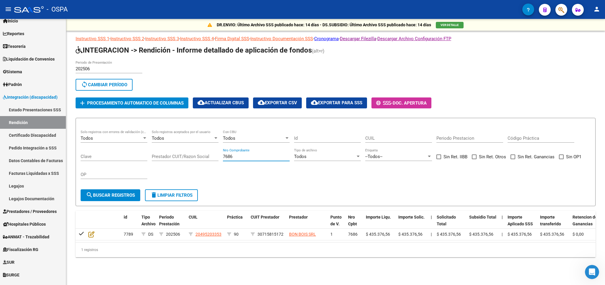
drag, startPoint x: 245, startPoint y: 158, endPoint x: 191, endPoint y: 164, distance: 54.3
click at [223, 159] on input "7686" at bounding box center [256, 156] width 67 height 5
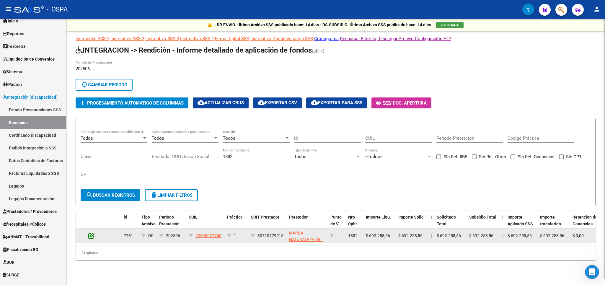
click at [92, 236] on icon at bounding box center [91, 235] width 6 height 6
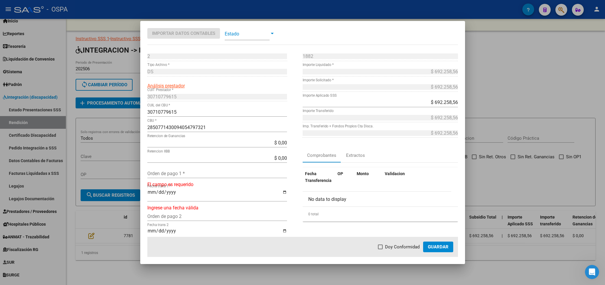
click at [168, 174] on input "Orden de pago 1 *" at bounding box center [217, 174] width 140 height 6
click at [382, 249] on label "Doy Conformidad" at bounding box center [399, 246] width 42 height 7
click at [380, 249] on input "Doy Conformidad" at bounding box center [380, 249] width 0 height 0
click at [427, 243] on button "Guardar" at bounding box center [438, 246] width 30 height 11
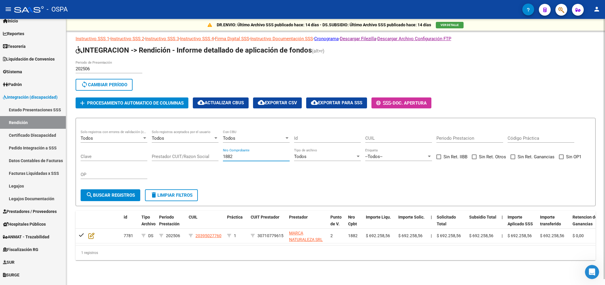
drag, startPoint x: 257, startPoint y: 157, endPoint x: 229, endPoint y: 162, distance: 28.1
click at [229, 159] on input "1882" at bounding box center [256, 156] width 67 height 5
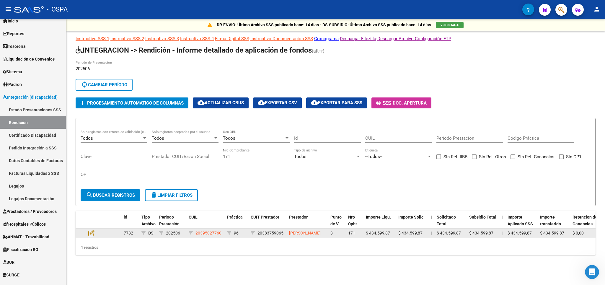
click at [89, 237] on datatable-body-cell at bounding box center [96, 232] width 21 height 9
click at [89, 236] on icon at bounding box center [91, 233] width 6 height 6
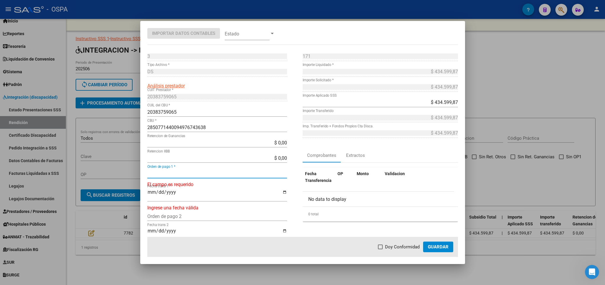
click at [172, 174] on input "Orden de pago 1 *" at bounding box center [217, 174] width 140 height 6
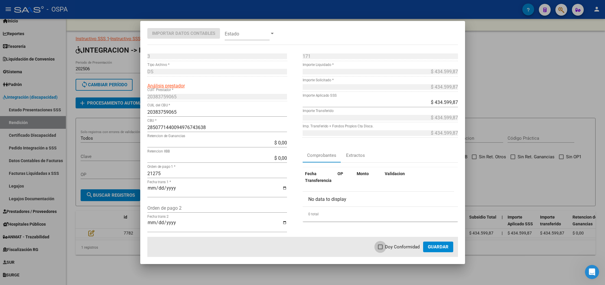
click at [386, 248] on span "Doy Conformidad" at bounding box center [402, 246] width 35 height 7
click at [380, 249] on input "Doy Conformidad" at bounding box center [380, 249] width 0 height 0
click at [426, 248] on button "Guardar" at bounding box center [438, 246] width 30 height 11
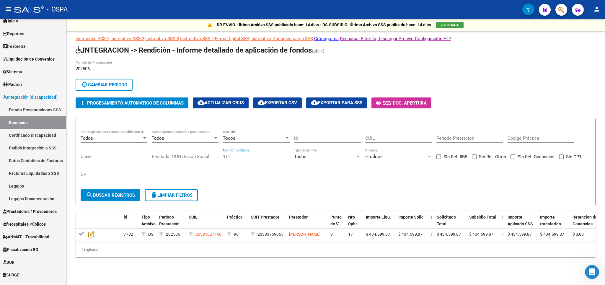
drag, startPoint x: 242, startPoint y: 158, endPoint x: 120, endPoint y: 168, distance: 122.5
click at [223, 159] on input "171" at bounding box center [256, 156] width 67 height 5
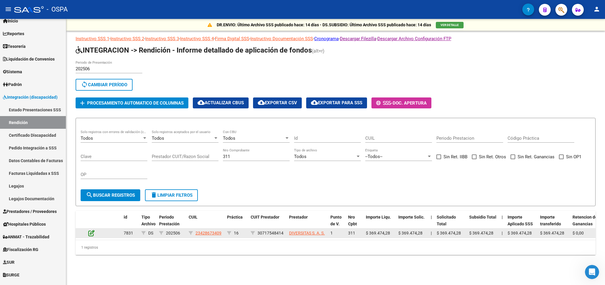
click at [93, 233] on icon at bounding box center [91, 233] width 6 height 6
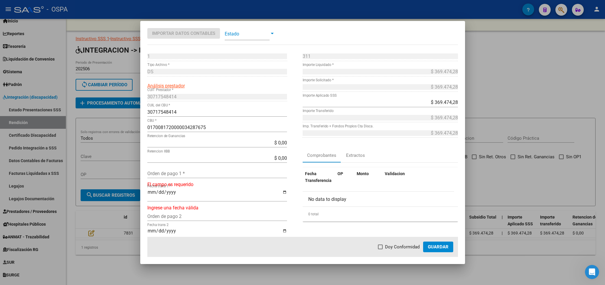
click at [180, 174] on input "Orden de pago 1 *" at bounding box center [217, 174] width 140 height 6
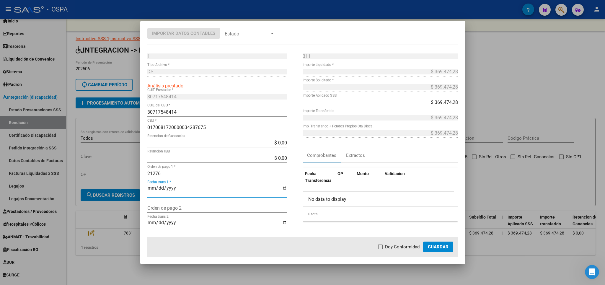
click at [397, 248] on span "Doy Conformidad" at bounding box center [402, 246] width 35 height 7
click at [380, 249] on input "Doy Conformidad" at bounding box center [380, 249] width 0 height 0
click at [443, 250] on button "Guardar" at bounding box center [438, 246] width 30 height 11
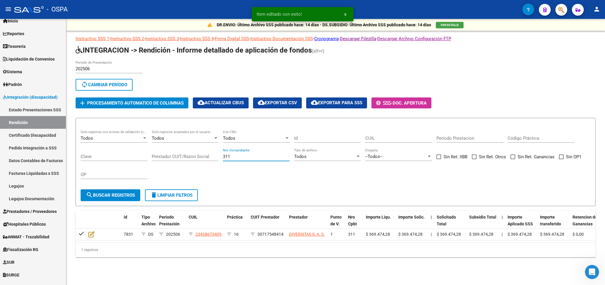
drag, startPoint x: 246, startPoint y: 156, endPoint x: 191, endPoint y: 164, distance: 55.5
click at [223, 159] on input "311" at bounding box center [256, 156] width 67 height 5
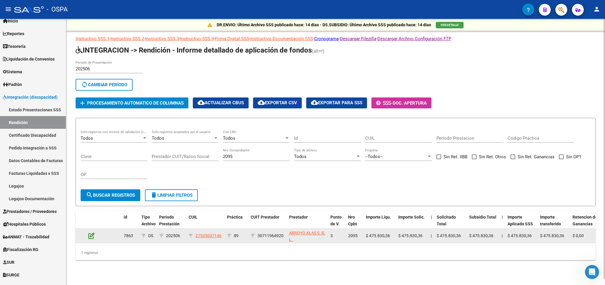
click at [93, 239] on icon at bounding box center [91, 235] width 6 height 6
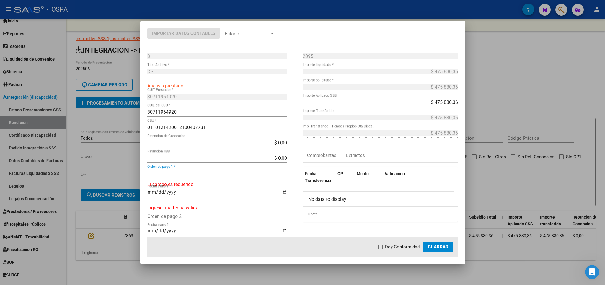
click at [211, 174] on input "Orden de pago 1 *" at bounding box center [217, 174] width 140 height 6
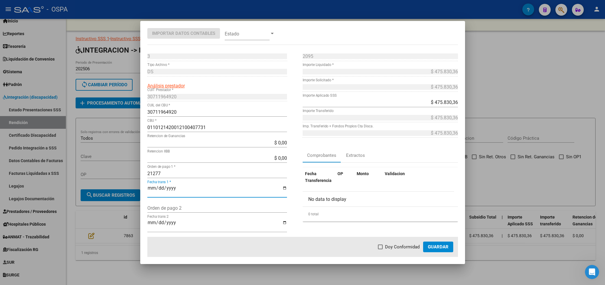
drag, startPoint x: 391, startPoint y: 246, endPoint x: 395, endPoint y: 244, distance: 4.0
click at [391, 245] on span "Doy Conformidad" at bounding box center [402, 246] width 35 height 7
click at [380, 249] on input "Doy Conformidad" at bounding box center [380, 249] width 0 height 0
click at [450, 248] on button "Guardar" at bounding box center [438, 246] width 30 height 11
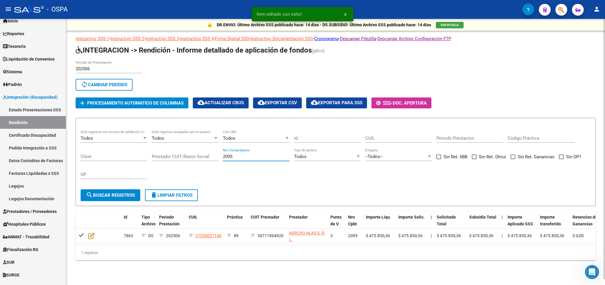
drag, startPoint x: 243, startPoint y: 158, endPoint x: 197, endPoint y: 158, distance: 45.7
click at [223, 158] on input "2095" at bounding box center [256, 156] width 67 height 5
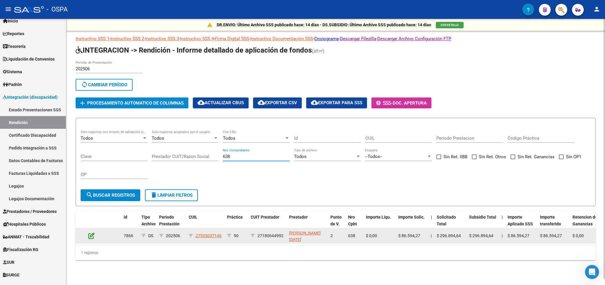
click at [94, 237] on icon at bounding box center [91, 235] width 6 height 6
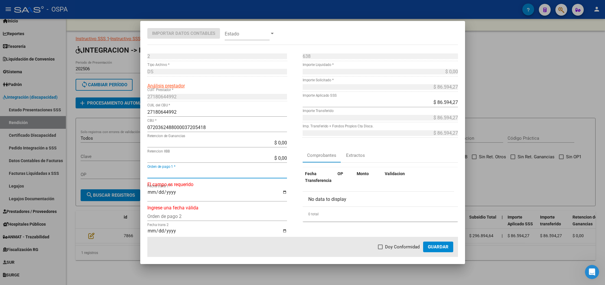
click at [200, 171] on input "Orden de pago 1 *" at bounding box center [217, 174] width 140 height 6
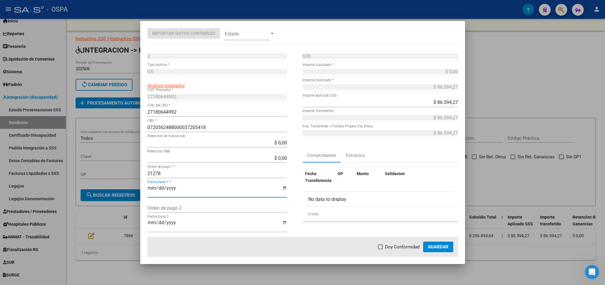
click at [388, 249] on span "Doy Conformidad" at bounding box center [402, 246] width 35 height 7
click at [380, 249] on input "Doy Conformidad" at bounding box center [380, 249] width 0 height 0
click at [442, 249] on span "Guardar" at bounding box center [438, 246] width 21 height 5
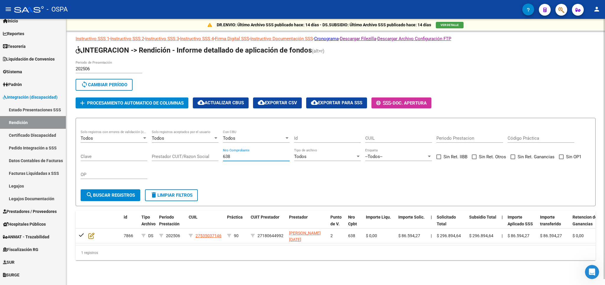
drag, startPoint x: 263, startPoint y: 156, endPoint x: 195, endPoint y: 161, distance: 69.0
click at [223, 159] on input "638" at bounding box center [256, 156] width 67 height 5
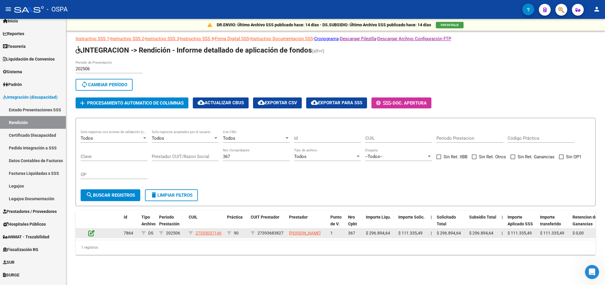
click at [91, 235] on icon at bounding box center [91, 233] width 6 height 6
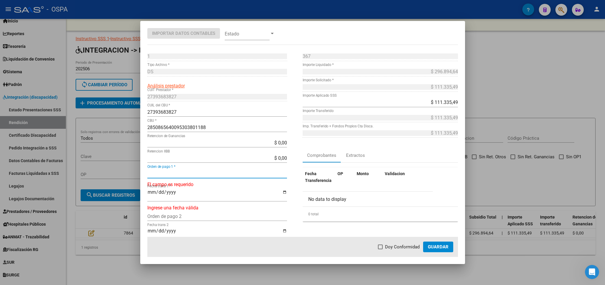
click at [216, 173] on input "Orden de pago 1 *" at bounding box center [217, 174] width 140 height 6
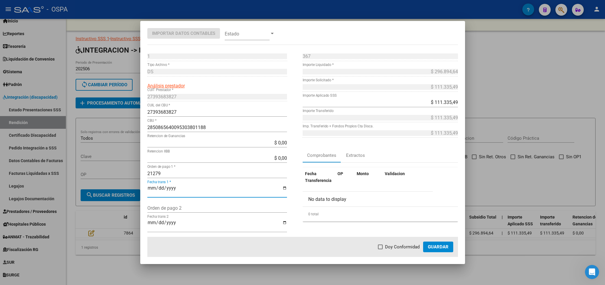
click at [405, 250] on span "Doy Conformidad" at bounding box center [402, 246] width 35 height 7
click at [380, 249] on input "Doy Conformidad" at bounding box center [380, 249] width 0 height 0
click at [429, 246] on button "Guardar" at bounding box center [438, 246] width 30 height 11
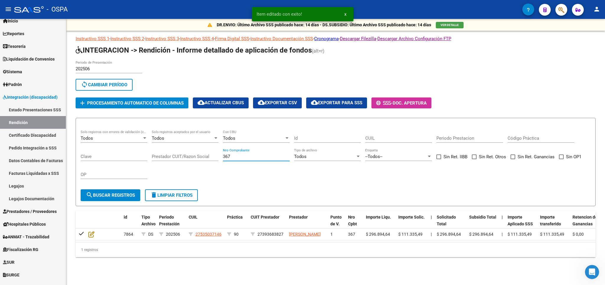
drag, startPoint x: 241, startPoint y: 156, endPoint x: 71, endPoint y: 186, distance: 172.7
click at [223, 159] on input "367" at bounding box center [256, 156] width 67 height 5
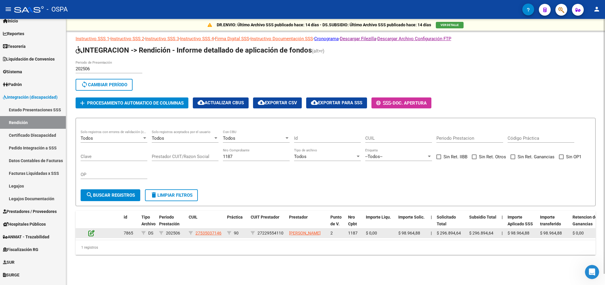
click at [89, 236] on icon at bounding box center [91, 233] width 6 height 6
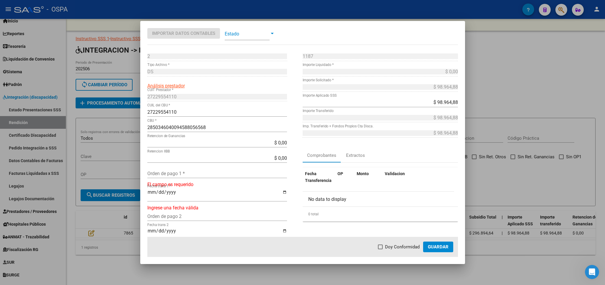
click at [224, 171] on input "Orden de pago 1 *" at bounding box center [217, 174] width 140 height 6
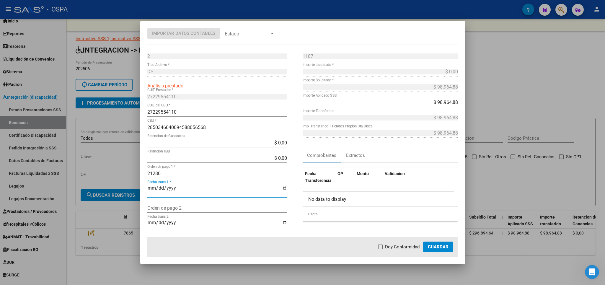
click at [390, 245] on span "Doy Conformidad" at bounding box center [402, 246] width 35 height 7
click at [380, 249] on input "Doy Conformidad" at bounding box center [380, 249] width 0 height 0
click at [432, 243] on button "Guardar" at bounding box center [438, 246] width 30 height 11
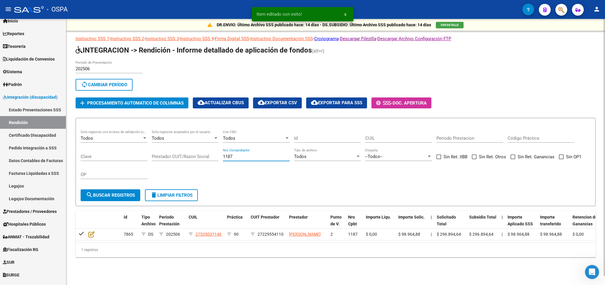
drag, startPoint x: 253, startPoint y: 159, endPoint x: 120, endPoint y: 159, distance: 132.8
click at [223, 159] on input "1187" at bounding box center [256, 156] width 67 height 5
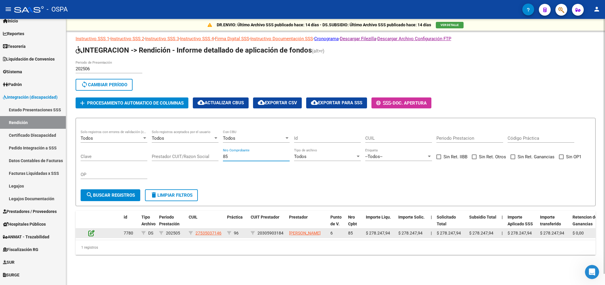
click at [93, 235] on icon at bounding box center [91, 233] width 6 height 6
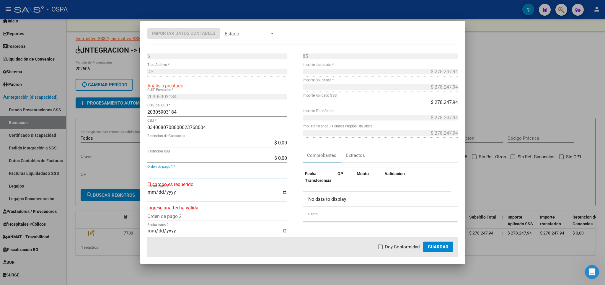
click at [201, 174] on input "Orden de pago 1 *" at bounding box center [217, 174] width 140 height 6
drag, startPoint x: 190, startPoint y: 173, endPoint x: 27, endPoint y: 189, distance: 164.3
click at [147, 176] on input "20082025" at bounding box center [217, 174] width 140 height 6
click at [151, 189] on input "Fecha trans 1 *" at bounding box center [217, 190] width 140 height 10
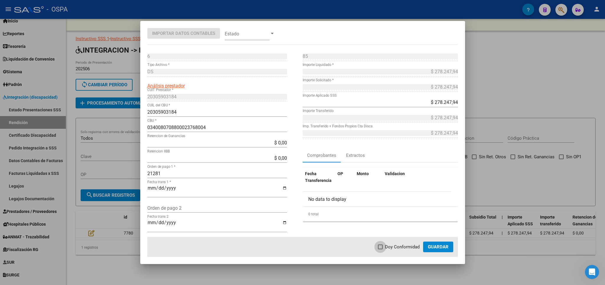
click at [398, 246] on span "Doy Conformidad" at bounding box center [402, 246] width 35 height 7
click at [380, 249] on input "Doy Conformidad" at bounding box center [380, 249] width 0 height 0
click at [434, 245] on span "Guardar" at bounding box center [438, 246] width 21 height 5
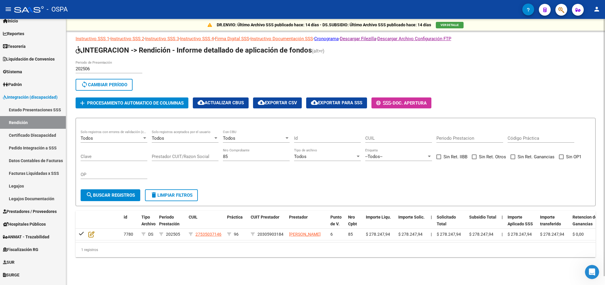
click at [234, 159] on input "85" at bounding box center [256, 156] width 67 height 5
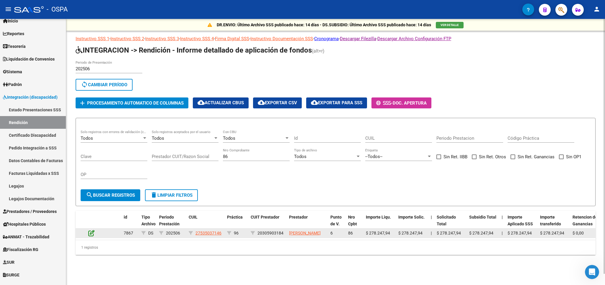
click at [91, 236] on icon at bounding box center [91, 233] width 6 height 6
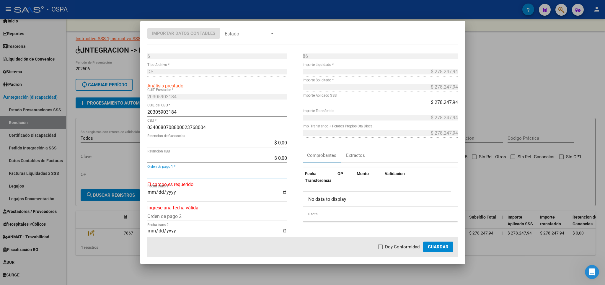
click at [203, 175] on input "Orden de pago 1 *" at bounding box center [217, 174] width 140 height 6
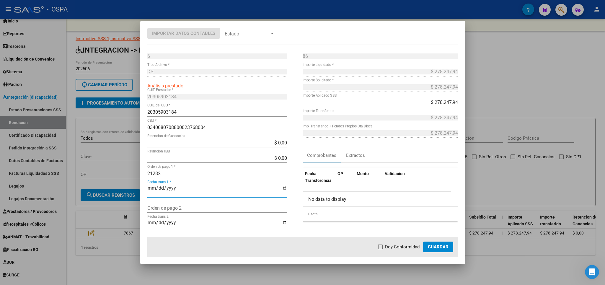
click at [397, 248] on span "Doy Conformidad" at bounding box center [402, 246] width 35 height 7
click at [380, 249] on input "Doy Conformidad" at bounding box center [380, 249] width 0 height 0
click at [431, 244] on span "Guardar" at bounding box center [438, 246] width 21 height 5
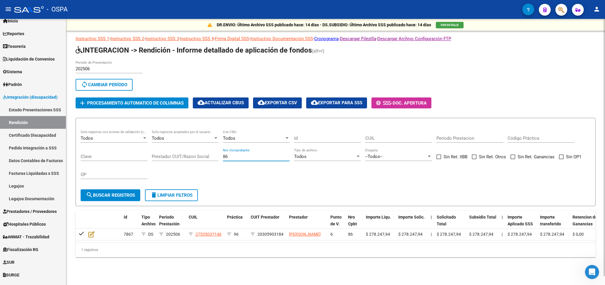
drag, startPoint x: 242, startPoint y: 155, endPoint x: 187, endPoint y: 160, distance: 55.1
click at [223, 159] on input "86" at bounding box center [256, 156] width 67 height 5
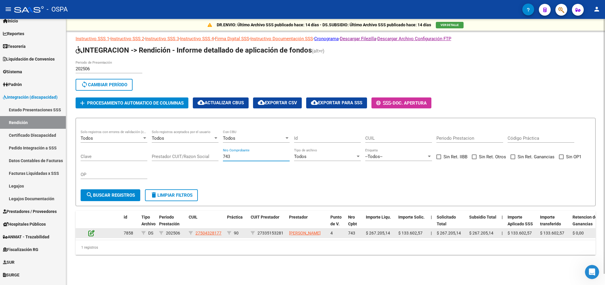
click at [90, 234] on icon at bounding box center [91, 233] width 6 height 6
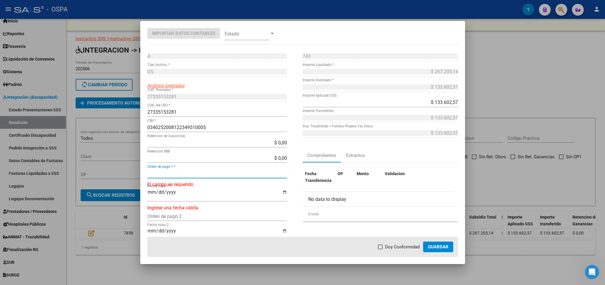
click at [190, 174] on input "Orden de pago 1 *" at bounding box center [217, 174] width 140 height 6
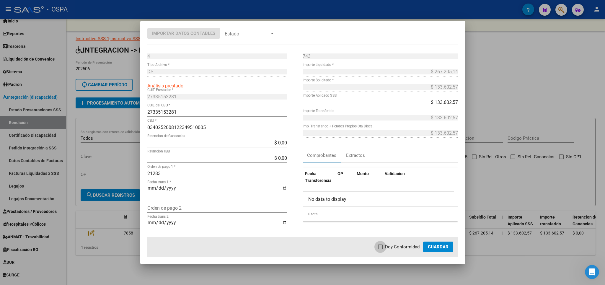
click at [379, 245] on span at bounding box center [380, 246] width 5 height 5
click at [380, 249] on input "Doy Conformidad" at bounding box center [380, 249] width 0 height 0
click at [428, 252] on mat-dialog-actions "Doy Conformidad Guardar" at bounding box center [302, 247] width 310 height 20
click at [435, 242] on button "Guardar" at bounding box center [438, 246] width 30 height 11
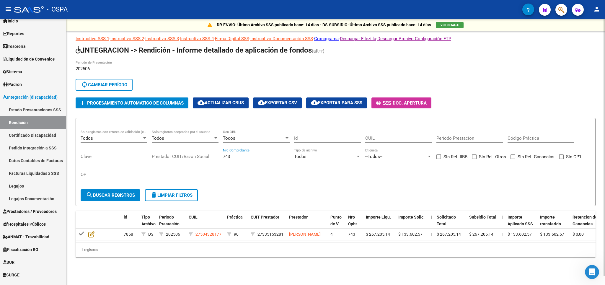
drag, startPoint x: 246, startPoint y: 158, endPoint x: 176, endPoint y: 158, distance: 69.9
click at [223, 158] on input "743" at bounding box center [256, 156] width 67 height 5
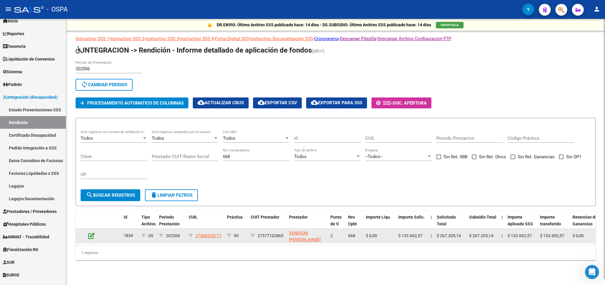
click at [89, 236] on icon at bounding box center [91, 235] width 6 height 6
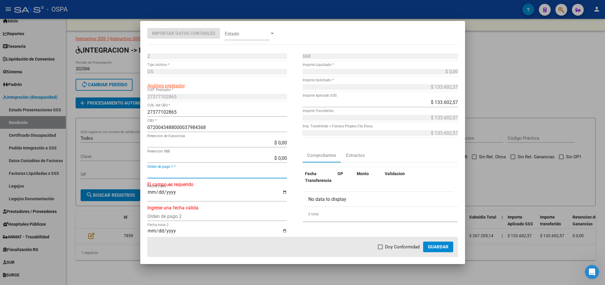
click at [209, 172] on input "Orden de pago 1 *" at bounding box center [217, 174] width 140 height 6
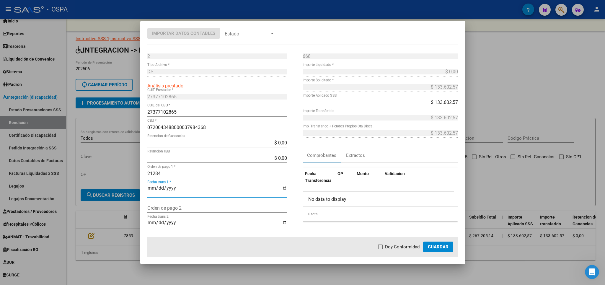
click at [390, 246] on span "Doy Conformidad" at bounding box center [402, 246] width 35 height 7
click at [380, 249] on input "Doy Conformidad" at bounding box center [380, 249] width 0 height 0
click at [436, 247] on span "Guardar" at bounding box center [438, 246] width 21 height 5
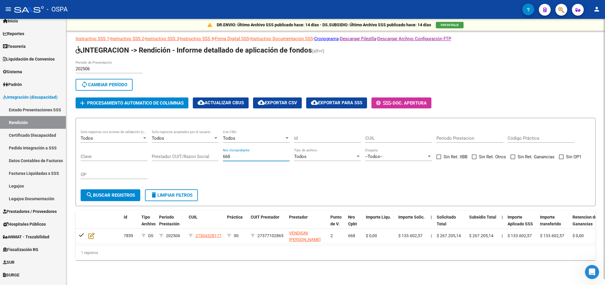
drag, startPoint x: 235, startPoint y: 158, endPoint x: 204, endPoint y: 158, distance: 31.3
click at [223, 158] on input "668" at bounding box center [256, 156] width 67 height 5
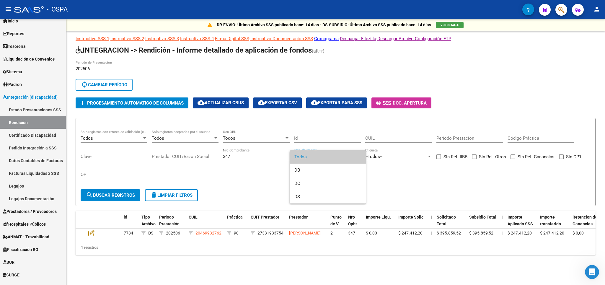
click at [94, 238] on div at bounding box center [302, 142] width 605 height 285
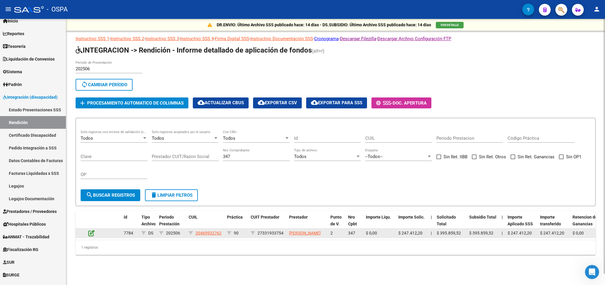
click at [90, 236] on icon at bounding box center [91, 233] width 6 height 6
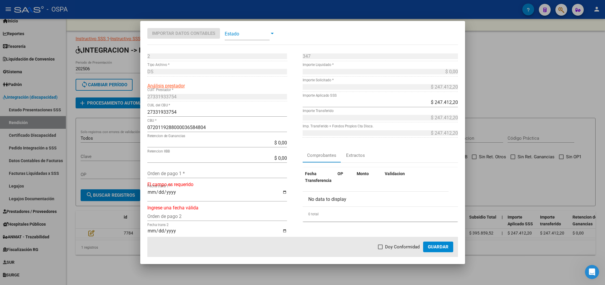
click at [180, 172] on input "Orden de pago 1 *" at bounding box center [217, 174] width 140 height 6
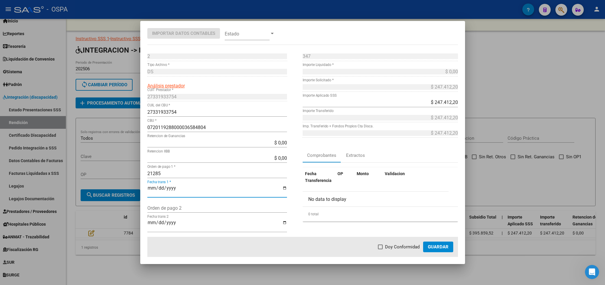
click at [407, 246] on span "Doy Conformidad" at bounding box center [402, 246] width 35 height 7
click at [380, 249] on input "Doy Conformidad" at bounding box center [380, 249] width 0 height 0
drag, startPoint x: 431, startPoint y: 245, endPoint x: 433, endPoint y: 249, distance: 4.5
click at [431, 246] on span "Guardar" at bounding box center [438, 246] width 21 height 5
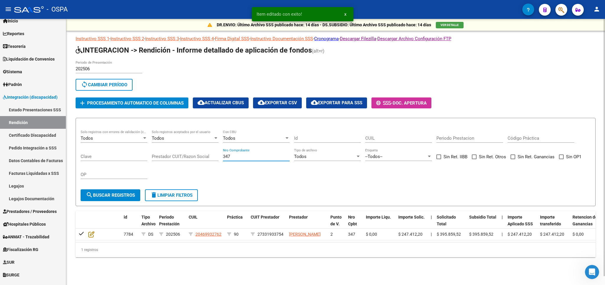
drag, startPoint x: 246, startPoint y: 158, endPoint x: 173, endPoint y: 158, distance: 72.6
click at [223, 158] on input "347" at bounding box center [256, 156] width 67 height 5
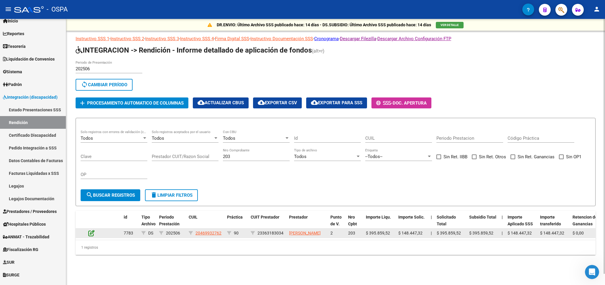
click at [93, 236] on icon at bounding box center [91, 233] width 6 height 6
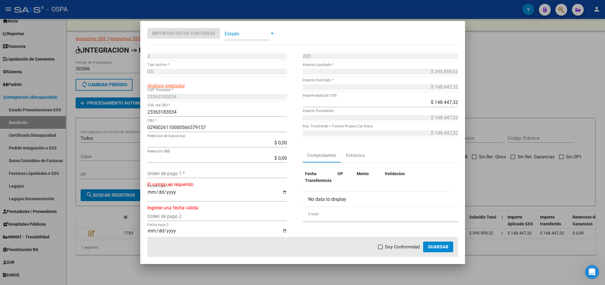
click at [164, 171] on div "Orden de pago 1 *" at bounding box center [217, 172] width 140 height 9
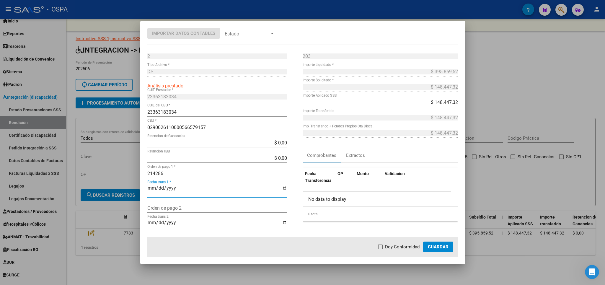
click at [392, 240] on mat-dialog-actions "Doy Conformidad Guardar" at bounding box center [302, 247] width 310 height 20
click at [387, 249] on span "Doy Conformidad" at bounding box center [402, 246] width 35 height 7
click at [380, 249] on input "Doy Conformidad" at bounding box center [380, 249] width 0 height 0
click at [445, 255] on mat-dialog-actions "Doy Conformidad Guardar" at bounding box center [302, 247] width 310 height 20
drag, startPoint x: 420, startPoint y: 242, endPoint x: 422, endPoint y: 245, distance: 3.4
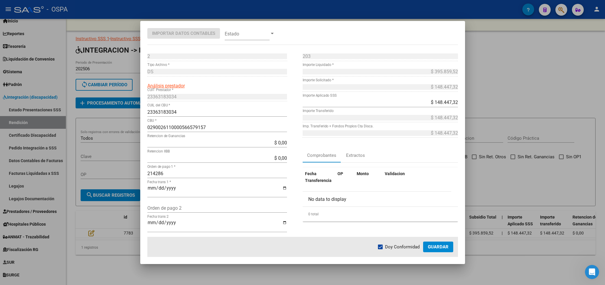
click at [420, 243] on mat-dialog-actions "Doy Conformidad Guardar" at bounding box center [302, 247] width 310 height 20
click at [426, 245] on button "Guardar" at bounding box center [438, 246] width 30 height 11
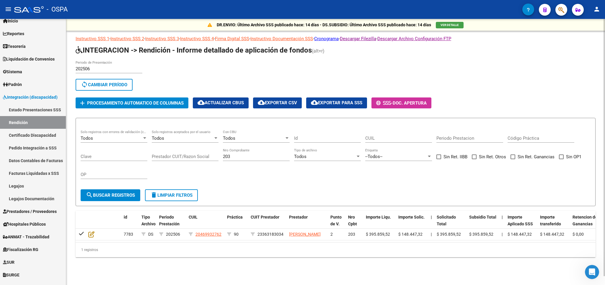
drag, startPoint x: 275, startPoint y: 154, endPoint x: 271, endPoint y: 155, distance: 3.6
click at [273, 153] on div "203 Nro Comprobante" at bounding box center [256, 154] width 67 height 13
drag, startPoint x: 268, startPoint y: 156, endPoint x: 210, endPoint y: 156, distance: 57.5
click at [223, 156] on input "203" at bounding box center [256, 156] width 67 height 5
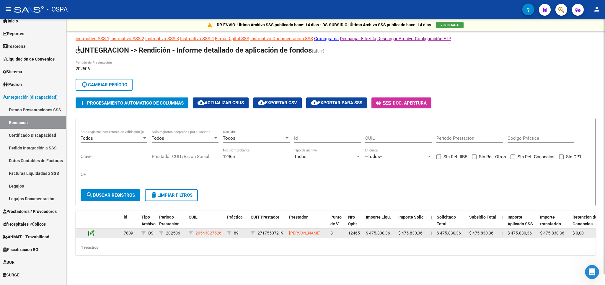
click at [90, 236] on icon at bounding box center [91, 233] width 6 height 6
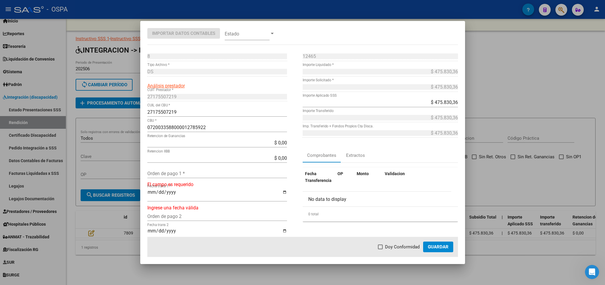
click at [235, 171] on div "Orden de pago 1 *" at bounding box center [217, 172] width 140 height 9
drag, startPoint x: 389, startPoint y: 246, endPoint x: 418, endPoint y: 252, distance: 29.0
click at [389, 246] on span "Doy Conformidad" at bounding box center [402, 246] width 35 height 7
click at [380, 249] on input "Doy Conformidad" at bounding box center [380, 249] width 0 height 0
click at [420, 250] on mat-dialog-actions "Doy Conformidad Guardar" at bounding box center [302, 247] width 310 height 20
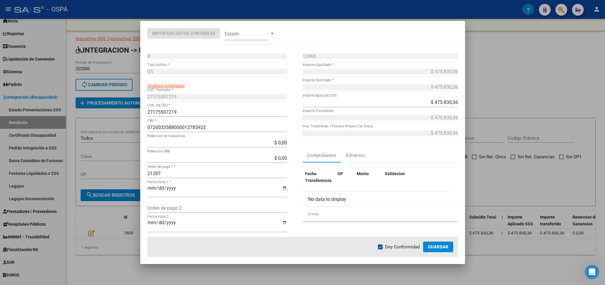
click at [436, 245] on span "Guardar" at bounding box center [438, 246] width 21 height 5
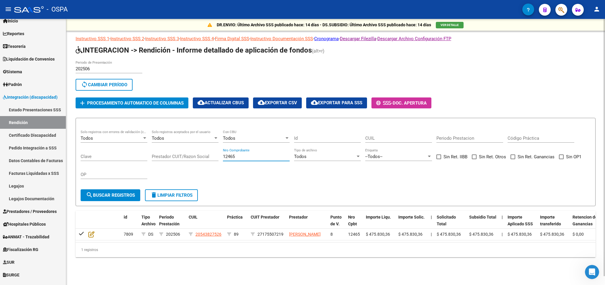
drag, startPoint x: 255, startPoint y: 154, endPoint x: 160, endPoint y: 154, distance: 95.0
click at [223, 154] on input "12465" at bounding box center [256, 156] width 67 height 5
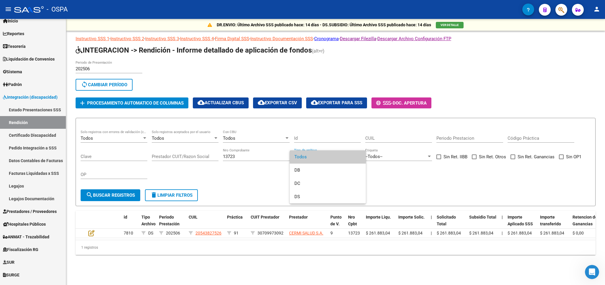
click at [91, 233] on div at bounding box center [302, 142] width 605 height 285
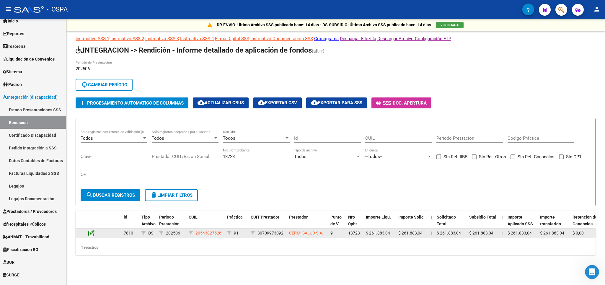
click at [93, 233] on icon at bounding box center [91, 233] width 6 height 6
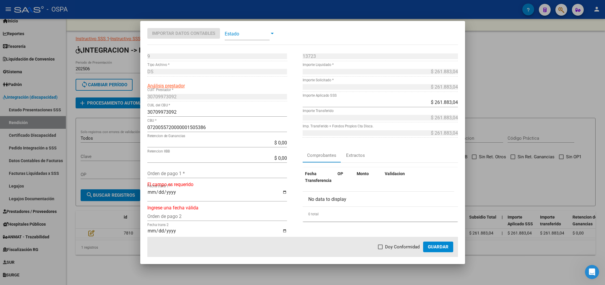
click at [186, 171] on input "Orden de pago 1 *" at bounding box center [217, 174] width 140 height 6
click at [398, 244] on span "Doy Conformidad" at bounding box center [402, 246] width 35 height 7
click at [380, 249] on input "Doy Conformidad" at bounding box center [380, 249] width 0 height 0
click at [443, 244] on span "Guardar" at bounding box center [438, 246] width 21 height 5
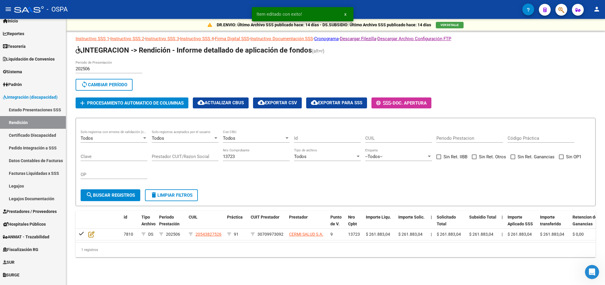
click at [242, 160] on div "13723 Nro Comprobante" at bounding box center [256, 154] width 67 height 13
drag, startPoint x: 244, startPoint y: 156, endPoint x: 177, endPoint y: 156, distance: 67.0
click at [223, 156] on input "13723" at bounding box center [256, 156] width 67 height 5
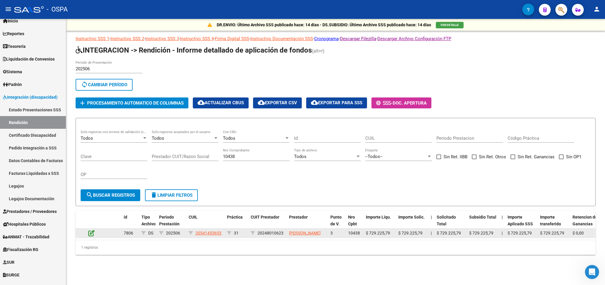
click at [89, 235] on icon at bounding box center [91, 233] width 6 height 6
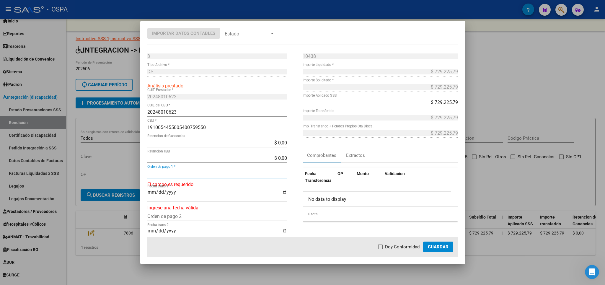
click at [166, 172] on input "Orden de pago 1 *" at bounding box center [217, 174] width 140 height 6
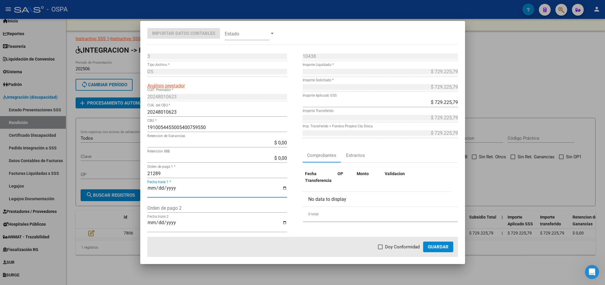
click at [402, 246] on span "Doy Conformidad" at bounding box center [402, 246] width 35 height 7
click at [380, 249] on input "Doy Conformidad" at bounding box center [380, 249] width 0 height 0
click at [435, 245] on span "Guardar" at bounding box center [438, 246] width 21 height 5
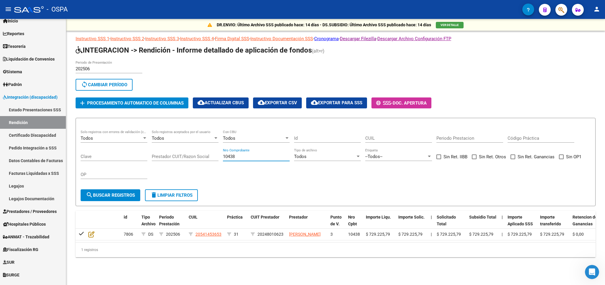
drag, startPoint x: 250, startPoint y: 155, endPoint x: 122, endPoint y: 152, distance: 128.4
click at [223, 154] on input "10438" at bounding box center [256, 156] width 67 height 5
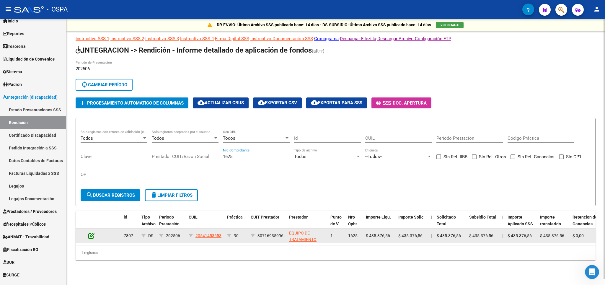
click at [90, 236] on icon at bounding box center [91, 235] width 6 height 6
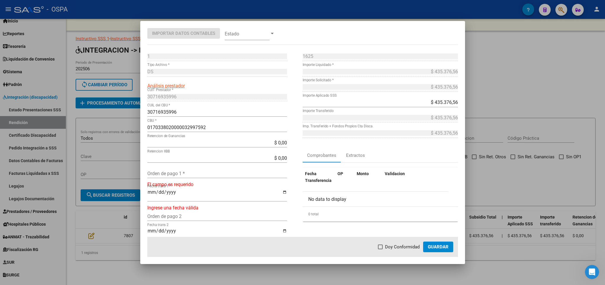
click at [206, 169] on div "Orden de pago 1 *" at bounding box center [217, 172] width 140 height 9
click at [381, 242] on mat-dialog-actions "Doy Conformidad Guardar" at bounding box center [302, 247] width 310 height 20
click at [382, 248] on span at bounding box center [380, 246] width 5 height 5
click at [380, 249] on input "Doy Conformidad" at bounding box center [380, 249] width 0 height 0
click at [444, 251] on button "Guardar" at bounding box center [438, 246] width 30 height 11
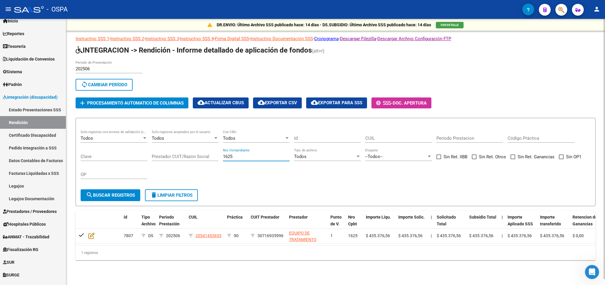
drag, startPoint x: 243, startPoint y: 157, endPoint x: 159, endPoint y: 160, distance: 84.2
click at [223, 159] on input "1625" at bounding box center [256, 156] width 67 height 5
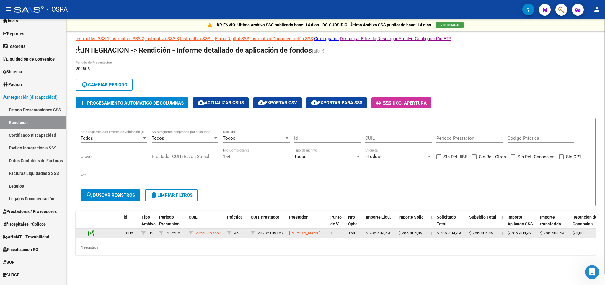
click at [90, 236] on icon at bounding box center [91, 233] width 6 height 6
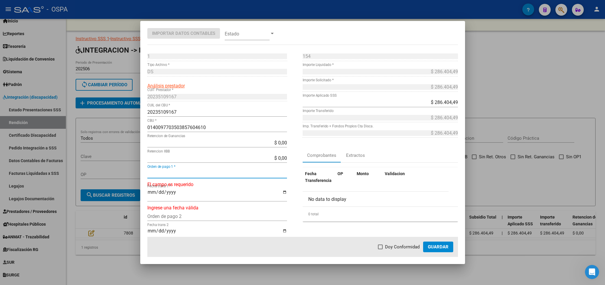
click at [186, 176] on input "Orden de pago 1 *" at bounding box center [217, 174] width 140 height 6
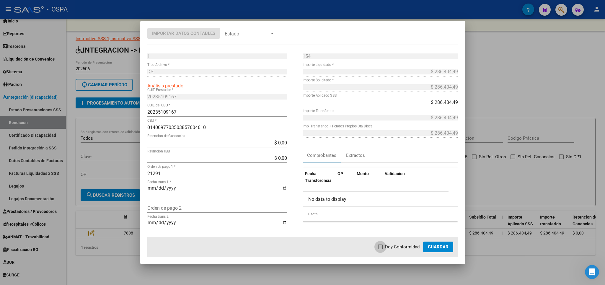
click at [392, 246] on span "Doy Conformidad" at bounding box center [402, 246] width 35 height 7
click at [380, 249] on input "Doy Conformidad" at bounding box center [380, 249] width 0 height 0
drag, startPoint x: 424, startPoint y: 248, endPoint x: 436, endPoint y: 248, distance: 11.8
click at [425, 248] on button "Guardar" at bounding box center [438, 246] width 30 height 11
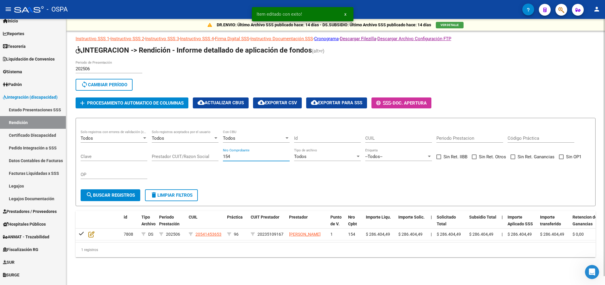
drag, startPoint x: 250, startPoint y: 157, endPoint x: 170, endPoint y: 158, distance: 79.7
click at [223, 158] on input "154" at bounding box center [256, 156] width 67 height 5
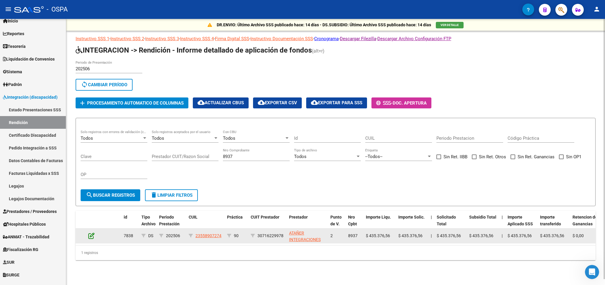
click at [92, 235] on icon at bounding box center [91, 235] width 6 height 6
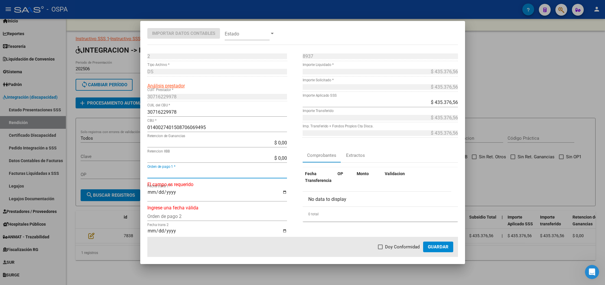
click at [179, 173] on input "Orden de pago 1 *" at bounding box center [217, 174] width 140 height 6
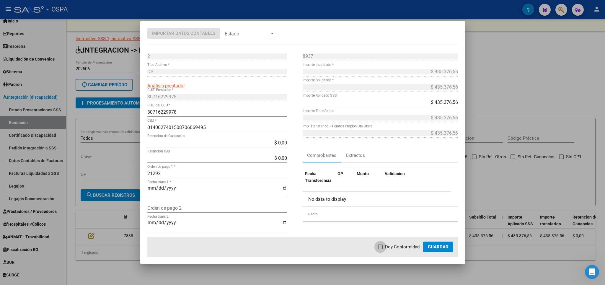
click at [386, 250] on label "Doy Conformidad" at bounding box center [399, 246] width 42 height 7
click at [380, 249] on input "Doy Conformidad" at bounding box center [380, 249] width 0 height 0
click at [440, 248] on span "Guardar" at bounding box center [438, 246] width 21 height 5
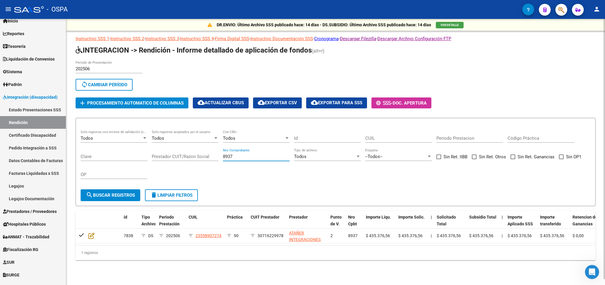
drag, startPoint x: 253, startPoint y: 157, endPoint x: 173, endPoint y: 158, distance: 80.0
click at [223, 158] on input "8937" at bounding box center [256, 156] width 67 height 5
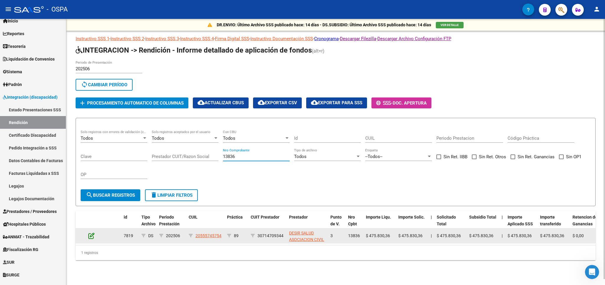
click at [90, 235] on icon at bounding box center [91, 235] width 6 height 6
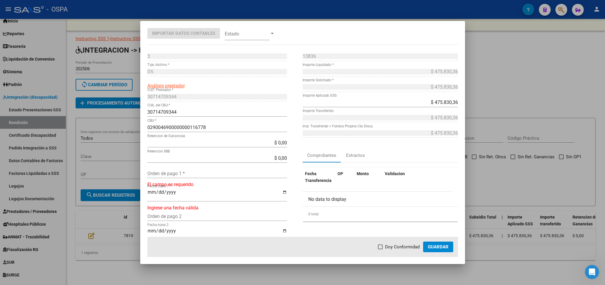
click at [187, 178] on div "Orden de pago 1 *" at bounding box center [217, 172] width 140 height 9
click at [186, 174] on input "Orden de pago 1 *" at bounding box center [217, 174] width 140 height 6
drag, startPoint x: 403, startPoint y: 247, endPoint x: 408, endPoint y: 247, distance: 5.3
click at [402, 247] on span "Doy Conformidad" at bounding box center [402, 246] width 35 height 7
click at [380, 249] on input "Doy Conformidad" at bounding box center [380, 249] width 0 height 0
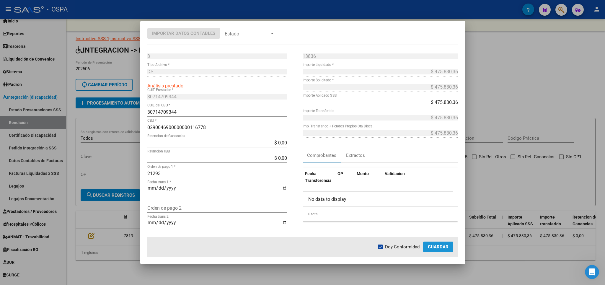
click at [440, 247] on span "Guardar" at bounding box center [438, 246] width 21 height 5
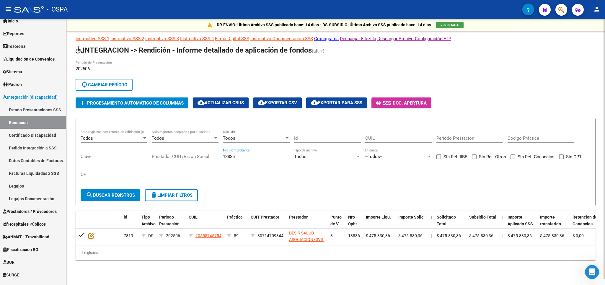
drag, startPoint x: 254, startPoint y: 159, endPoint x: 78, endPoint y: 159, distance: 176.5
click at [223, 159] on input "13836" at bounding box center [256, 156] width 67 height 5
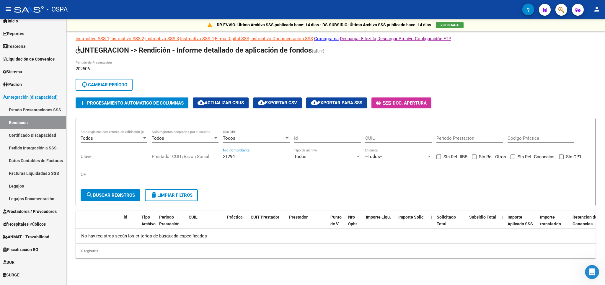
drag, startPoint x: 274, startPoint y: 156, endPoint x: 81, endPoint y: 156, distance: 193.9
click at [223, 156] on input "21294" at bounding box center [256, 156] width 67 height 5
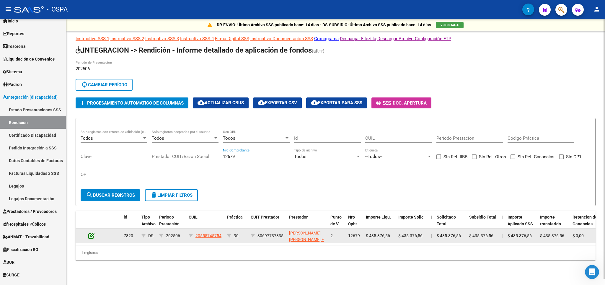
click at [91, 236] on icon at bounding box center [91, 235] width 6 height 6
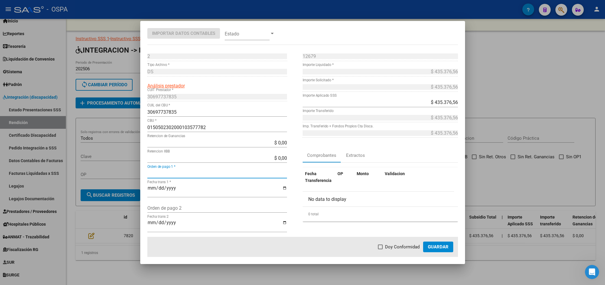
click at [199, 174] on input "Orden de pago 1 *" at bounding box center [217, 174] width 140 height 6
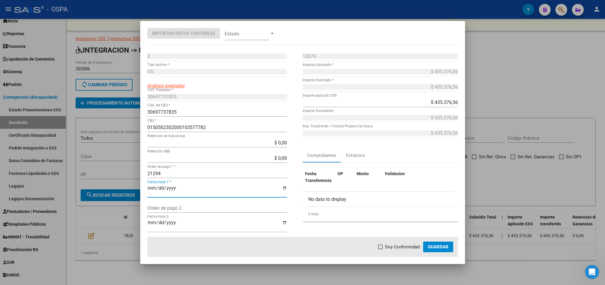
click at [380, 248] on span at bounding box center [380, 246] width 5 height 5
click at [380, 249] on input "Doy Conformidad" at bounding box center [380, 249] width 0 height 0
click at [443, 246] on span "Guardar" at bounding box center [438, 246] width 21 height 5
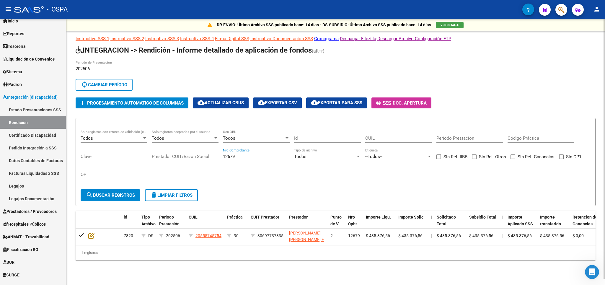
drag, startPoint x: 261, startPoint y: 156, endPoint x: 142, endPoint y: 163, distance: 119.1
click at [223, 159] on input "12679" at bounding box center [256, 156] width 67 height 5
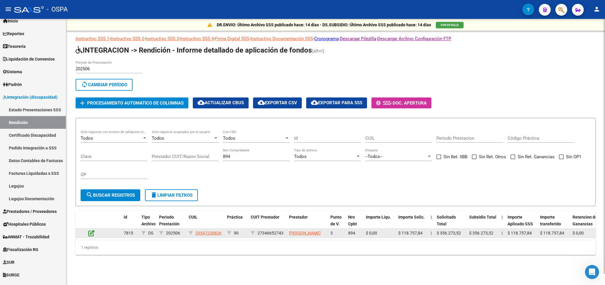
click at [91, 236] on icon at bounding box center [91, 233] width 6 height 6
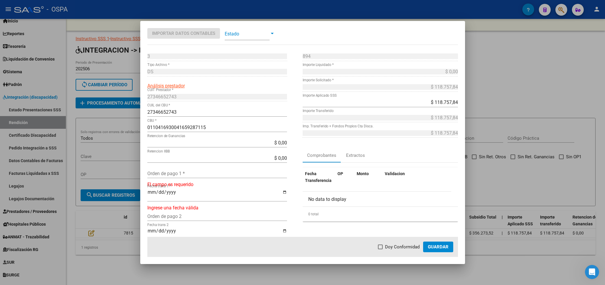
click at [158, 172] on input "Orden de pago 1 *" at bounding box center [217, 174] width 140 height 6
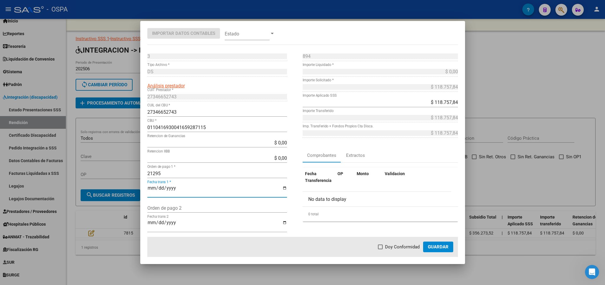
click at [384, 248] on label "Doy Conformidad" at bounding box center [399, 246] width 42 height 7
click at [380, 249] on input "Doy Conformidad" at bounding box center [380, 249] width 0 height 0
click at [449, 245] on button "Guardar" at bounding box center [438, 246] width 30 height 11
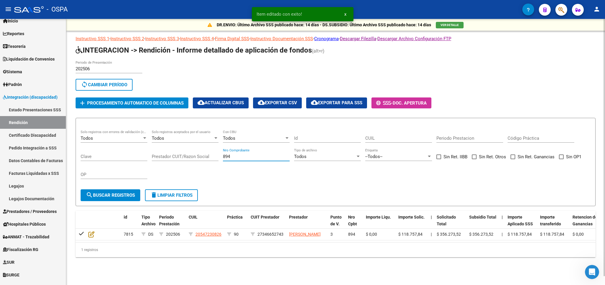
drag, startPoint x: 239, startPoint y: 156, endPoint x: 127, endPoint y: 161, distance: 112.5
click at [223, 159] on input "894" at bounding box center [256, 156] width 67 height 5
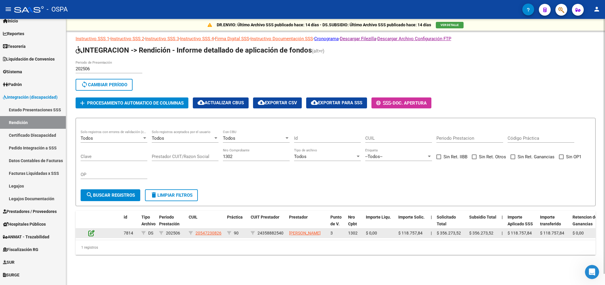
click at [90, 236] on icon at bounding box center [91, 233] width 6 height 6
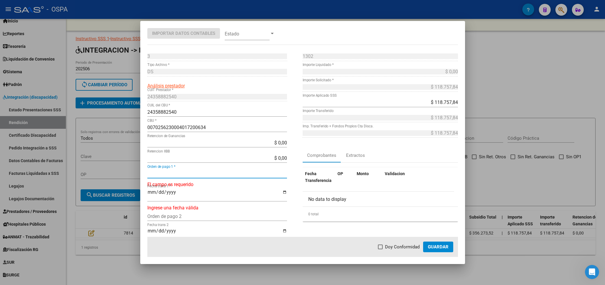
click at [153, 173] on input "Orden de pago 1 *" at bounding box center [217, 174] width 140 height 6
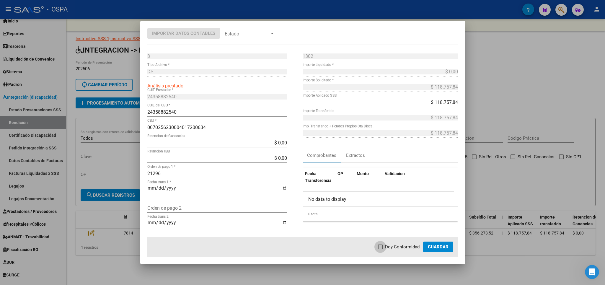
click at [382, 247] on span at bounding box center [380, 246] width 5 height 5
click at [380, 249] on input "Doy Conformidad" at bounding box center [380, 249] width 0 height 0
click at [432, 251] on button "Guardar" at bounding box center [438, 246] width 30 height 11
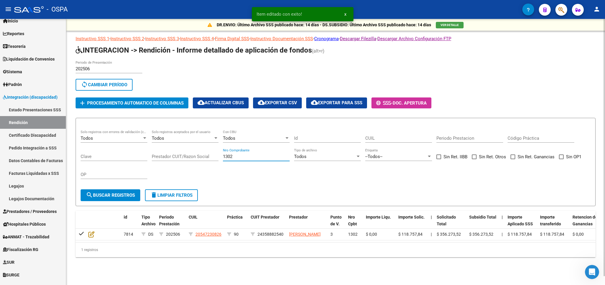
drag, startPoint x: 245, startPoint y: 159, endPoint x: 206, endPoint y: 159, distance: 38.9
click at [223, 159] on input "1302" at bounding box center [256, 156] width 67 height 5
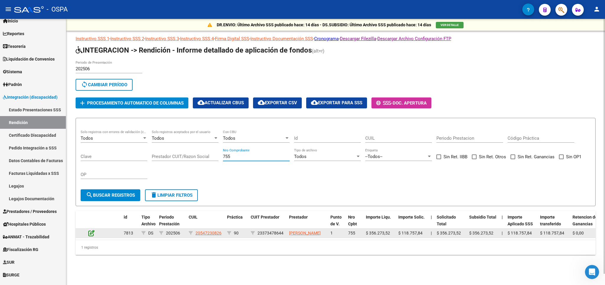
click at [93, 235] on icon at bounding box center [91, 233] width 6 height 6
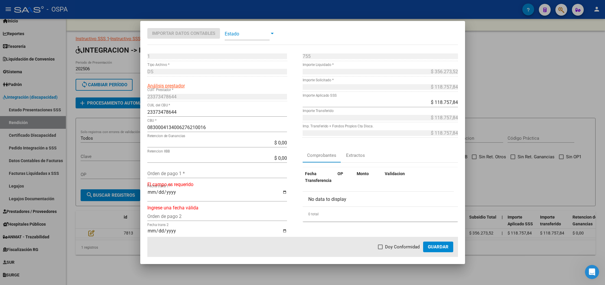
click at [183, 175] on input "Orden de pago 1 *" at bounding box center [217, 174] width 140 height 6
click at [386, 247] on label "Doy Conformidad" at bounding box center [399, 246] width 42 height 7
click at [380, 249] on input "Doy Conformidad" at bounding box center [380, 249] width 0 height 0
click at [437, 246] on span "Guardar" at bounding box center [438, 246] width 21 height 5
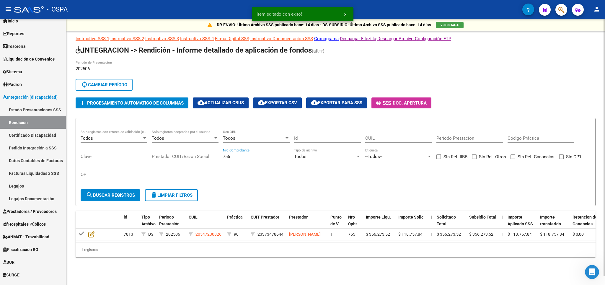
drag, startPoint x: 249, startPoint y: 158, endPoint x: 166, endPoint y: 157, distance: 82.3
click at [223, 157] on input "755" at bounding box center [256, 156] width 67 height 5
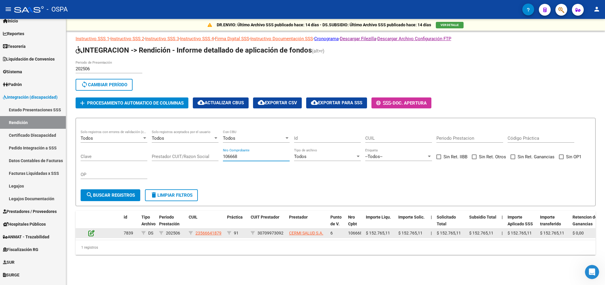
click at [93, 233] on icon at bounding box center [91, 233] width 6 height 6
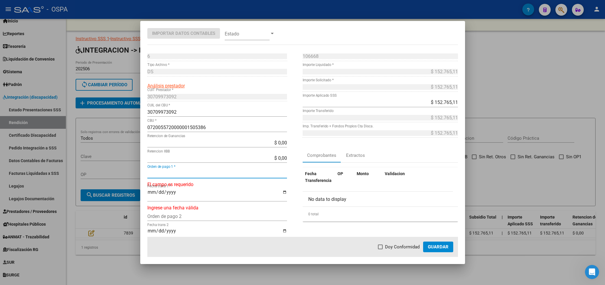
click at [179, 174] on input "Orden de pago 1 *" at bounding box center [217, 174] width 140 height 6
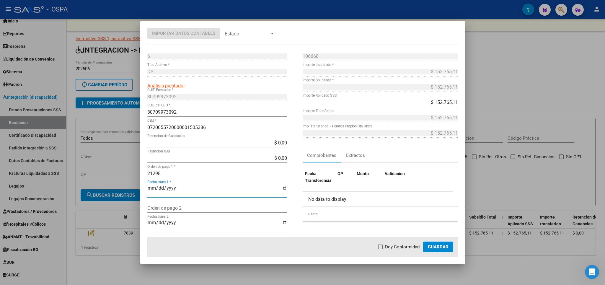
click at [417, 247] on span "Doy Conformidad" at bounding box center [402, 246] width 35 height 7
click at [380, 249] on input "Doy Conformidad" at bounding box center [380, 249] width 0 height 0
click at [433, 248] on span "Guardar" at bounding box center [438, 246] width 21 height 5
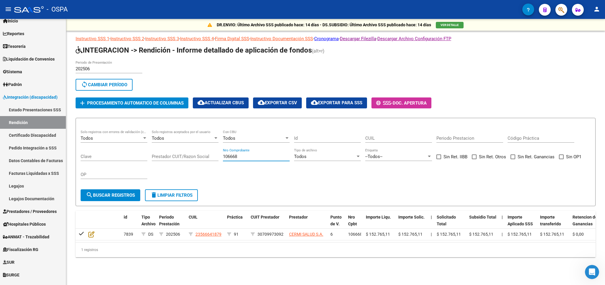
drag, startPoint x: 251, startPoint y: 157, endPoint x: 150, endPoint y: 159, distance: 100.3
click at [223, 159] on input "106668" at bounding box center [256, 156] width 67 height 5
drag, startPoint x: 94, startPoint y: 233, endPoint x: 95, endPoint y: 228, distance: 4.6
click at [95, 233] on div at bounding box center [96, 233] width 16 height 7
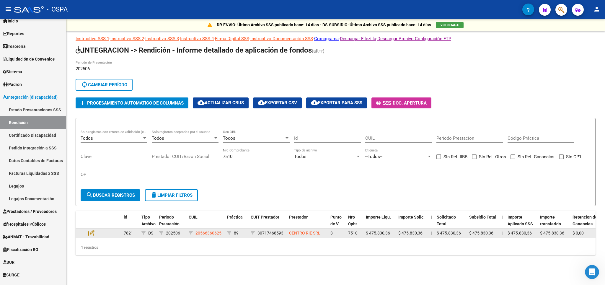
click at [96, 235] on div at bounding box center [96, 233] width 16 height 7
click at [90, 236] on icon at bounding box center [91, 233] width 6 height 6
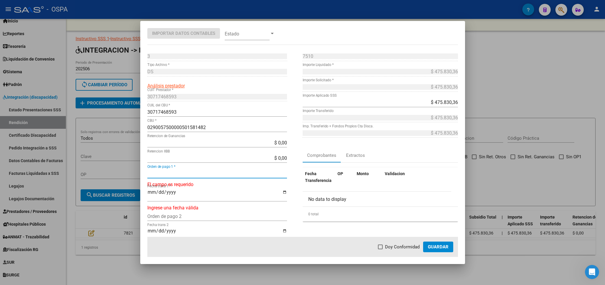
click at [171, 176] on input "Orden de pago 1 *" at bounding box center [217, 174] width 140 height 6
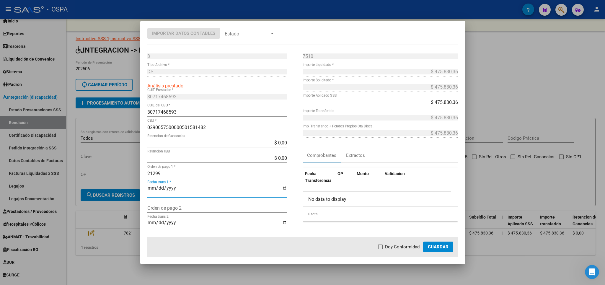
click at [382, 247] on span at bounding box center [380, 246] width 5 height 5
click at [380, 249] on input "Doy Conformidad" at bounding box center [380, 249] width 0 height 0
click at [432, 242] on button "Guardar" at bounding box center [438, 246] width 30 height 11
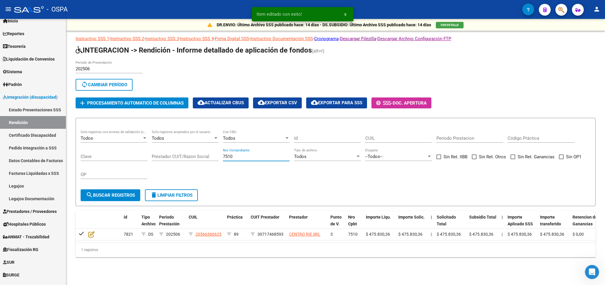
drag, startPoint x: 247, startPoint y: 158, endPoint x: 129, endPoint y: 160, distance: 117.5
click at [223, 159] on input "7510" at bounding box center [256, 156] width 67 height 5
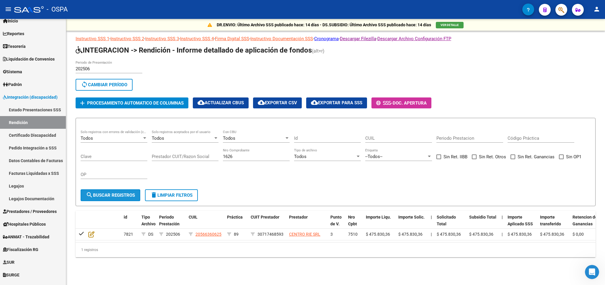
click at [99, 199] on button "search Buscar registros" at bounding box center [111, 195] width 60 height 12
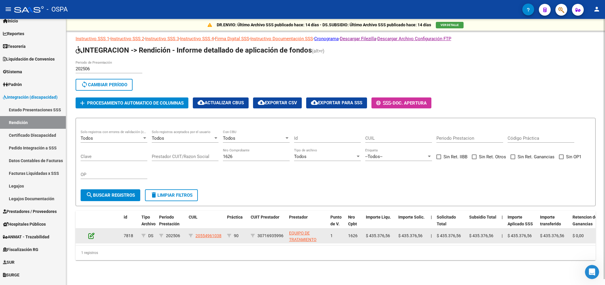
click at [89, 237] on icon at bounding box center [91, 235] width 6 height 6
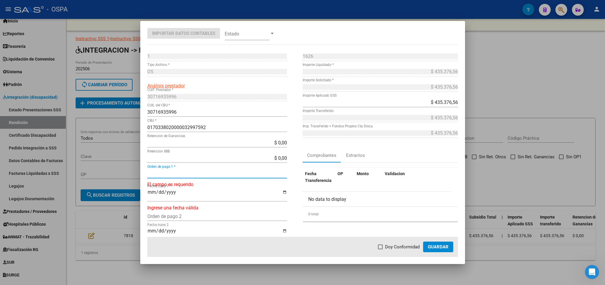
click at [213, 173] on input "Orden de pago 1 *" at bounding box center [217, 174] width 140 height 6
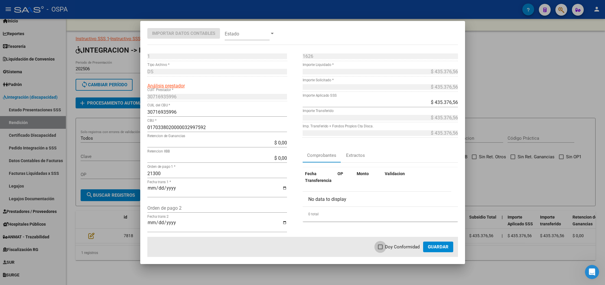
click at [389, 248] on span "Doy Conformidad" at bounding box center [402, 246] width 35 height 7
click at [380, 249] on input "Doy Conformidad" at bounding box center [380, 249] width 0 height 0
click at [443, 248] on span "Guardar" at bounding box center [438, 246] width 21 height 5
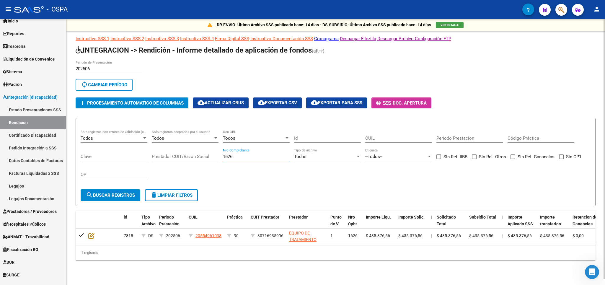
drag, startPoint x: 246, startPoint y: 158, endPoint x: 198, endPoint y: 166, distance: 48.3
click at [223, 159] on input "1626" at bounding box center [256, 156] width 67 height 5
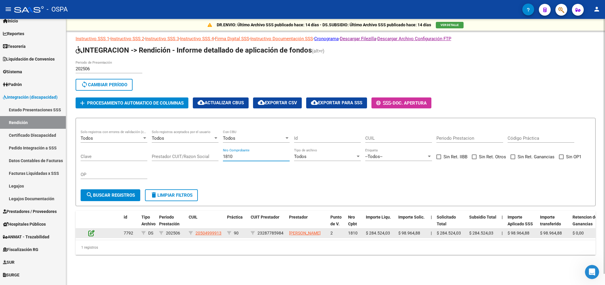
click at [93, 236] on icon at bounding box center [91, 233] width 6 height 6
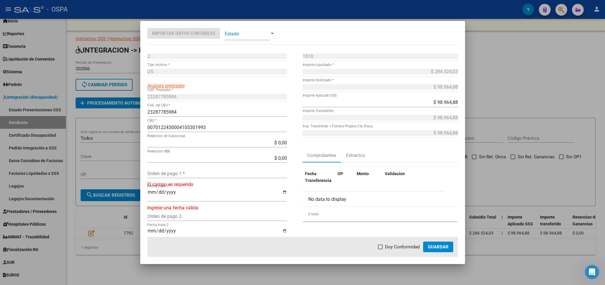
click at [228, 172] on input "Orden de pago 1 *" at bounding box center [217, 174] width 140 height 6
click at [394, 249] on span "Doy Conformidad" at bounding box center [402, 246] width 35 height 7
click at [380, 249] on input "Doy Conformidad" at bounding box center [380, 249] width 0 height 0
click at [428, 247] on button "Guardar" at bounding box center [438, 246] width 30 height 11
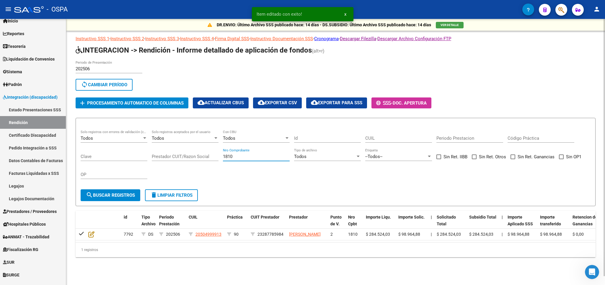
drag, startPoint x: 273, startPoint y: 155, endPoint x: 225, endPoint y: 157, distance: 48.2
click at [226, 157] on input "1810" at bounding box center [256, 156] width 67 height 5
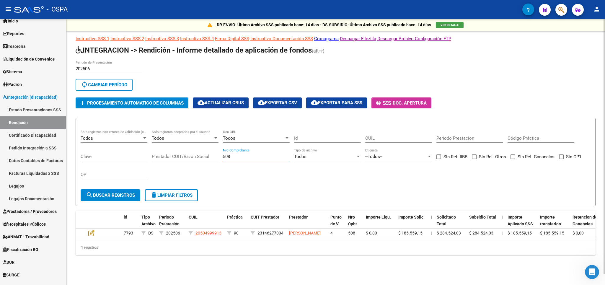
click at [121, 201] on button "search Buscar registros" at bounding box center [111, 195] width 60 height 12
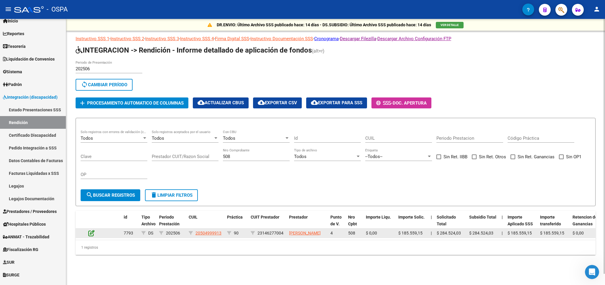
click at [92, 236] on icon at bounding box center [91, 233] width 6 height 6
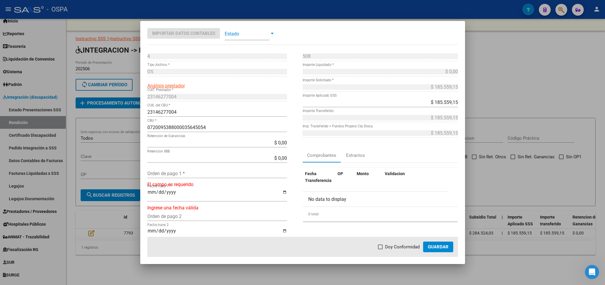
click at [179, 170] on div "Orden de pago 1 *" at bounding box center [217, 172] width 140 height 9
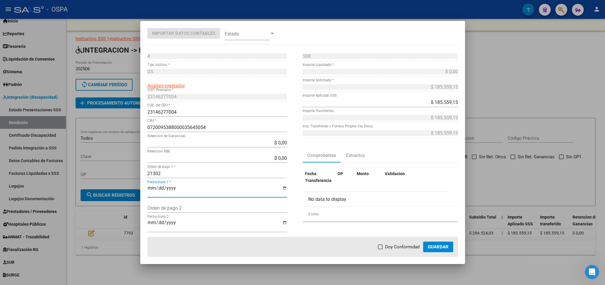
click at [386, 247] on span "Doy Conformidad" at bounding box center [402, 246] width 35 height 7
click at [380, 249] on input "Doy Conformidad" at bounding box center [380, 249] width 0 height 0
click at [441, 252] on mat-dialog-actions "Doy Conformidad Guardar" at bounding box center [302, 247] width 310 height 20
click at [441, 247] on span "Guardar" at bounding box center [438, 246] width 21 height 5
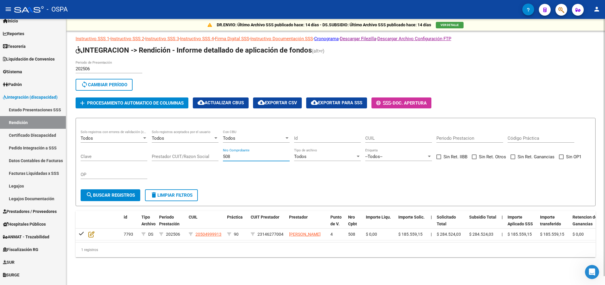
drag, startPoint x: 252, startPoint y: 157, endPoint x: 183, endPoint y: 157, distance: 69.0
click at [223, 157] on input "508" at bounding box center [256, 156] width 67 height 5
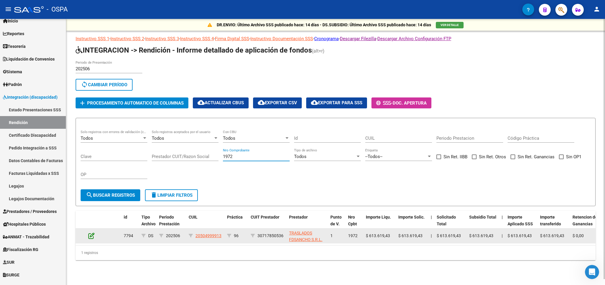
click at [92, 237] on icon at bounding box center [91, 235] width 6 height 6
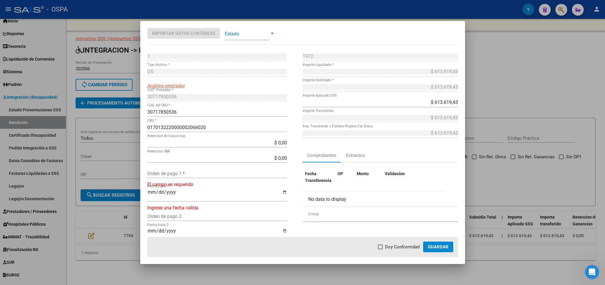
click at [157, 174] on input "Orden de pago 1 *" at bounding box center [217, 174] width 140 height 6
drag, startPoint x: 383, startPoint y: 244, endPoint x: 396, endPoint y: 248, distance: 13.1
click at [383, 245] on label "Doy Conformidad" at bounding box center [399, 246] width 42 height 7
click at [380, 249] on input "Doy Conformidad" at bounding box center [380, 249] width 0 height 0
click at [442, 246] on span "Guardar" at bounding box center [438, 246] width 21 height 5
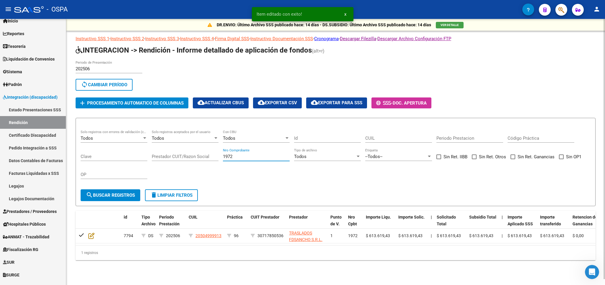
drag, startPoint x: 246, startPoint y: 159, endPoint x: 219, endPoint y: 170, distance: 29.2
click at [223, 159] on input "1972" at bounding box center [256, 156] width 67 height 5
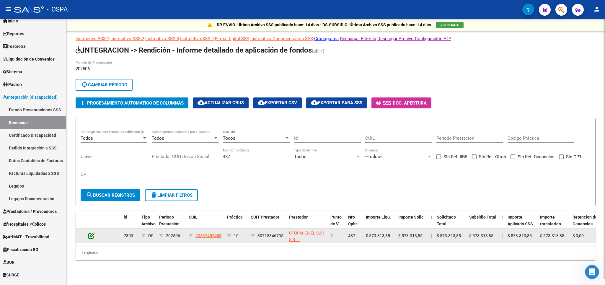
click at [93, 237] on icon at bounding box center [91, 235] width 6 height 6
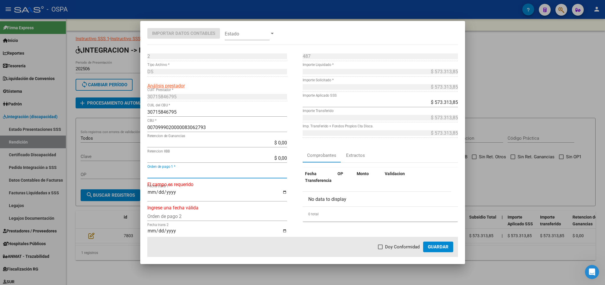
scroll to position [19, 0]
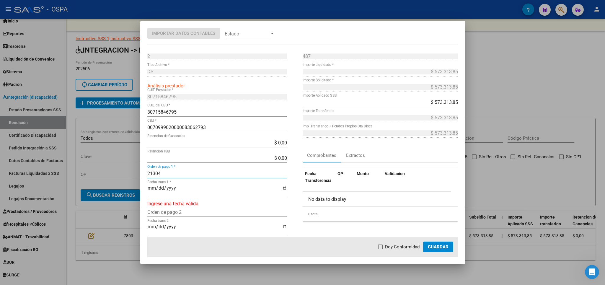
type input "21304"
type input "[DATE]"
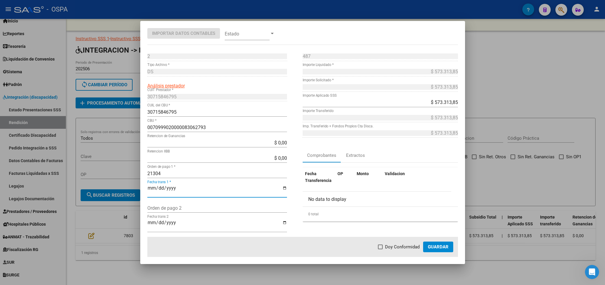
scroll to position [318, 0]
click at [389, 247] on span "Doy Conformidad" at bounding box center [402, 246] width 35 height 7
click at [380, 249] on input "Doy Conformidad" at bounding box center [380, 249] width 0 height 0
checkbox input "true"
click at [432, 248] on span "Guardar" at bounding box center [438, 246] width 21 height 5
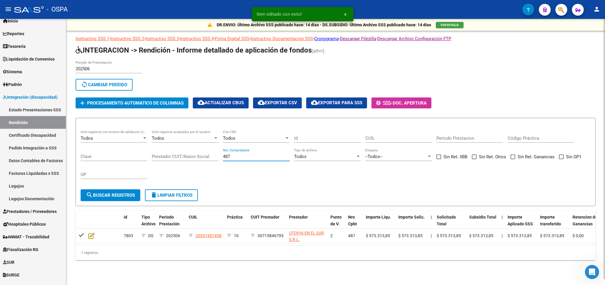
drag, startPoint x: 243, startPoint y: 158, endPoint x: 179, endPoint y: 158, distance: 64.6
click at [223, 158] on input "487" at bounding box center [256, 156] width 67 height 5
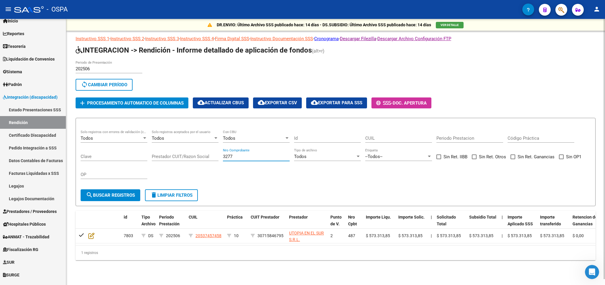
type input "3277"
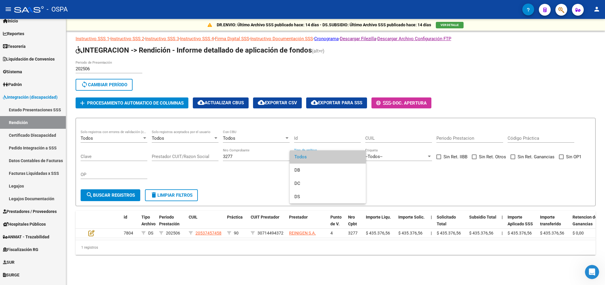
click at [91, 235] on div at bounding box center [302, 142] width 605 height 285
click at [91, 235] on icon at bounding box center [91, 233] width 6 height 6
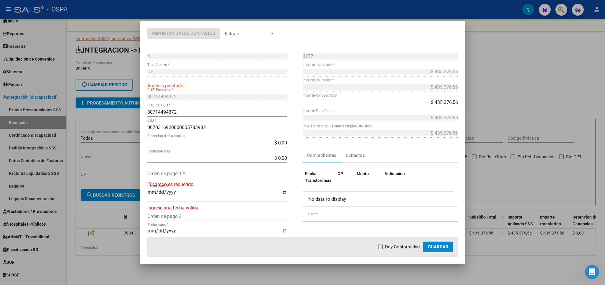
click at [181, 179] on div "Orden de pago 1 *" at bounding box center [217, 175] width 140 height 15
click at [181, 173] on input "Orden de pago 1 *" at bounding box center [217, 174] width 140 height 6
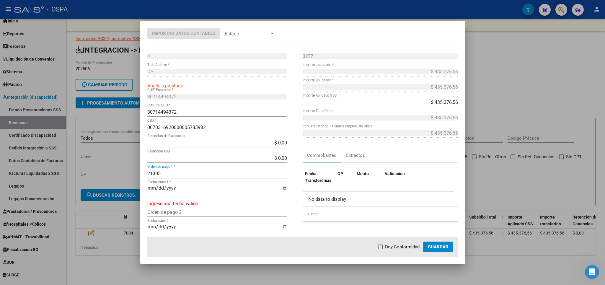
type input "21305"
type input "2025-08-22"
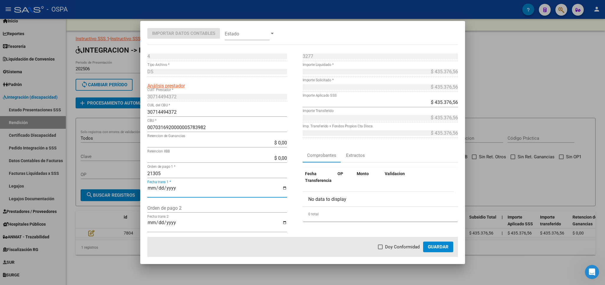
click at [392, 251] on mat-dialog-actions "Doy Conformidad Guardar" at bounding box center [302, 247] width 310 height 20
click at [394, 244] on span "Doy Conformidad" at bounding box center [402, 246] width 35 height 7
click at [380, 249] on input "Doy Conformidad" at bounding box center [380, 249] width 0 height 0
checkbox input "true"
click at [441, 243] on button "Guardar" at bounding box center [438, 246] width 30 height 11
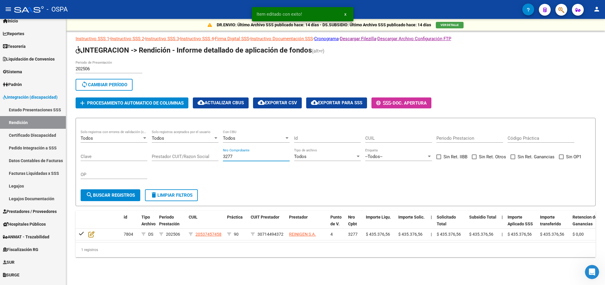
drag, startPoint x: 273, startPoint y: 156, endPoint x: 104, endPoint y: 153, distance: 169.1
click at [223, 154] on input "3277" at bounding box center [256, 156] width 67 height 5
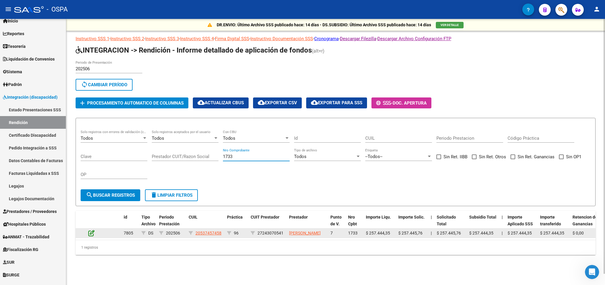
type input "1733"
click at [90, 236] on icon at bounding box center [91, 233] width 6 height 6
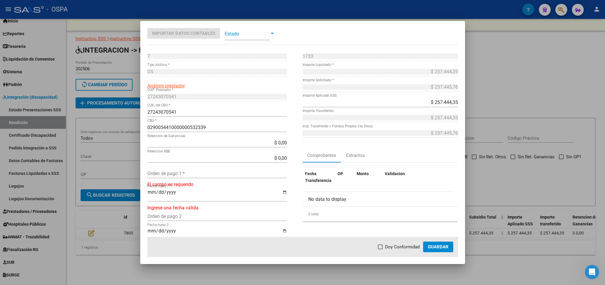
click at [180, 175] on input "Orden de pago 1 *" at bounding box center [217, 174] width 140 height 6
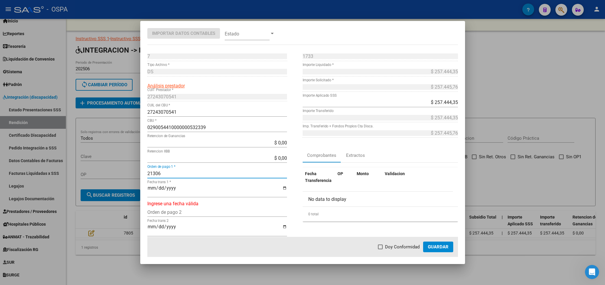
type input "21306"
type input "2025-08-22"
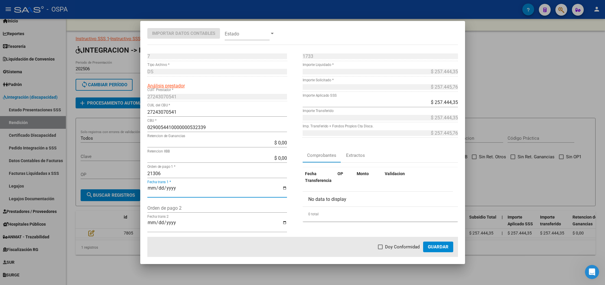
click at [393, 247] on span "Doy Conformidad" at bounding box center [402, 246] width 35 height 7
click at [380, 249] on input "Doy Conformidad" at bounding box center [380, 249] width 0 height 0
checkbox input "true"
click at [447, 251] on button "Guardar" at bounding box center [438, 246] width 30 height 11
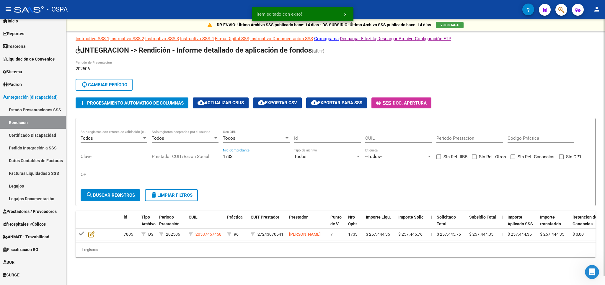
drag, startPoint x: 241, startPoint y: 158, endPoint x: 187, endPoint y: 173, distance: 56.5
click at [223, 159] on input "1733" at bounding box center [256, 156] width 67 height 5
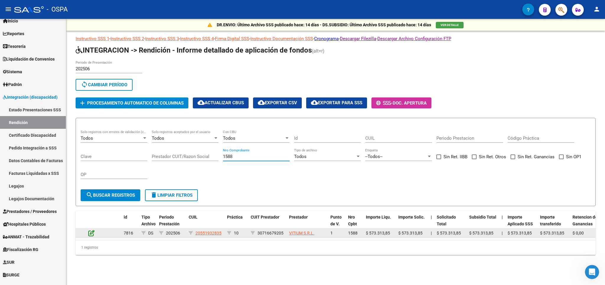
type input "1588"
click at [92, 236] on icon at bounding box center [91, 233] width 6 height 6
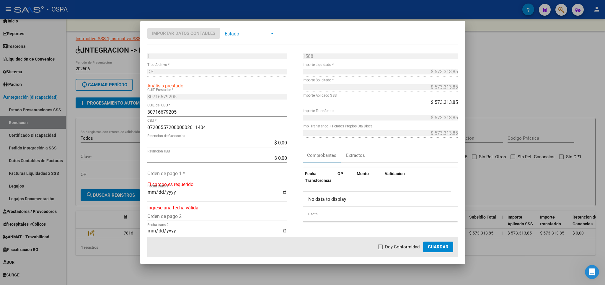
click at [175, 173] on input "Orden de pago 1 *" at bounding box center [217, 174] width 140 height 6
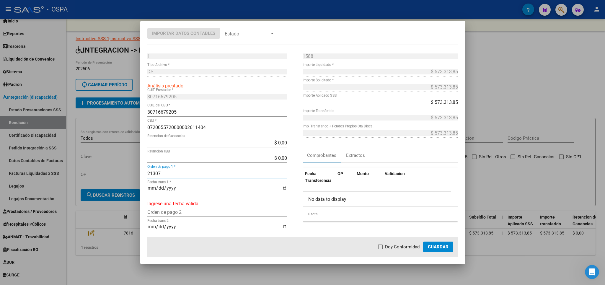
type input "21307"
click at [153, 186] on input "Fecha trans 1 *" at bounding box center [217, 190] width 140 height 10
type input "2025-08-22"
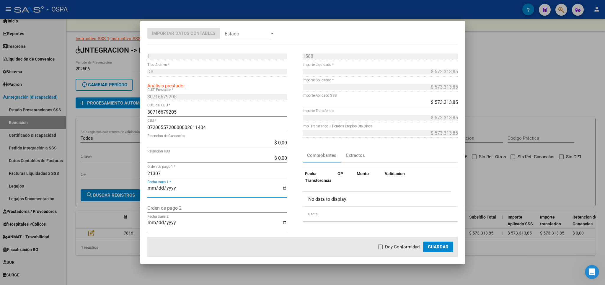
click at [388, 250] on span "Doy Conformidad" at bounding box center [402, 246] width 35 height 7
click at [380, 249] on input "Doy Conformidad" at bounding box center [380, 249] width 0 height 0
checkbox input "true"
click at [432, 249] on span "Guardar" at bounding box center [438, 246] width 21 height 5
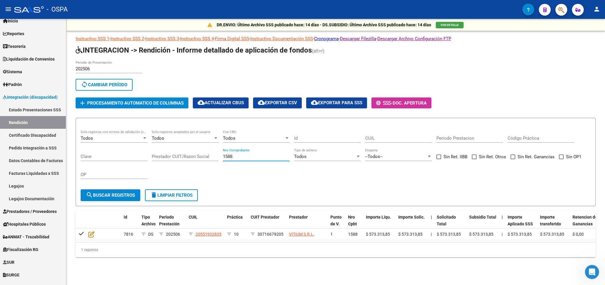
drag, startPoint x: 273, startPoint y: 157, endPoint x: 130, endPoint y: 187, distance: 145.8
click at [223, 159] on input "1588" at bounding box center [256, 156] width 67 height 5
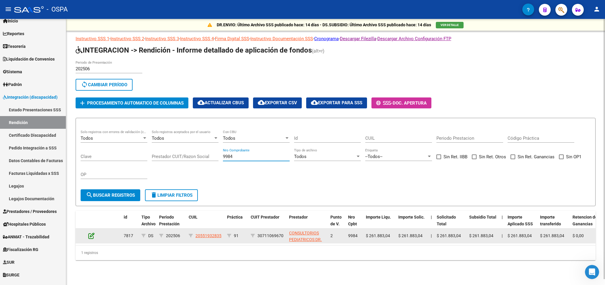
type input "9984"
click at [91, 236] on icon at bounding box center [91, 235] width 6 height 6
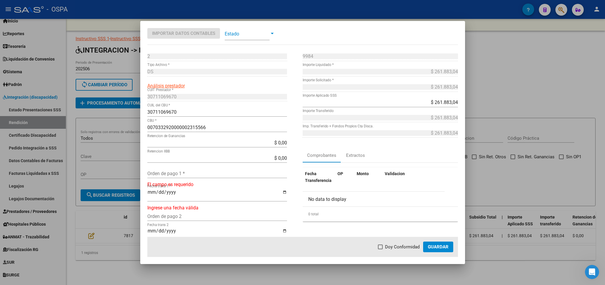
click at [178, 168] on div "$ 0,00 Retencion IIBB" at bounding box center [217, 160] width 140 height 15
click at [178, 172] on input "Orden de pago 1 *" at bounding box center [217, 174] width 140 height 6
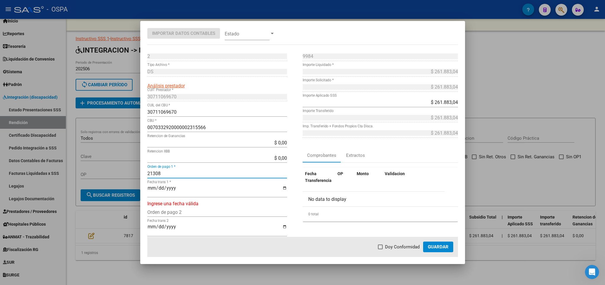
type input "21308"
type input "2025-08-22"
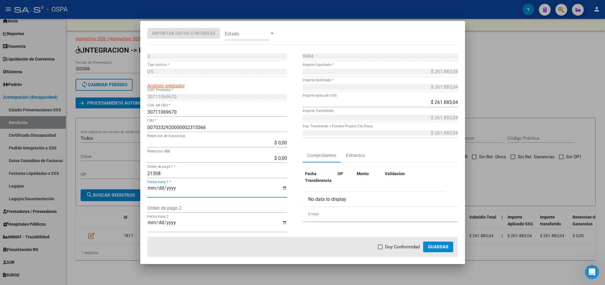
click at [381, 249] on label "Doy Conformidad" at bounding box center [399, 246] width 42 height 7
click at [380, 249] on input "Doy Conformidad" at bounding box center [380, 249] width 0 height 0
checkbox input "true"
drag, startPoint x: 432, startPoint y: 246, endPoint x: 434, endPoint y: 249, distance: 3.4
click at [432, 247] on span "Guardar" at bounding box center [438, 246] width 21 height 5
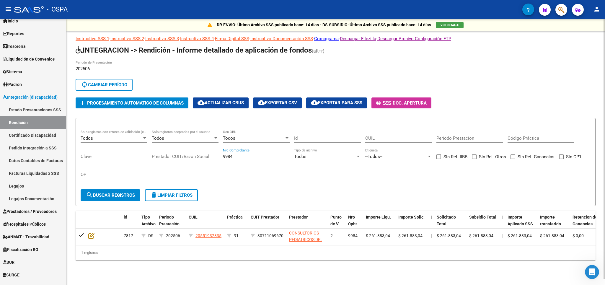
drag, startPoint x: 243, startPoint y: 158, endPoint x: 138, endPoint y: 166, distance: 104.8
click at [223, 159] on input "9984" at bounding box center [256, 156] width 67 height 5
type input "8844"
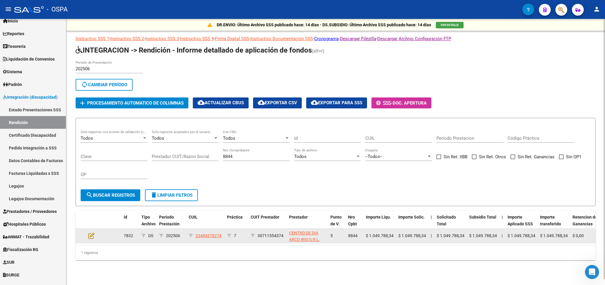
click at [90, 241] on datatable-body-cell at bounding box center [96, 235] width 21 height 14
click at [90, 235] on icon at bounding box center [91, 235] width 6 height 6
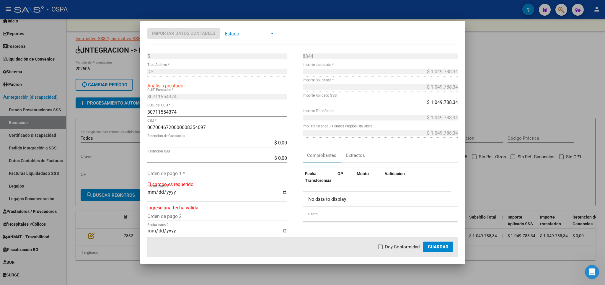
click at [217, 173] on input "Orden de pago 1 *" at bounding box center [217, 174] width 140 height 6
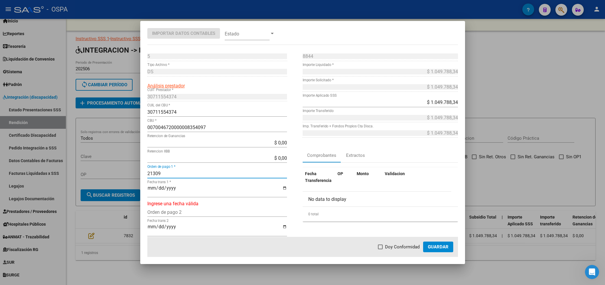
type input "21309"
type input "2025-08-22"
click at [388, 248] on span "Doy Conformidad" at bounding box center [402, 246] width 35 height 7
click at [380, 249] on input "Doy Conformidad" at bounding box center [380, 249] width 0 height 0
checkbox input "true"
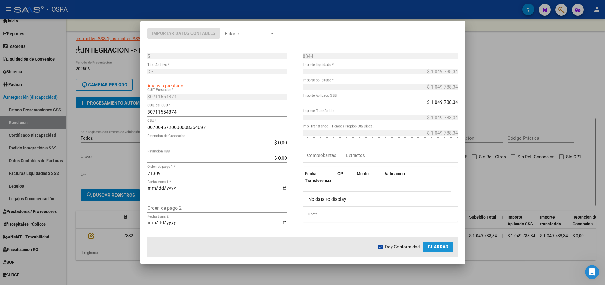
click at [426, 246] on button "Guardar" at bounding box center [438, 246] width 30 height 11
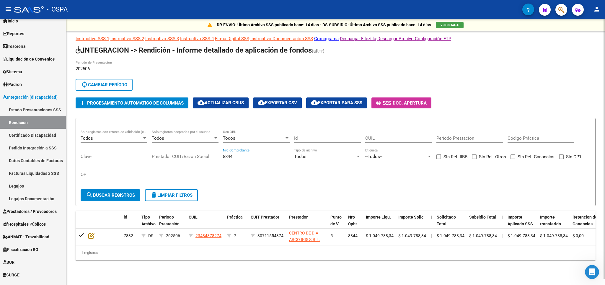
drag, startPoint x: 242, startPoint y: 158, endPoint x: 164, endPoint y: 158, distance: 78.5
click at [223, 158] on input "8844" at bounding box center [256, 156] width 67 height 5
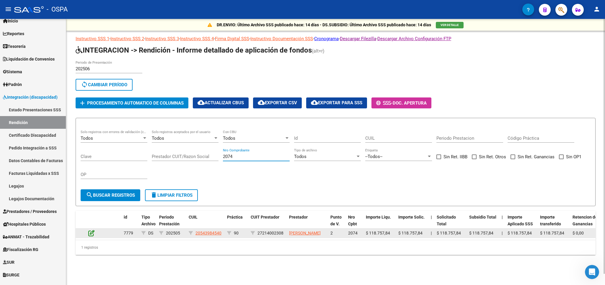
type input "2074"
click at [92, 236] on icon at bounding box center [91, 233] width 6 height 6
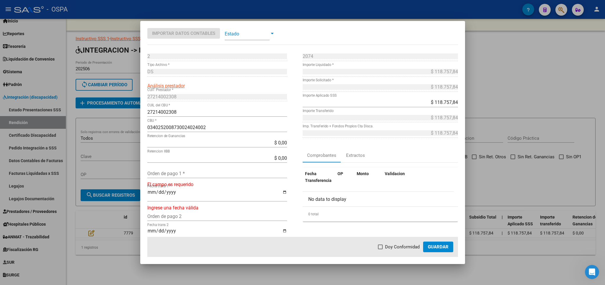
click at [203, 172] on input "Orden de pago 1 *" at bounding box center [217, 174] width 140 height 6
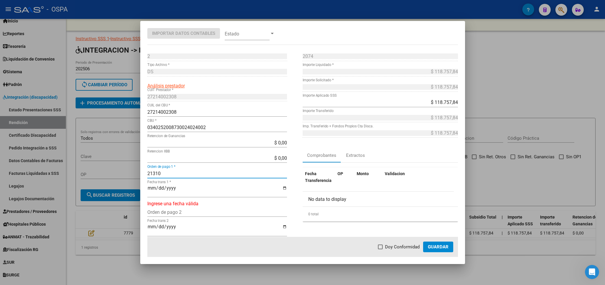
type input "21310"
type input "2025-08-22"
click at [389, 247] on span "Doy Conformidad" at bounding box center [402, 246] width 35 height 7
click at [380, 249] on input "Doy Conformidad" at bounding box center [380, 249] width 0 height 0
checkbox input "true"
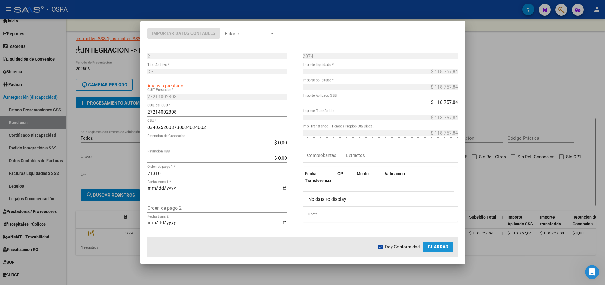
click at [436, 251] on button "Guardar" at bounding box center [438, 246] width 30 height 11
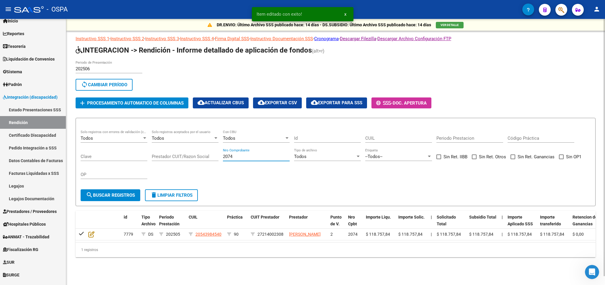
drag, startPoint x: 246, startPoint y: 157, endPoint x: 177, endPoint y: 158, distance: 69.1
click at [223, 158] on input "2074" at bounding box center [256, 156] width 67 height 5
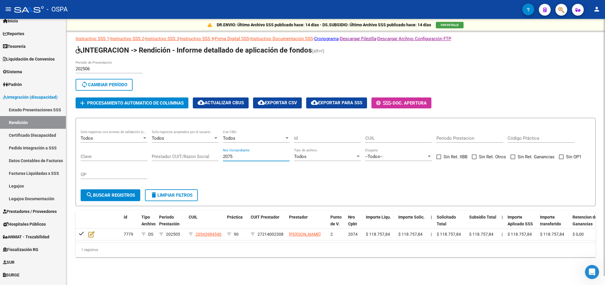
type input "2075"
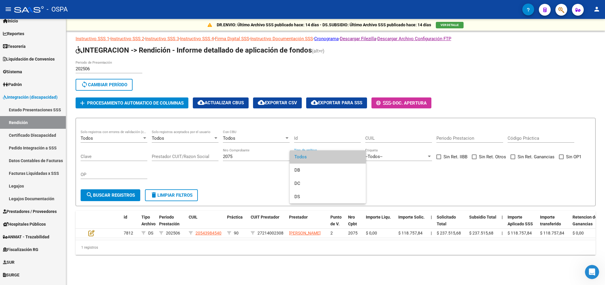
click at [91, 236] on div at bounding box center [302, 142] width 605 height 285
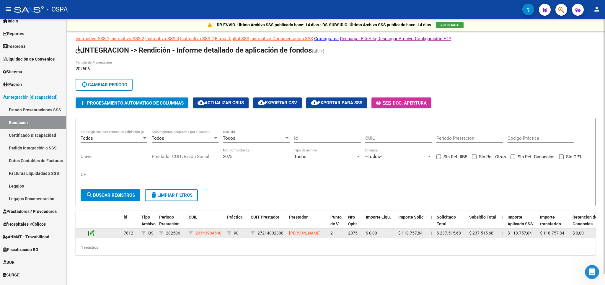
click at [92, 236] on icon at bounding box center [91, 233] width 6 height 6
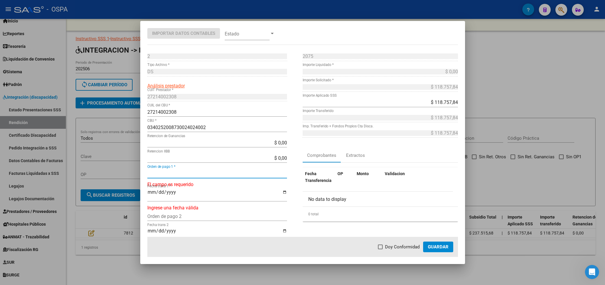
click at [181, 172] on input "Orden de pago 1 *" at bounding box center [217, 174] width 140 height 6
type input "21311"
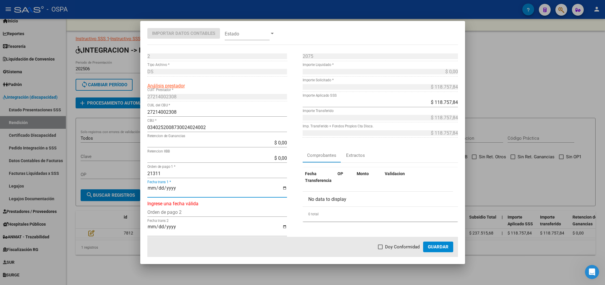
type input "2025-08-22"
click at [393, 248] on span "Doy Conformidad" at bounding box center [402, 246] width 35 height 7
click at [380, 249] on input "Doy Conformidad" at bounding box center [380, 249] width 0 height 0
checkbox input "true"
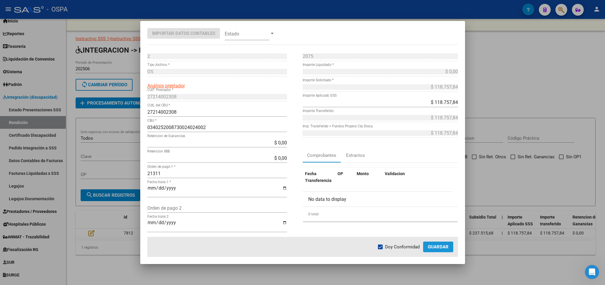
click at [435, 247] on span "Guardar" at bounding box center [438, 246] width 21 height 5
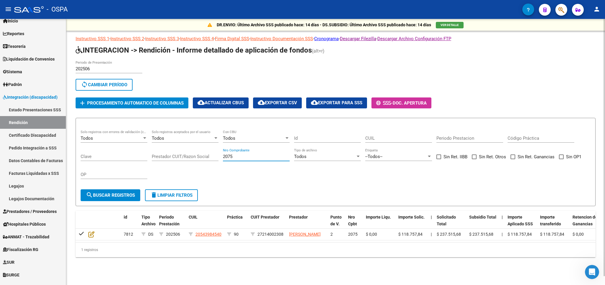
drag, startPoint x: 242, startPoint y: 158, endPoint x: 162, endPoint y: 165, distance: 80.9
click at [223, 159] on input "2075" at bounding box center [256, 156] width 67 height 5
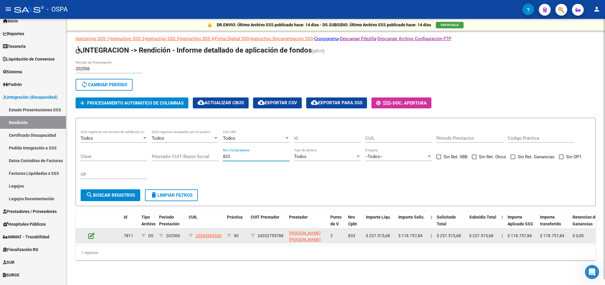
type input "833"
click at [91, 235] on icon at bounding box center [91, 235] width 6 height 6
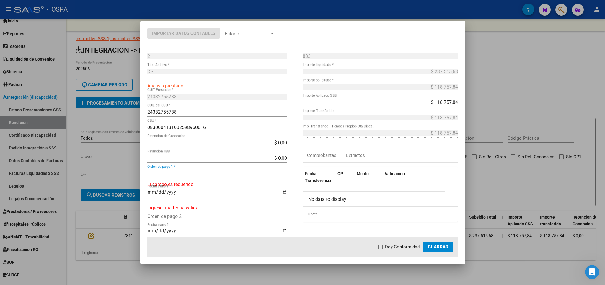
click at [205, 174] on input "Orden de pago 1 *" at bounding box center [217, 174] width 140 height 6
type input "21312"
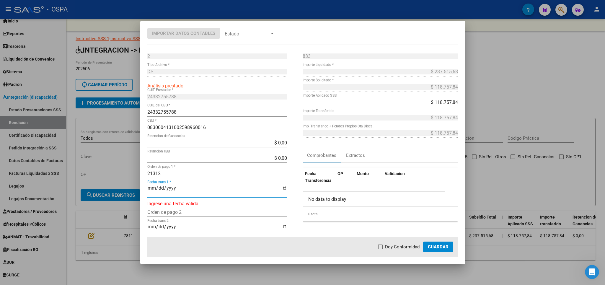
type input "2025-08-22"
click at [404, 242] on mat-dialog-actions "Doy Conformidad Guardar" at bounding box center [302, 247] width 310 height 20
drag, startPoint x: 406, startPoint y: 247, endPoint x: 411, endPoint y: 248, distance: 5.6
click at [406, 247] on span "Doy Conformidad" at bounding box center [402, 246] width 35 height 7
click at [380, 249] on input "Doy Conformidad" at bounding box center [380, 249] width 0 height 0
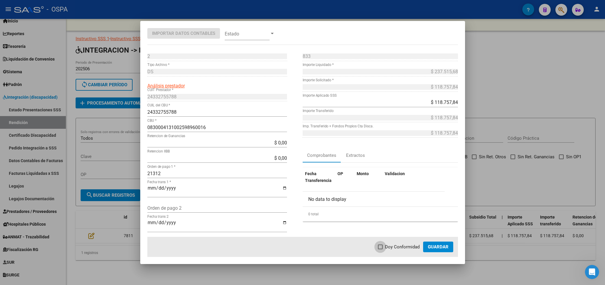
checkbox input "true"
click at [430, 246] on span "Guardar" at bounding box center [438, 246] width 21 height 5
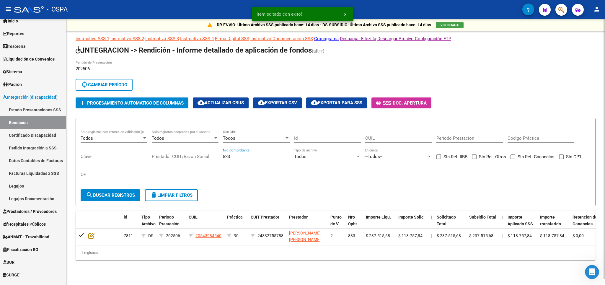
drag, startPoint x: 237, startPoint y: 158, endPoint x: 195, endPoint y: 158, distance: 41.9
click at [223, 158] on input "833" at bounding box center [256, 156] width 67 height 5
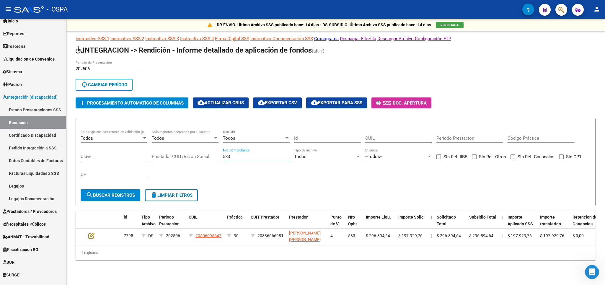
type input "583"
click at [120, 194] on span "search Buscar registros" at bounding box center [110, 194] width 49 height 5
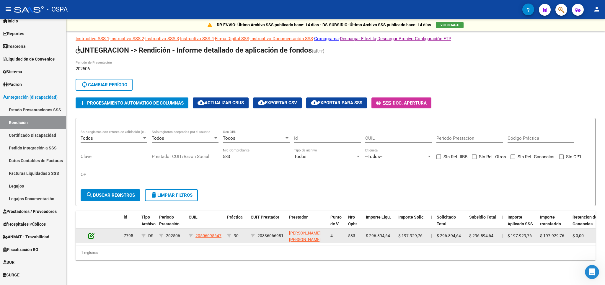
click at [93, 232] on icon at bounding box center [91, 235] width 6 height 6
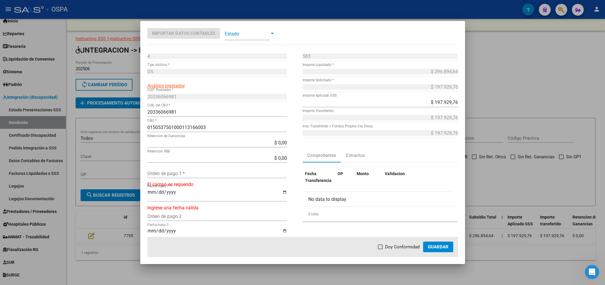
click at [177, 173] on input "Orden de pago 1 *" at bounding box center [217, 174] width 140 height 6
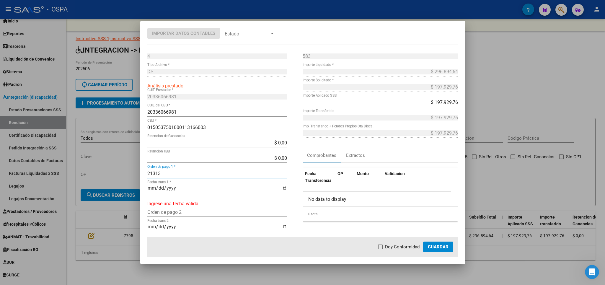
type input "21313"
type input "2025-08-22"
click at [382, 243] on mat-checkbox "Doy Conformidad" at bounding box center [399, 246] width 42 height 7
click at [404, 248] on span "Doy Conformidad" at bounding box center [402, 246] width 35 height 7
click at [380, 249] on input "Doy Conformidad" at bounding box center [380, 249] width 0 height 0
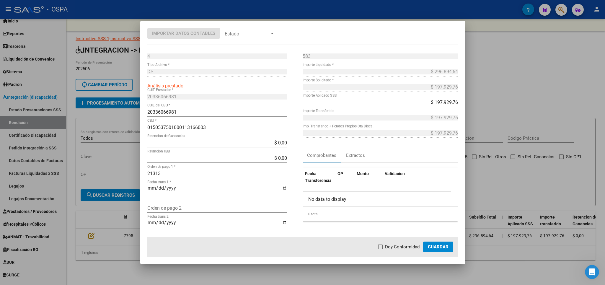
checkbox input "true"
click at [422, 248] on mat-dialog-actions "Doy Conformidad Guardar" at bounding box center [302, 247] width 310 height 20
click at [433, 248] on span "Guardar" at bounding box center [438, 246] width 21 height 5
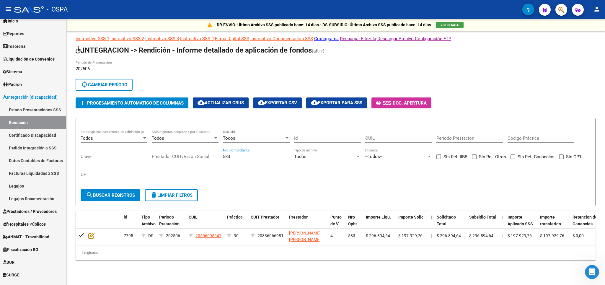
drag, startPoint x: 249, startPoint y: 158, endPoint x: 72, endPoint y: 180, distance: 178.4
click at [223, 159] on input "583" at bounding box center [256, 156] width 67 height 5
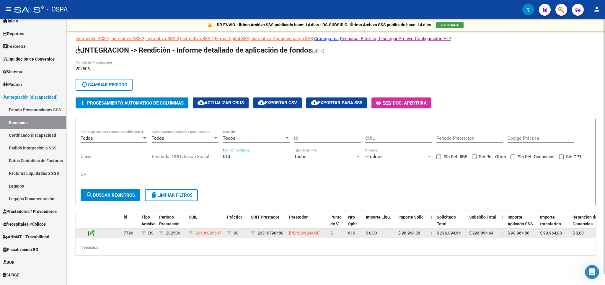
type input "610"
click at [94, 235] on icon at bounding box center [91, 233] width 6 height 6
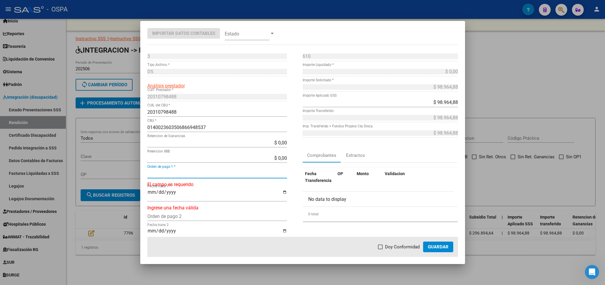
click at [168, 171] on input "Orden de pago 1 *" at bounding box center [217, 174] width 140 height 6
type input "21314"
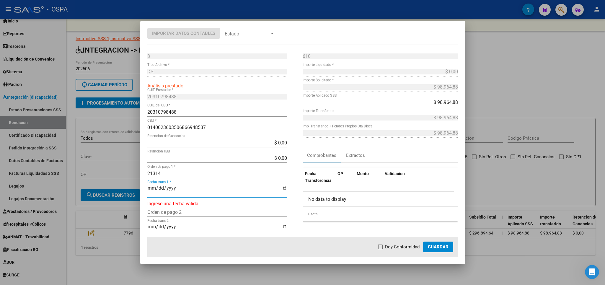
type input "2025-08-22"
click at [387, 245] on span "Doy Conformidad" at bounding box center [402, 246] width 35 height 7
click at [380, 249] on input "Doy Conformidad" at bounding box center [380, 249] width 0 height 0
checkbox input "true"
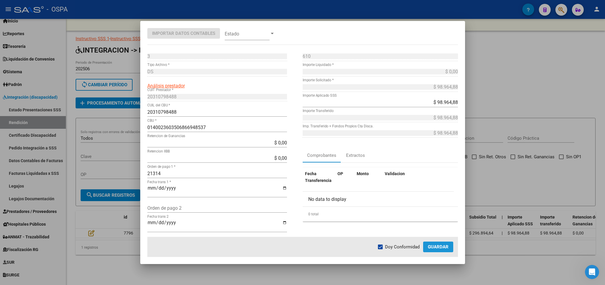
click at [440, 249] on span "Guardar" at bounding box center [438, 246] width 21 height 5
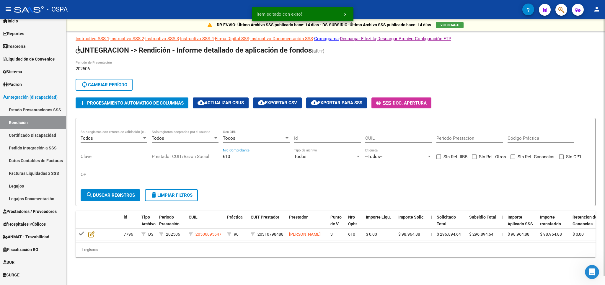
drag, startPoint x: 248, startPoint y: 159, endPoint x: 122, endPoint y: 158, distance: 126.0
click at [223, 158] on input "610" at bounding box center [256, 156] width 67 height 5
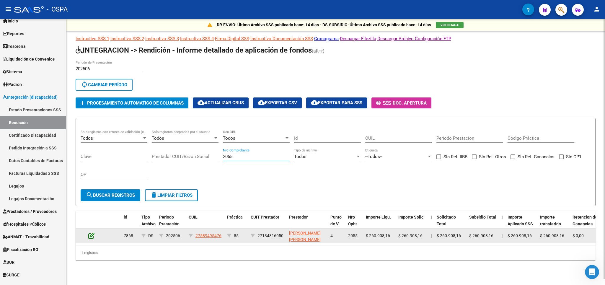
type input "2055"
click at [92, 236] on icon at bounding box center [91, 235] width 6 height 6
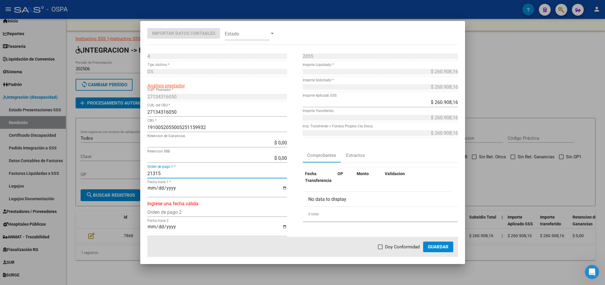
type input "21315"
type input "2025-08-22"
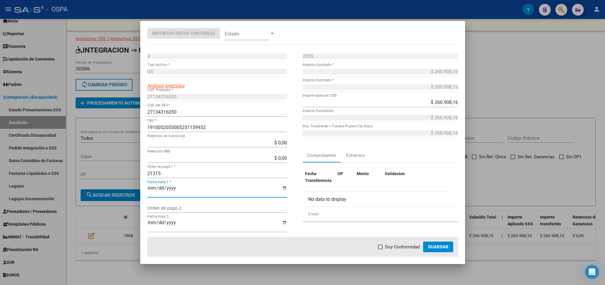
click at [203, 172] on input "21315" at bounding box center [217, 174] width 140 height 6
click at [391, 248] on span "Doy Conformidad" at bounding box center [402, 246] width 35 height 7
click at [380, 249] on input "Doy Conformidad" at bounding box center [380, 249] width 0 height 0
checkbox input "true"
click at [429, 248] on span "Guardar" at bounding box center [438, 246] width 21 height 5
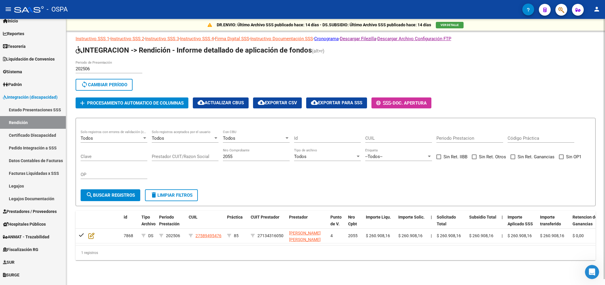
click at [262, 160] on div "2055 Nro Comprobante" at bounding box center [256, 154] width 67 height 13
drag, startPoint x: 262, startPoint y: 158, endPoint x: 197, endPoint y: 161, distance: 64.7
click at [223, 159] on input "2055" at bounding box center [256, 156] width 67 height 5
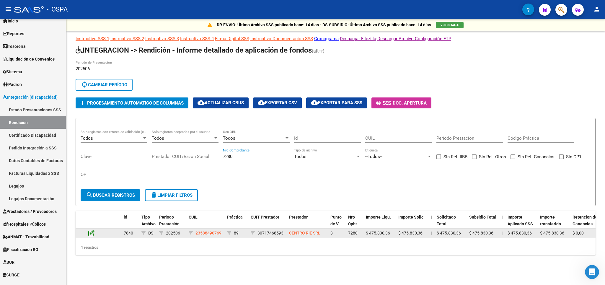
type input "7280"
click at [90, 233] on icon at bounding box center [91, 233] width 6 height 6
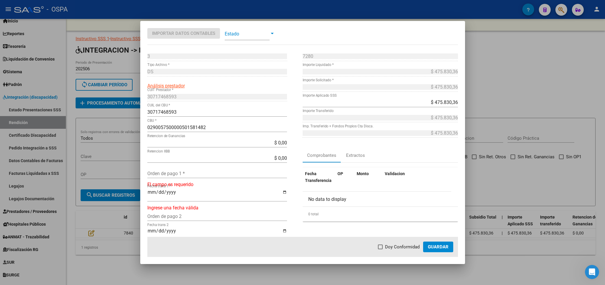
click at [200, 172] on input "Orden de pago 1 *" at bounding box center [217, 174] width 140 height 6
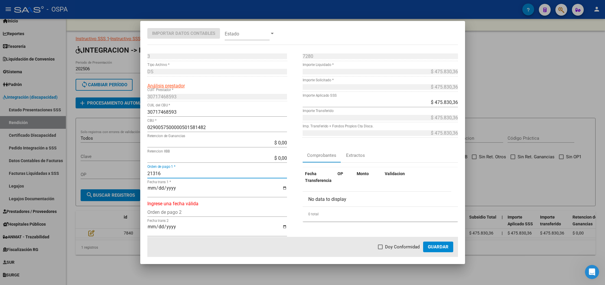
type input "21316"
type input "2025-08-22"
click at [417, 249] on span "Doy Conformidad" at bounding box center [402, 246] width 35 height 7
click at [380, 249] on input "Doy Conformidad" at bounding box center [380, 249] width 0 height 0
checkbox input "true"
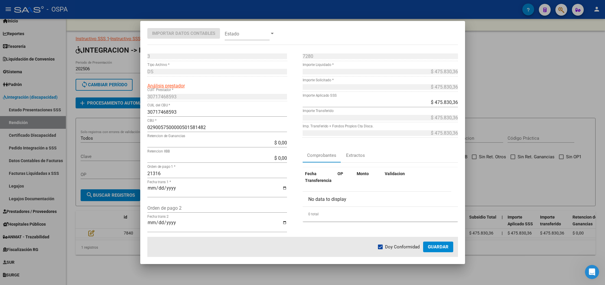
click at [443, 243] on button "Guardar" at bounding box center [438, 246] width 30 height 11
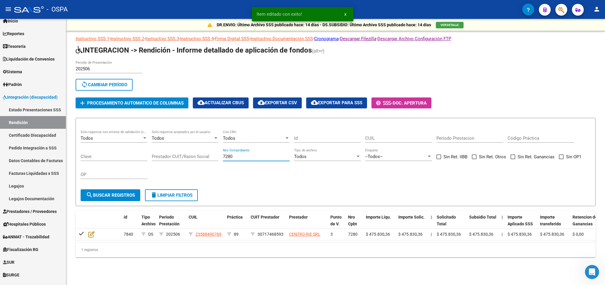
drag, startPoint x: 262, startPoint y: 159, endPoint x: 161, endPoint y: 163, distance: 101.0
click at [223, 159] on input "7280" at bounding box center [256, 156] width 67 height 5
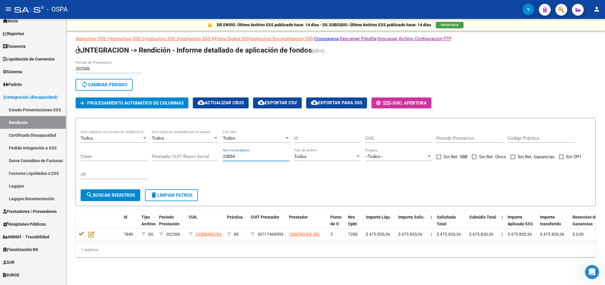
type input "23854"
click at [112, 193] on button "search Buscar registros" at bounding box center [111, 195] width 60 height 12
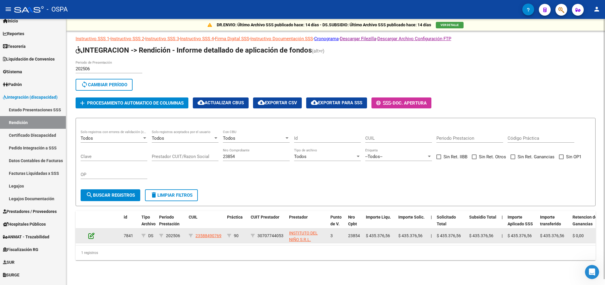
click at [91, 237] on icon at bounding box center [91, 235] width 6 height 6
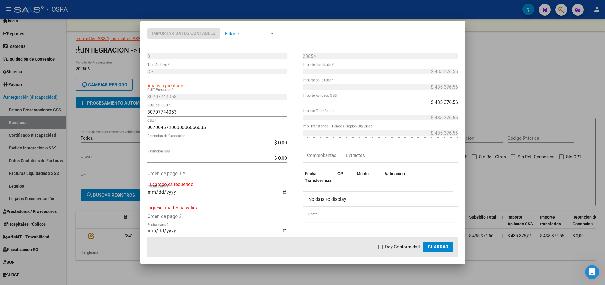
click at [178, 174] on input "Orden de pago 1 *" at bounding box center [217, 174] width 140 height 6
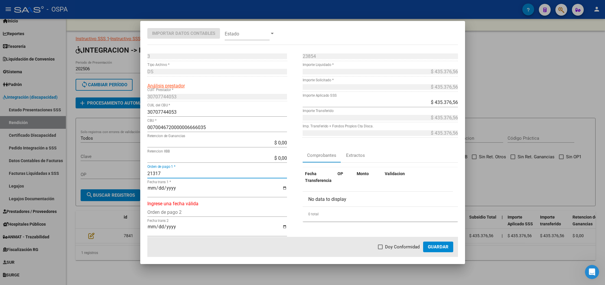
type input "21317"
type input "2025-08-22"
click at [402, 250] on mat-dialog-actions "Doy Conformidad Guardar" at bounding box center [302, 247] width 310 height 20
click at [402, 248] on span "Doy Conformidad" at bounding box center [402, 246] width 35 height 7
click at [380, 249] on input "Doy Conformidad" at bounding box center [380, 249] width 0 height 0
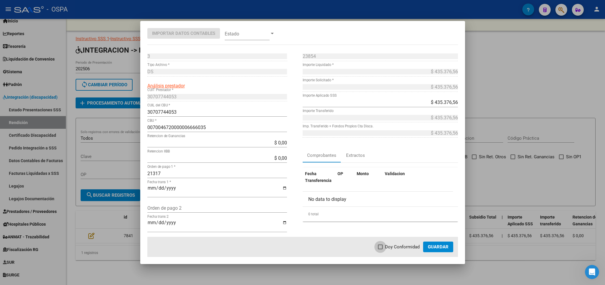
checkbox input "true"
click at [440, 247] on span "Guardar" at bounding box center [438, 246] width 21 height 5
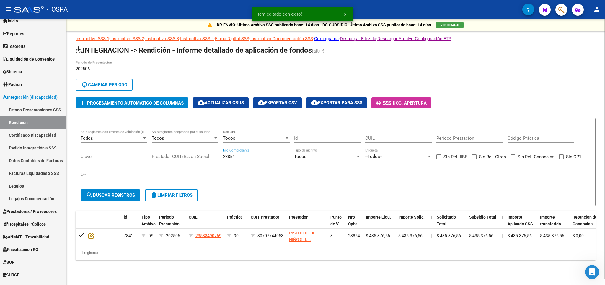
drag, startPoint x: 274, startPoint y: 158, endPoint x: 217, endPoint y: 164, distance: 56.9
click at [223, 159] on input "23854" at bounding box center [256, 156] width 67 height 5
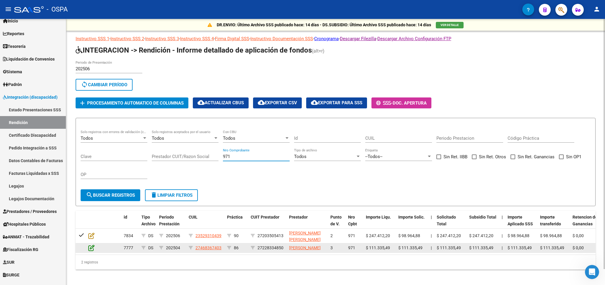
type input "971"
click at [91, 249] on icon at bounding box center [91, 247] width 6 height 6
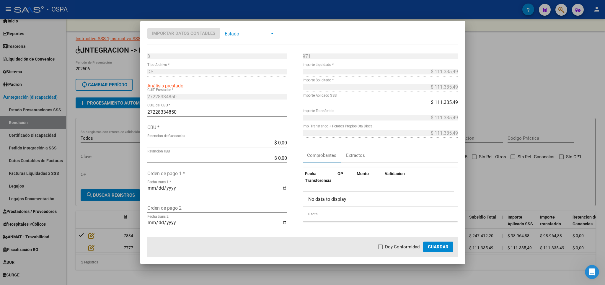
click at [223, 173] on input "Orden de pago 1 *" at bounding box center [217, 174] width 140 height 6
type input "21318"
type input "2025-08-22"
click at [393, 249] on span "Doy Conformidad" at bounding box center [402, 246] width 35 height 7
click at [380, 249] on input "Doy Conformidad" at bounding box center [380, 249] width 0 height 0
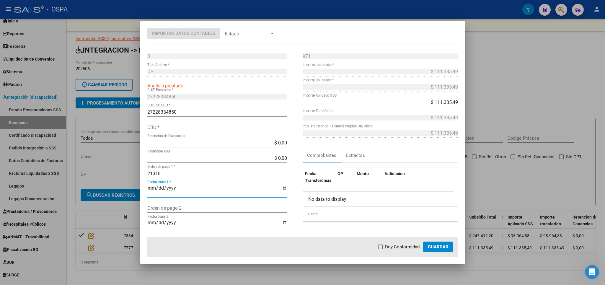
checkbox input "true"
click at [431, 243] on button "Guardar" at bounding box center [438, 246] width 30 height 11
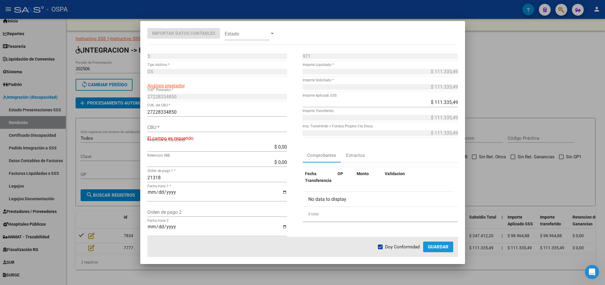
click at [444, 246] on span "Guardar" at bounding box center [438, 246] width 21 height 5
click at [440, 246] on span "Guardar" at bounding box center [438, 246] width 21 height 5
click at [440, 245] on span "Guardar" at bounding box center [438, 246] width 21 height 5
click at [214, 128] on input "CBU *" at bounding box center [217, 128] width 140 height 6
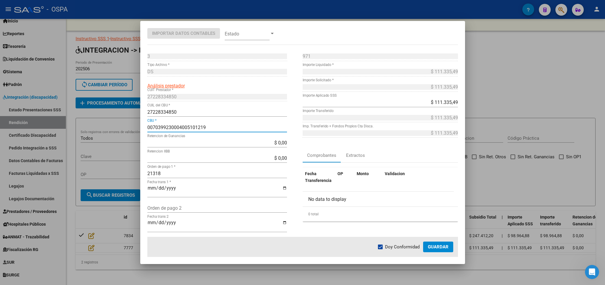
type input "0070399230004005101219"
click at [441, 245] on span "Guardar" at bounding box center [438, 246] width 21 height 5
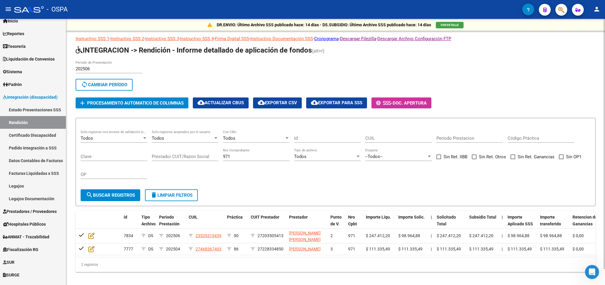
scroll to position [17, 0]
